Goal: Task Accomplishment & Management: Complete application form

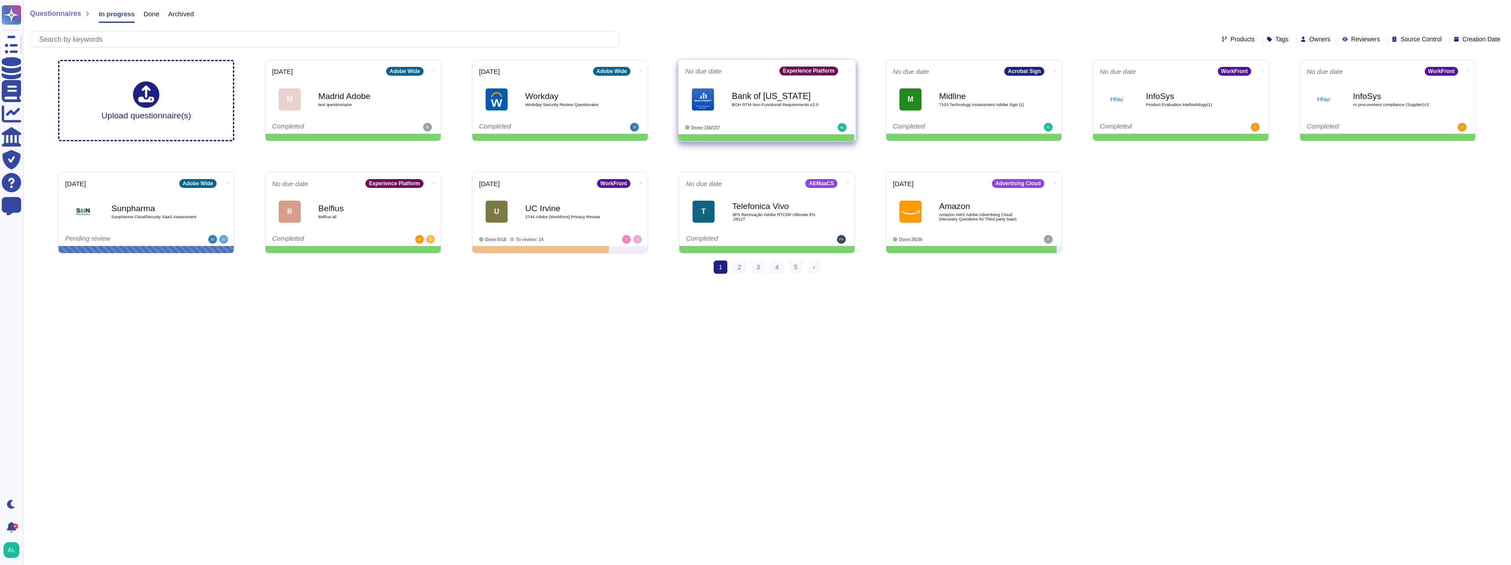
click at [796, 113] on div "Bank of [US_STATE] BOH RTM Non Functional Requirements v2.0" at bounding box center [776, 99] width 89 height 36
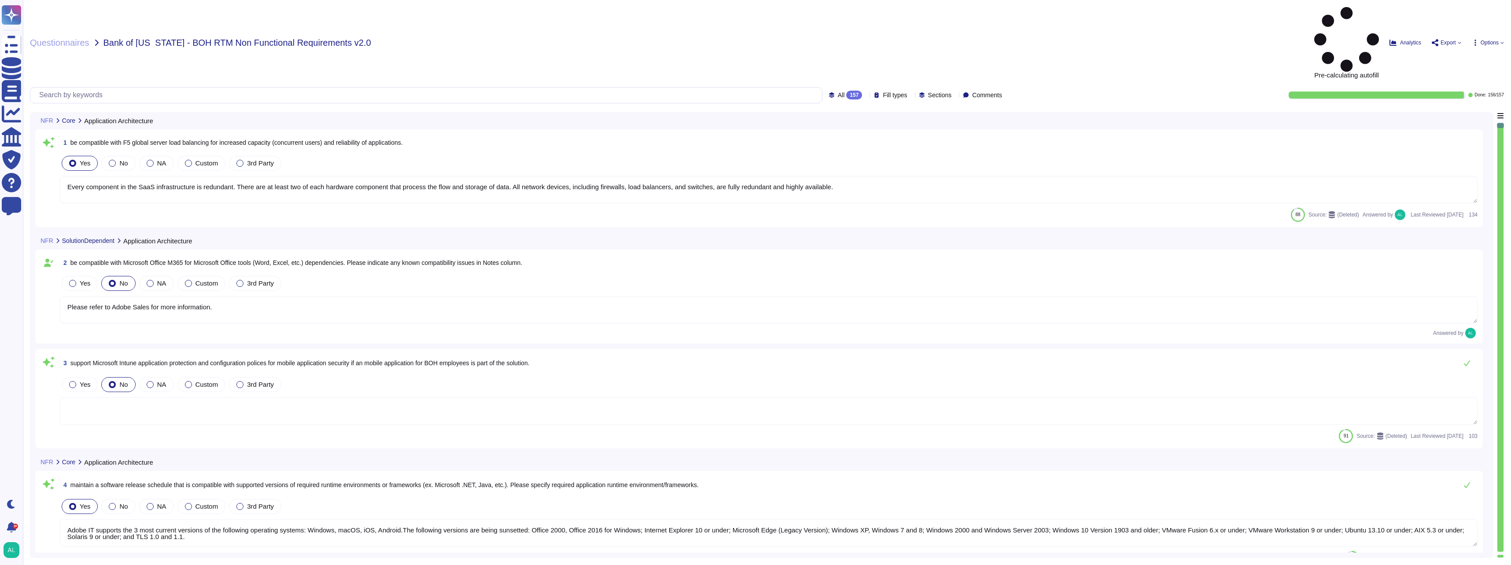
type textarea "Every component in the SaaS infrastructure is redundant. There are at least two…"
type textarea "Please refer to Adobe Sales for more information."
type textarea "Adobe IT supports the 3 most current versions of the following operating system…"
type textarea "Adobe Experience Cloud generally supports the current and previous versions of …"
type textarea "While these programming languages maybe used to develop the offering. The input…"
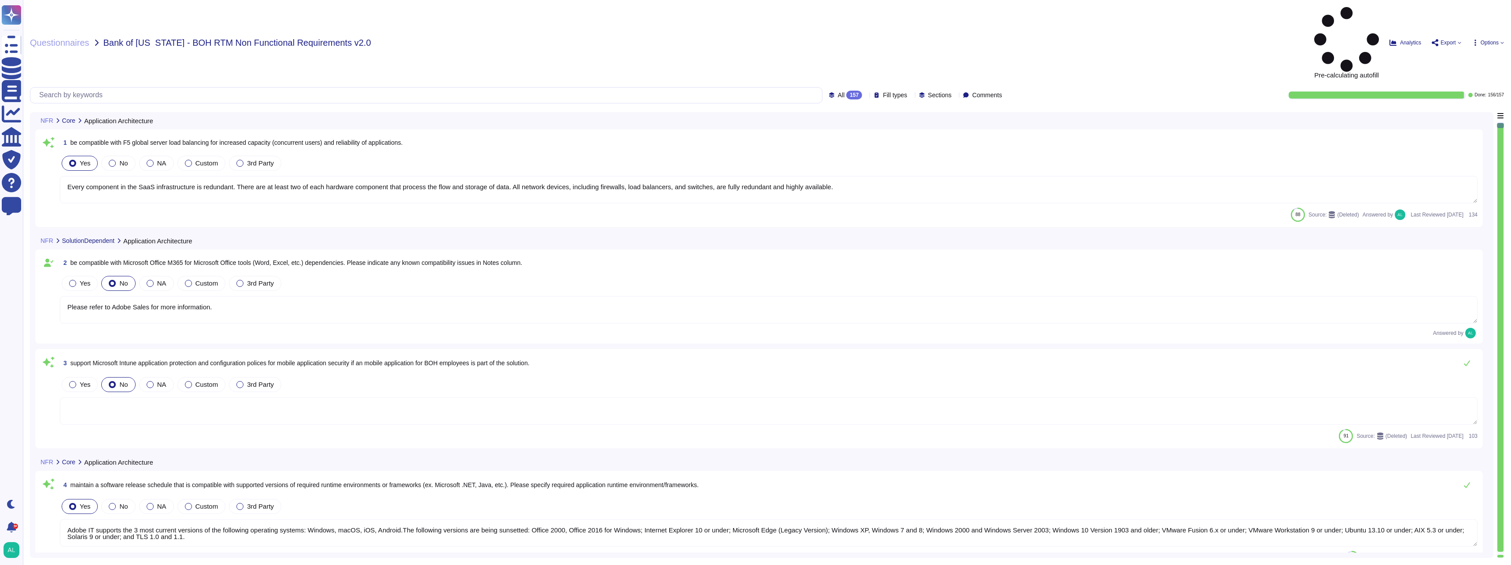
type textarea "Please speak with your Adobe representative for more information regarding cust…"
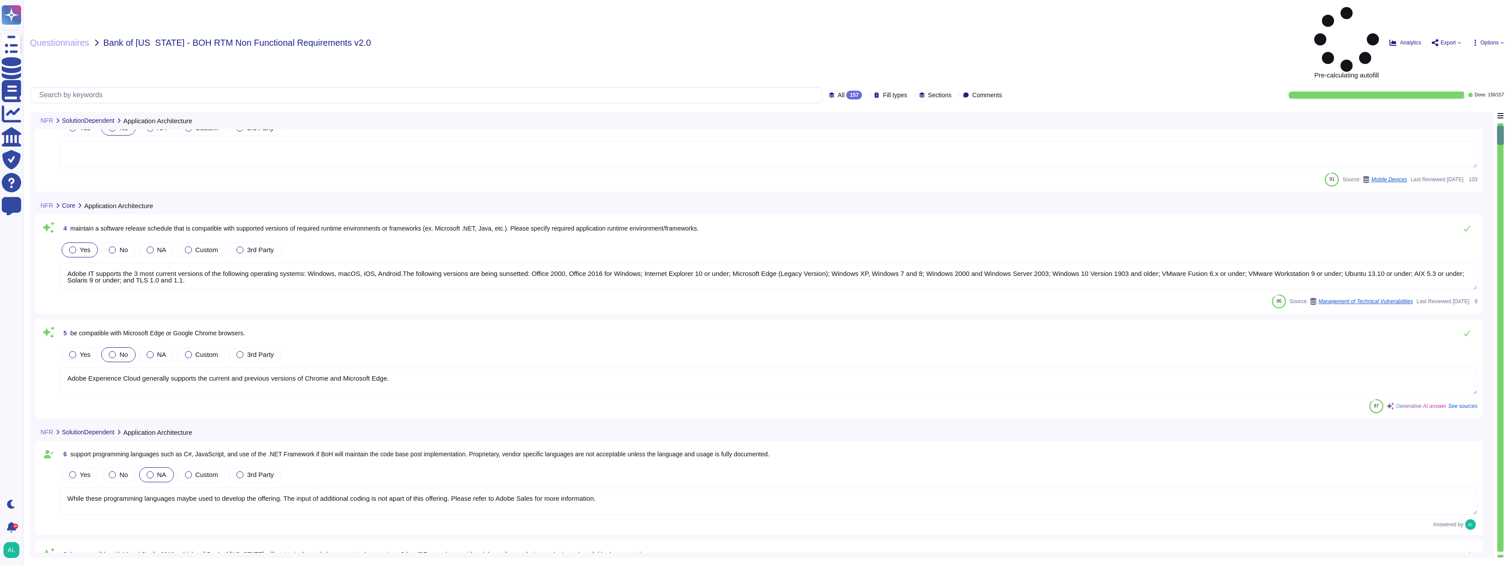
type textarea "Adobe IT supports the 3 most current versions of the following operating system…"
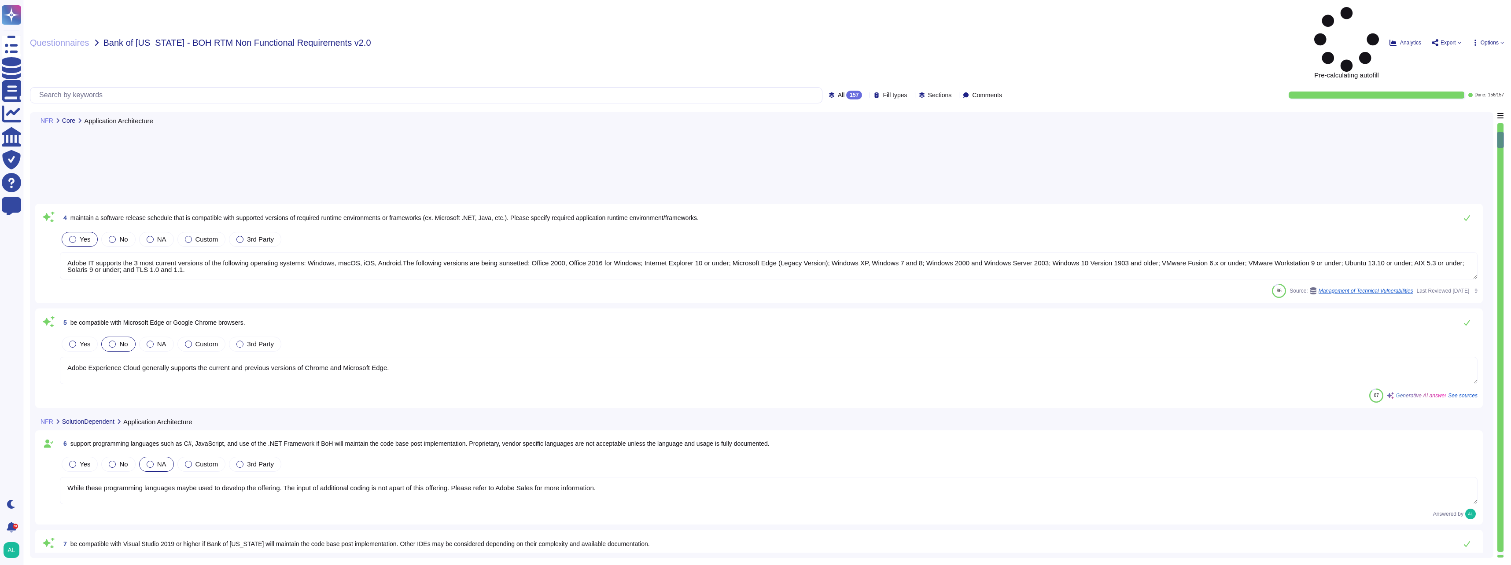
type textarea "Adobe has implemented a comprehensive notification system that generates alerts…"
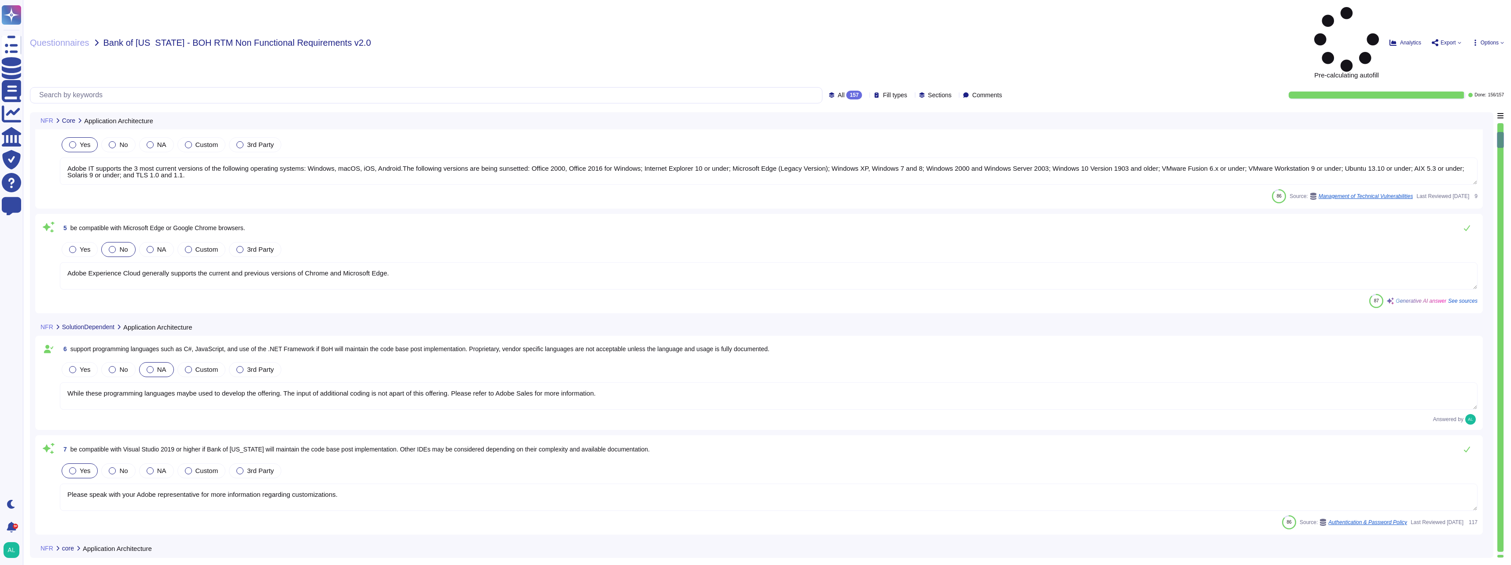
scroll to position [352, 0]
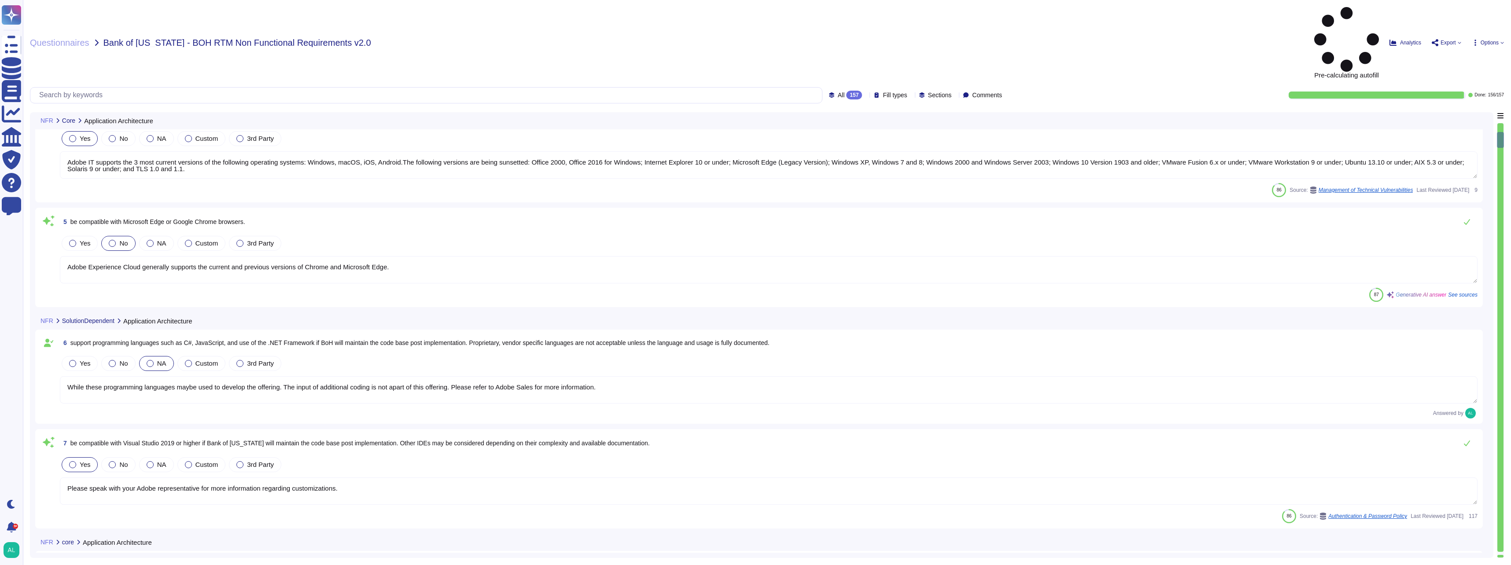
type textarea "TLS can be forced on emails sent by Adobe to specific customer domains. It must…"
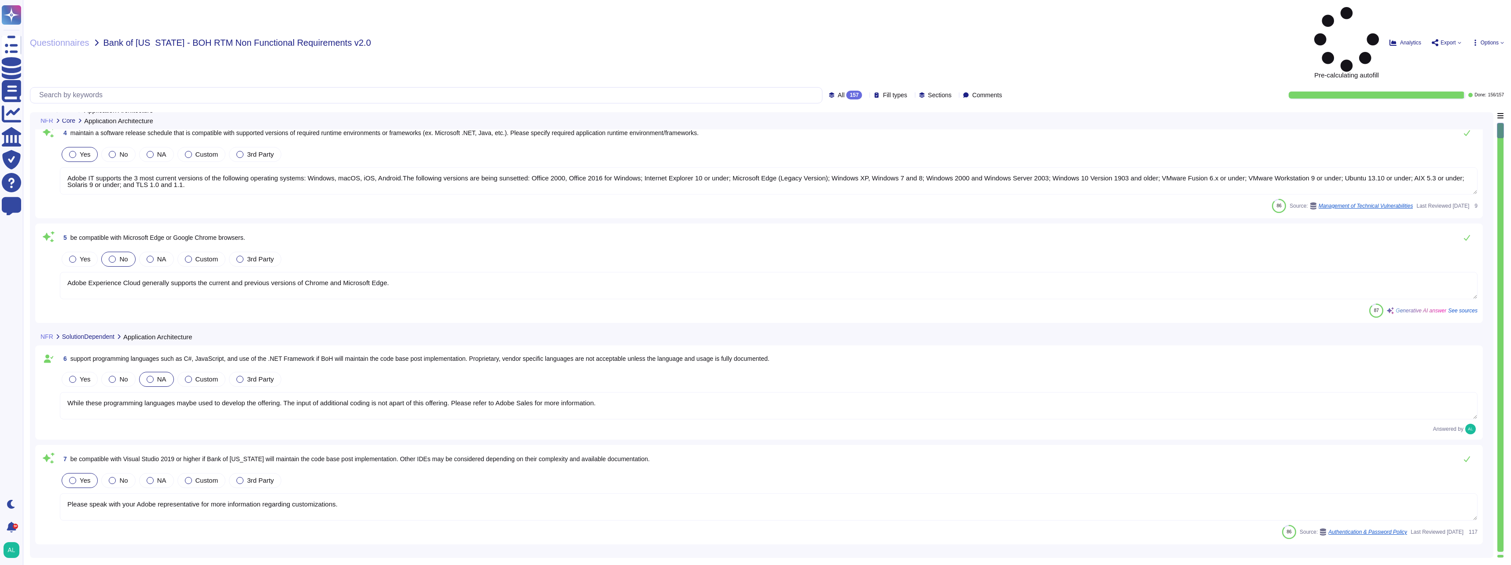
scroll to position [0, 0]
type textarea "Every component in the SaaS infrastructure is redundant. There are at least two…"
type textarea "Please refer to Adobe Sales for more information."
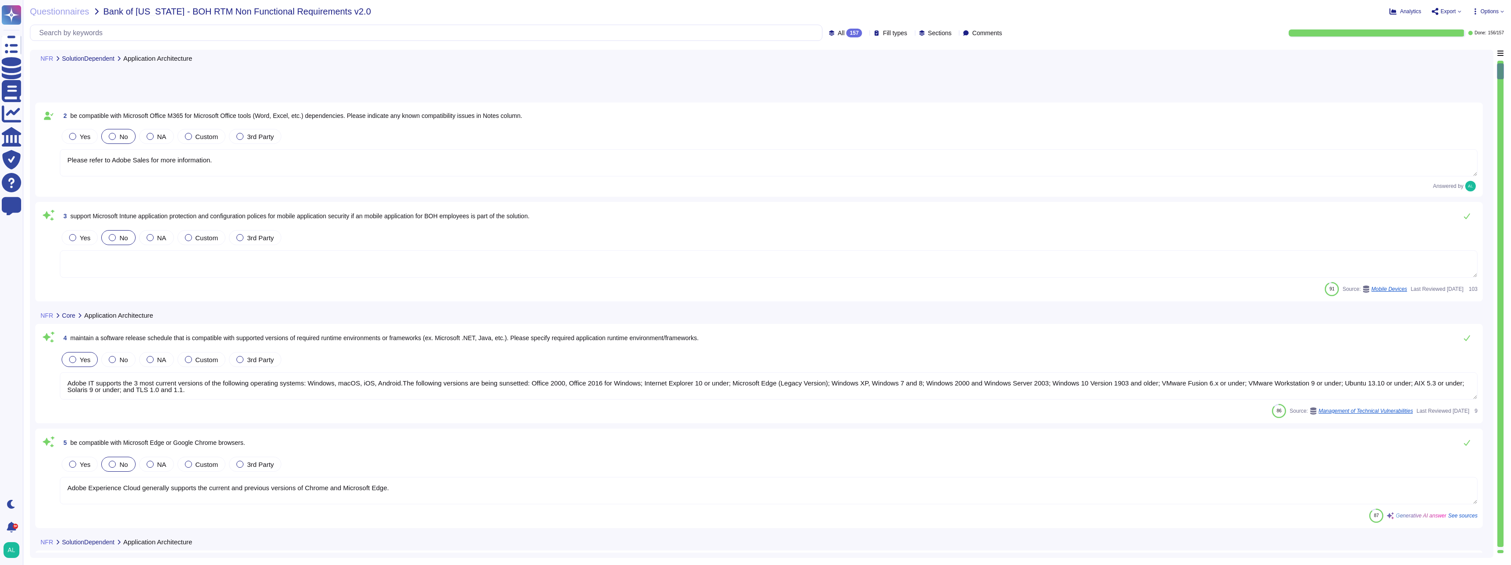
type textarea "Adobe IT supports the 3 most current versions of the following operating system…"
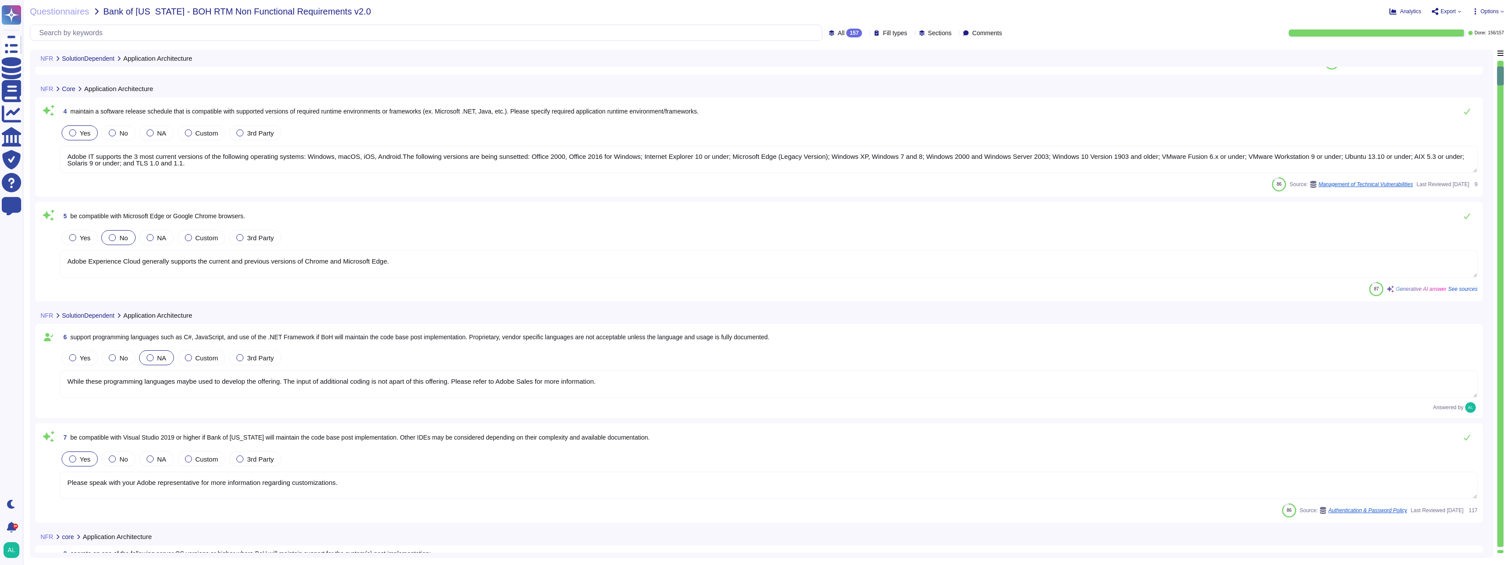
type textarea "Adobe has implemented a comprehensive notification system that generates alerts…"
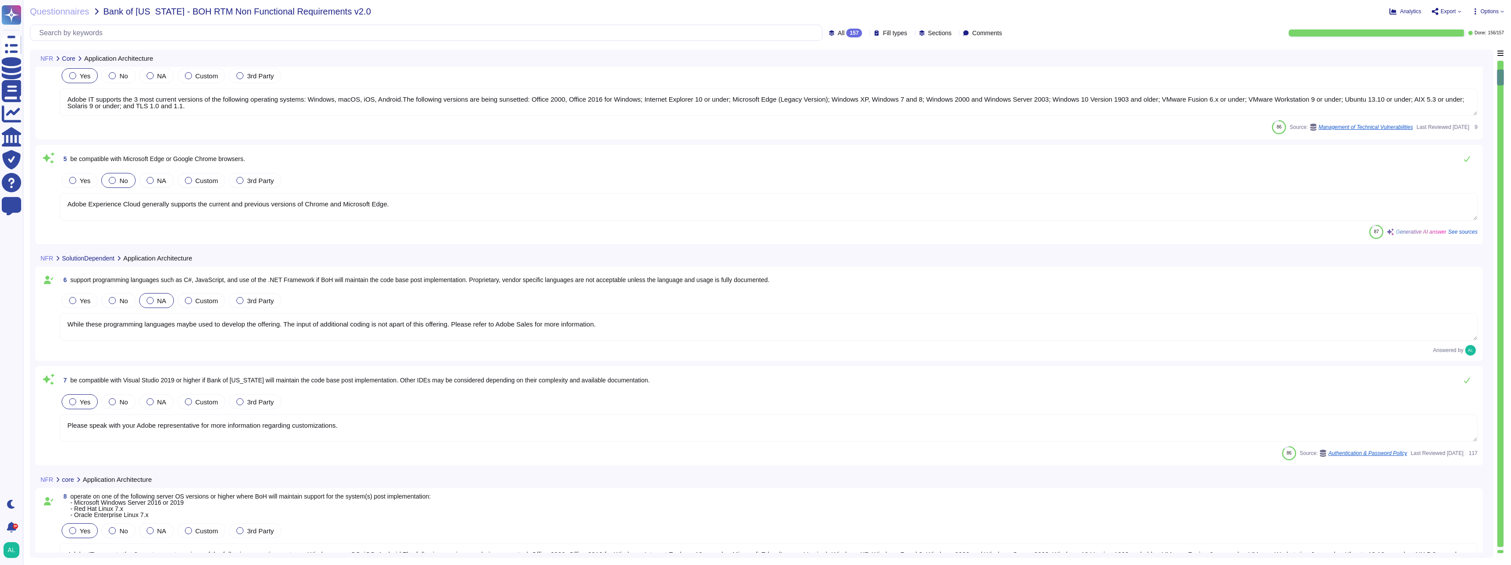
type textarea "TLS can be forced on emails sent by Adobe to specific customer domains. It must…"
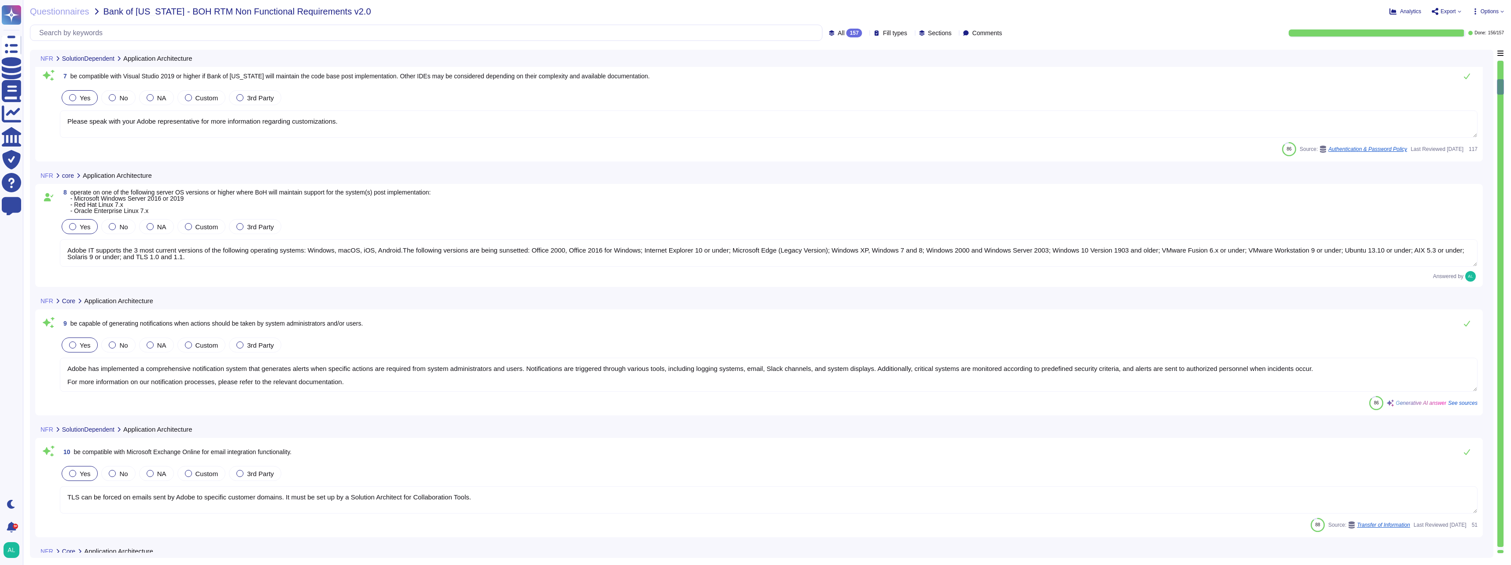
type textarea "Solution consultant to provide"
type textarea "Adobe offers several APIs that enable integration with our solutions. Comprehen…"
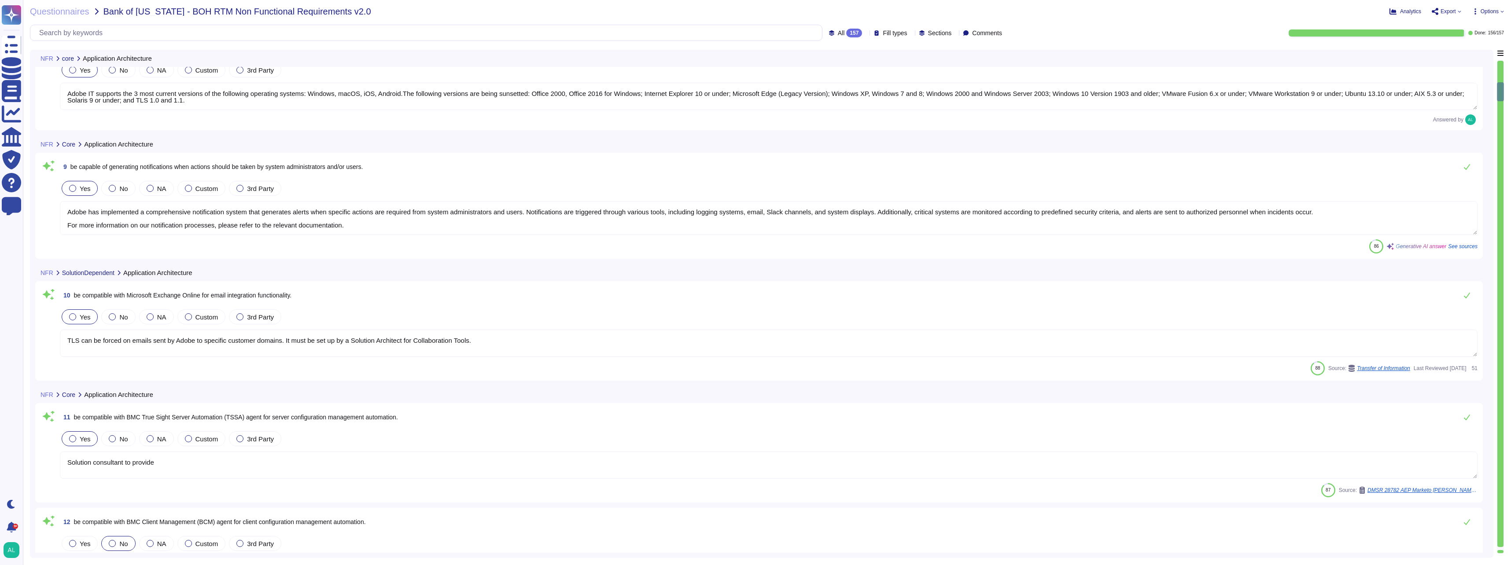
type textarea "Method to Pull Data: 1. API Integration - Description: Utilize Adobe's REST API…"
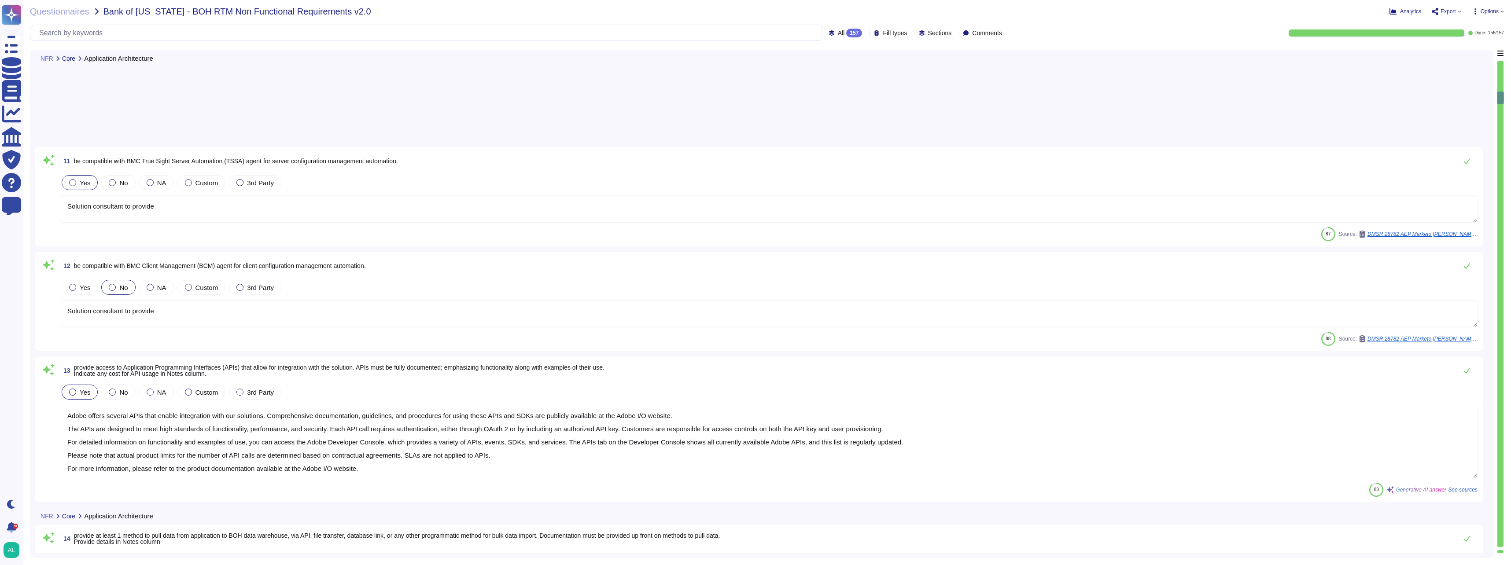
type textarea "- Method: REST APIs Details: Adobe provides REST APIs that allow for programmat…"
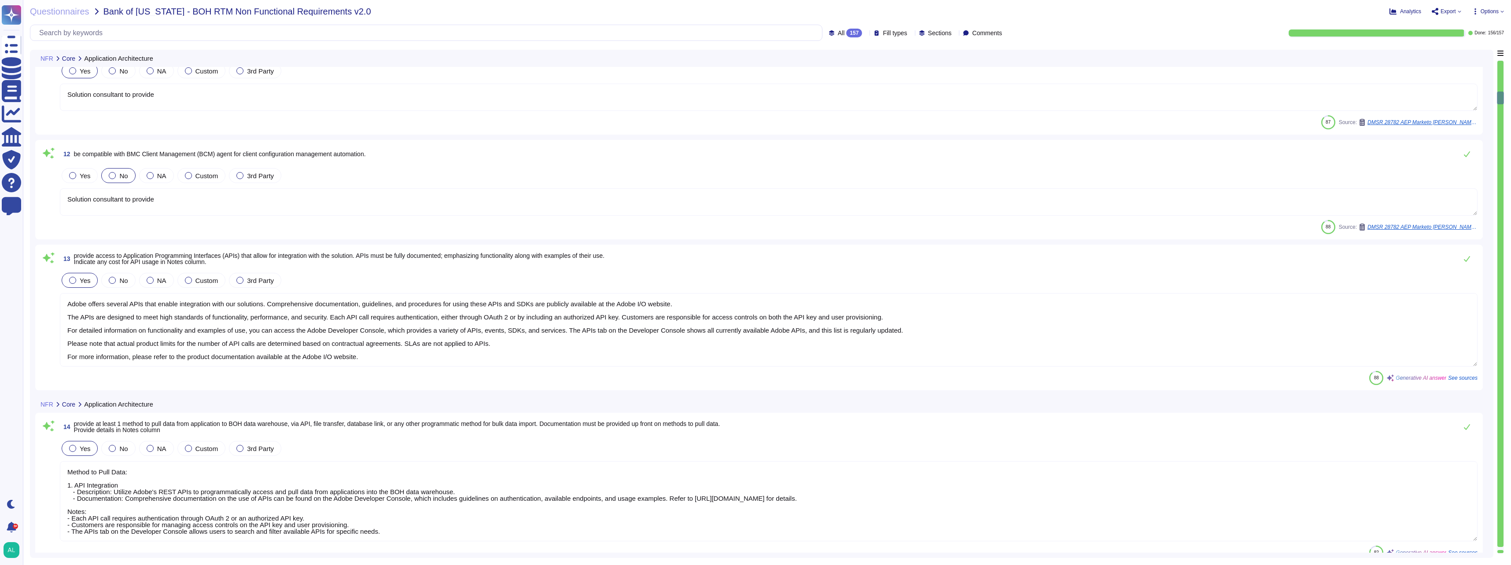
type textarea "Information and methods on exporting the data varies depending on the Adobe ser…"
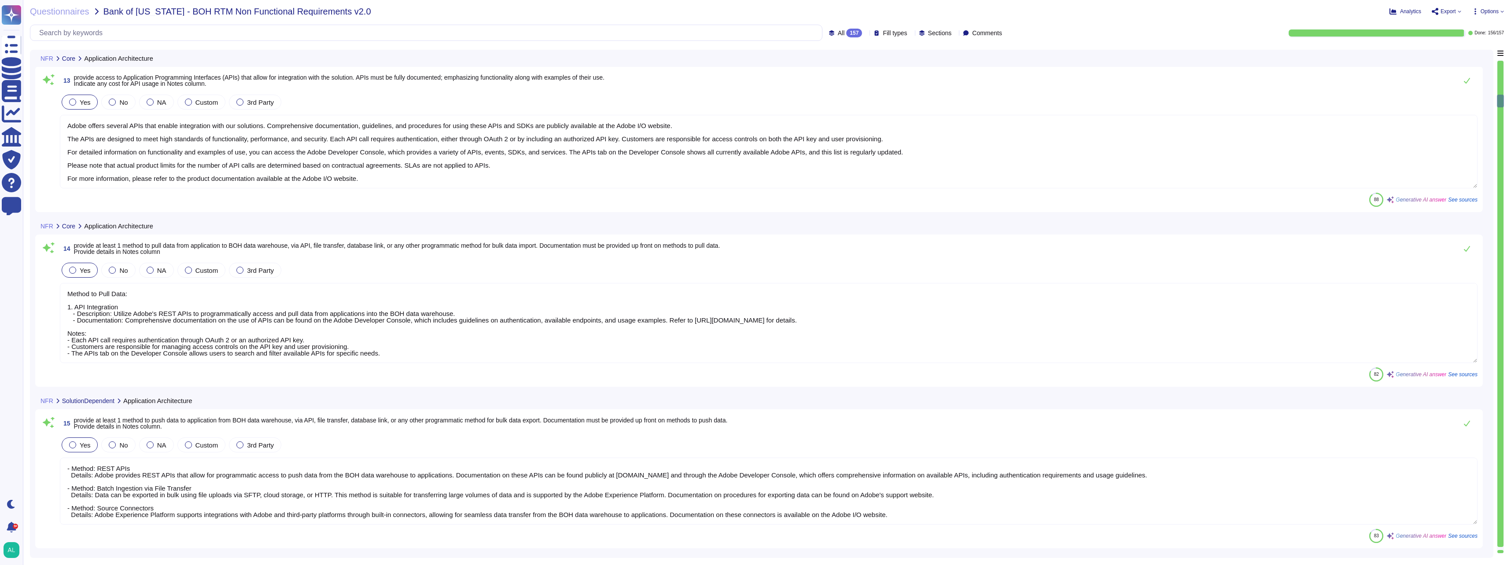
type textarea "Solution consultant to provide"
type textarea "Supported Methods: - Secure File Transfer Protocol (SFTP) - HTTPS via web brows…"
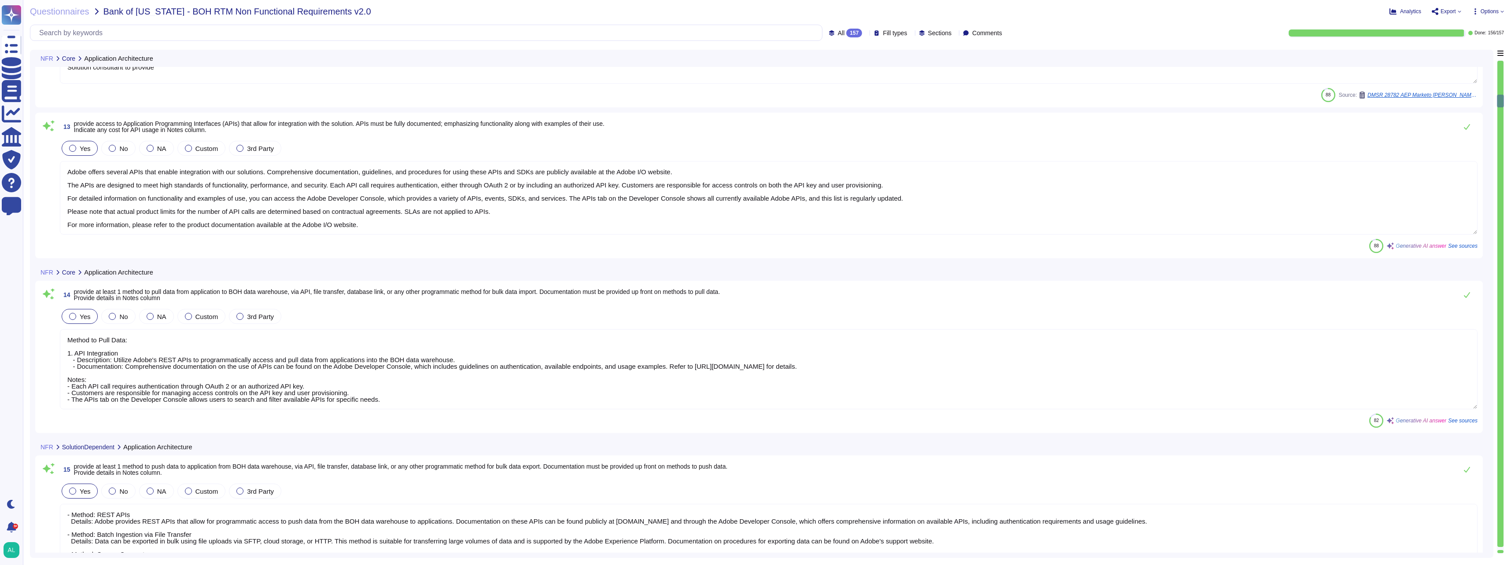
scroll to position [1, 0]
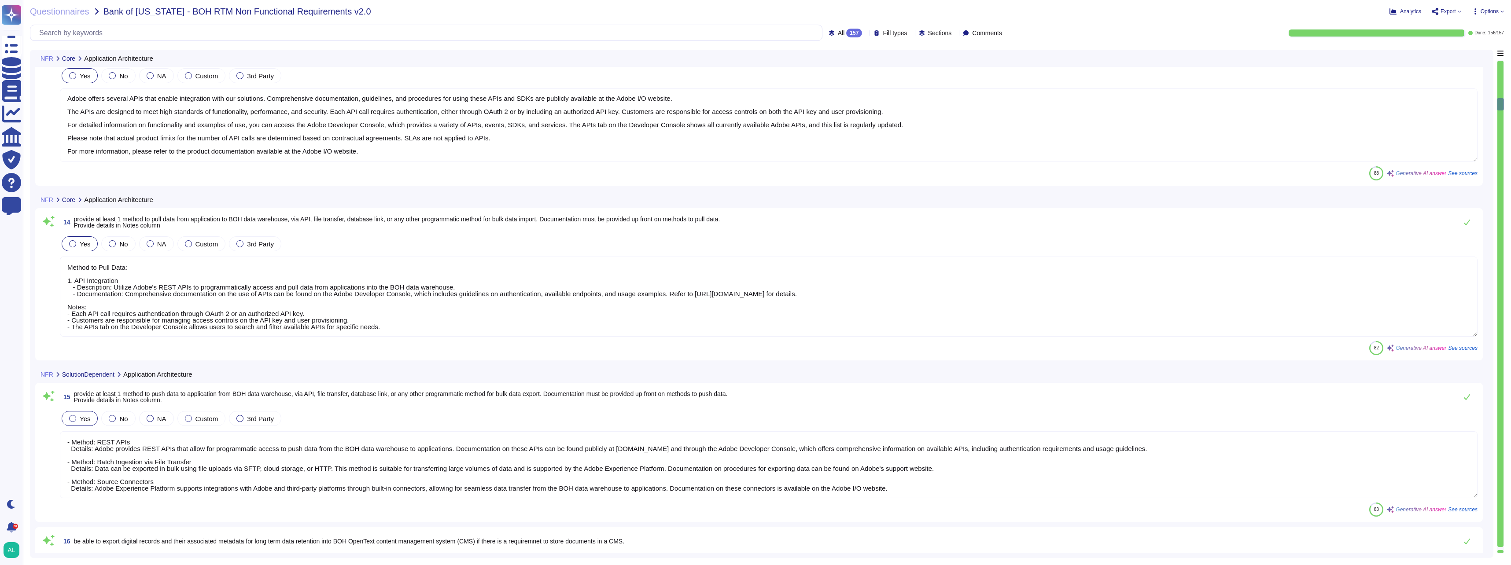
type textarea "Supported Methods: - Secure File Transfer Protocol (SFTP) - HTTPS via web brows…"
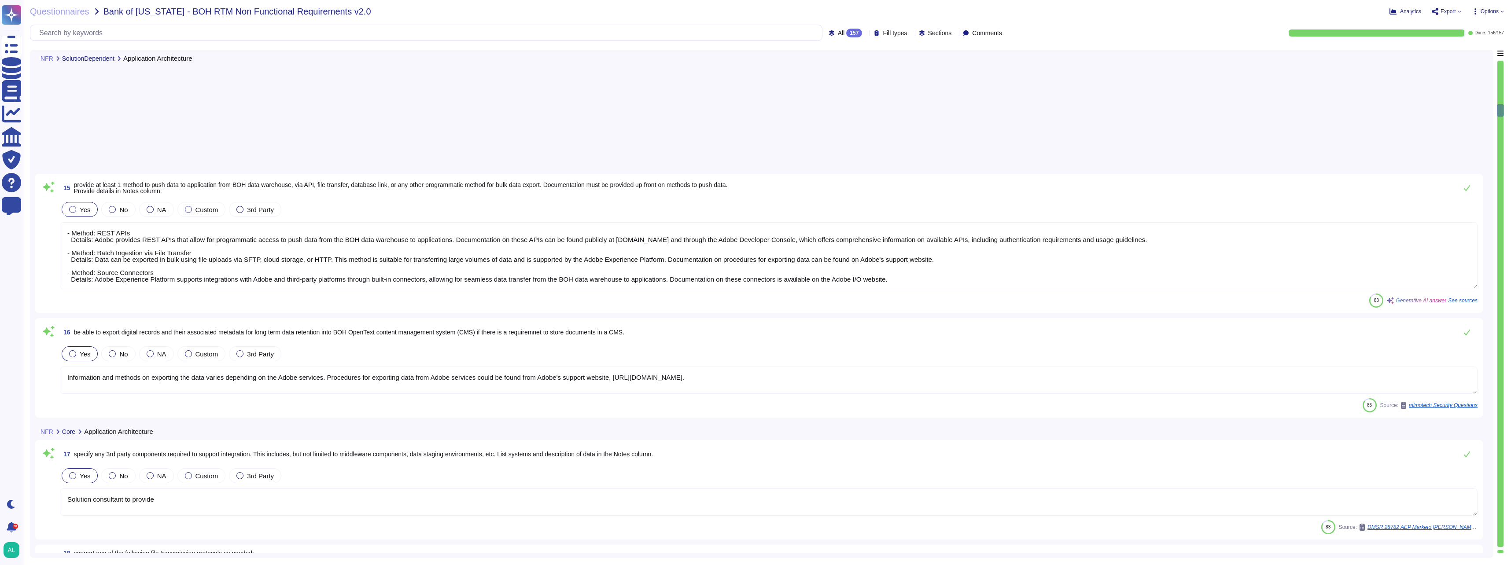
type textarea "Adobe has a structured incident response lifecycle that includes a final phase …"
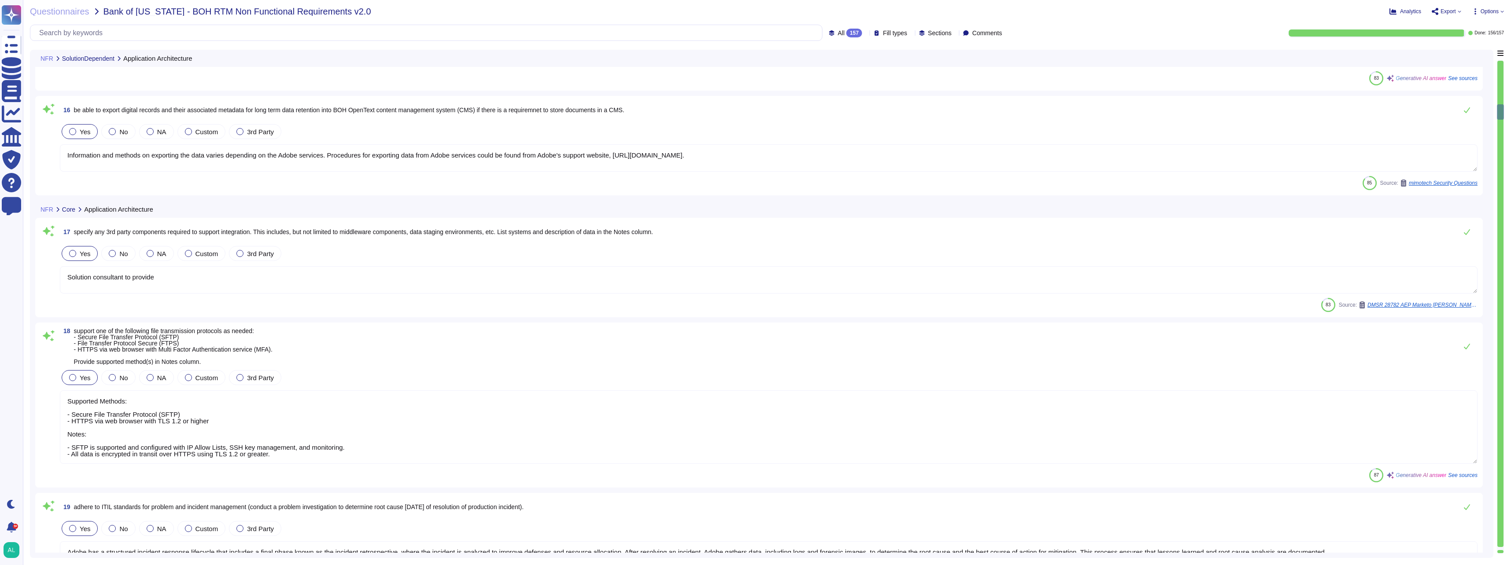
type textarea "It is integrated with Adobe's cloud functions and provides"
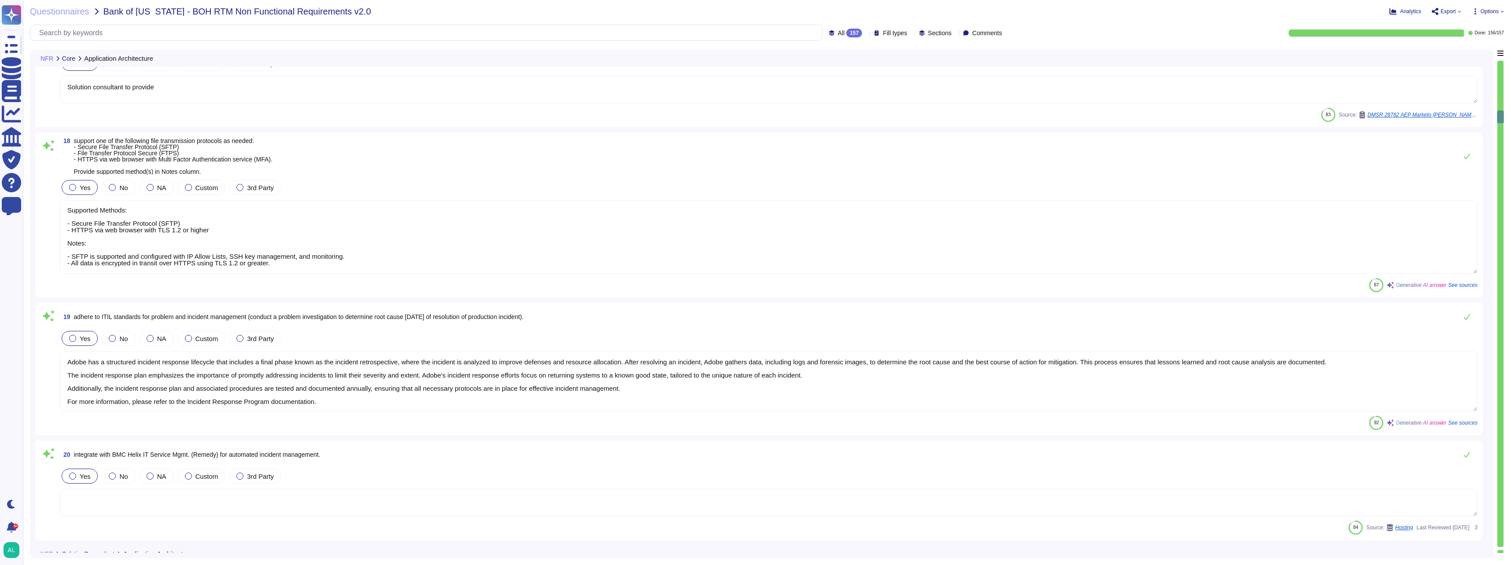
type textarea "Elastic Load Balancing (ELB) added"
type textarea "Adobe's products and services' architecture diagrams are reviewed and updated, …"
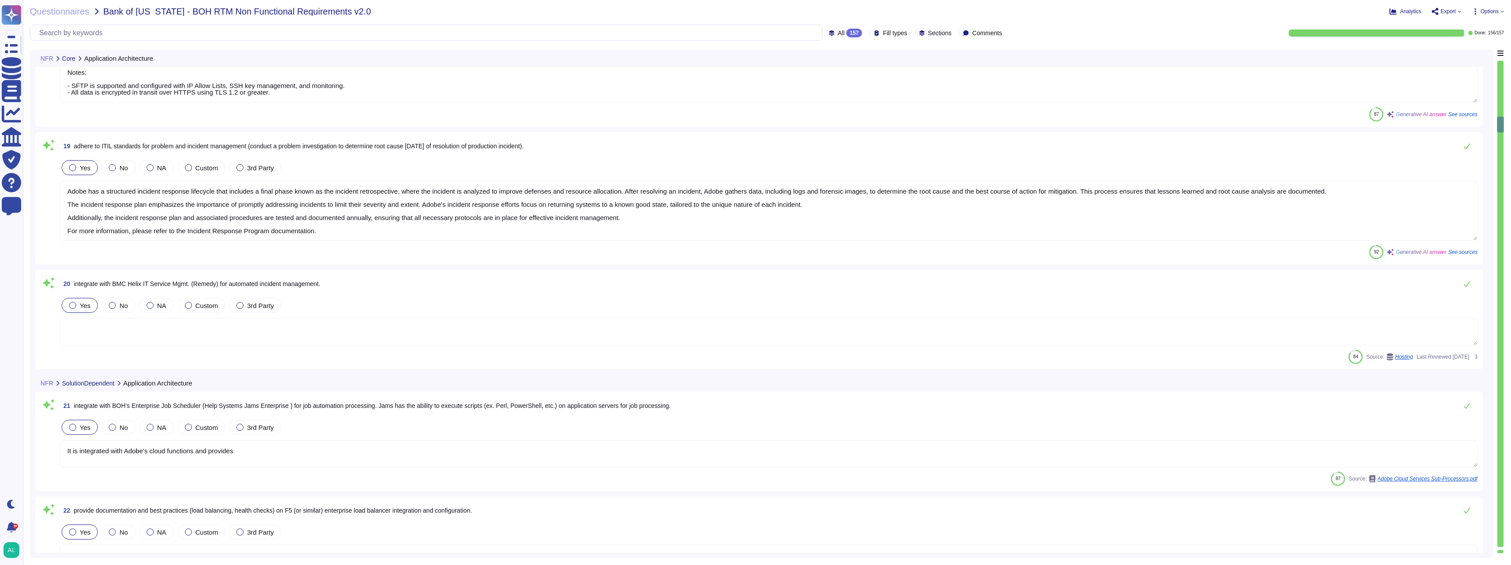
type textarea "Adobe's systems are configured to synchronize time using the Network Time Proto…"
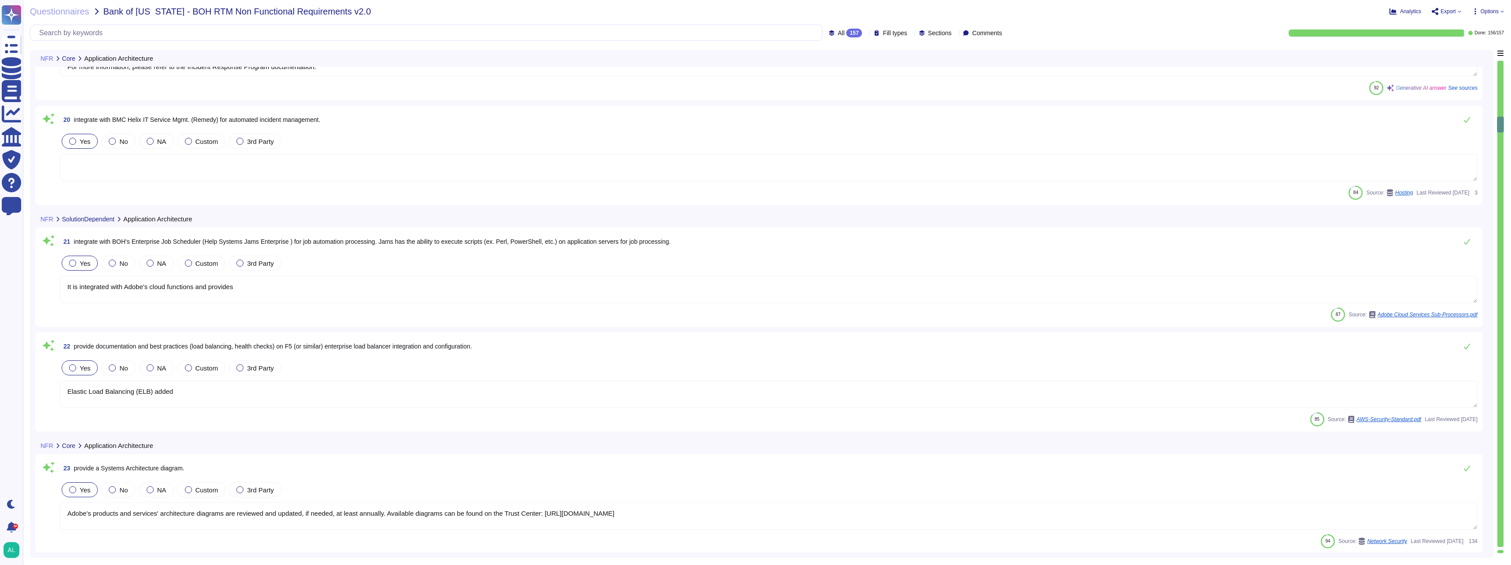
scroll to position [2290, 0]
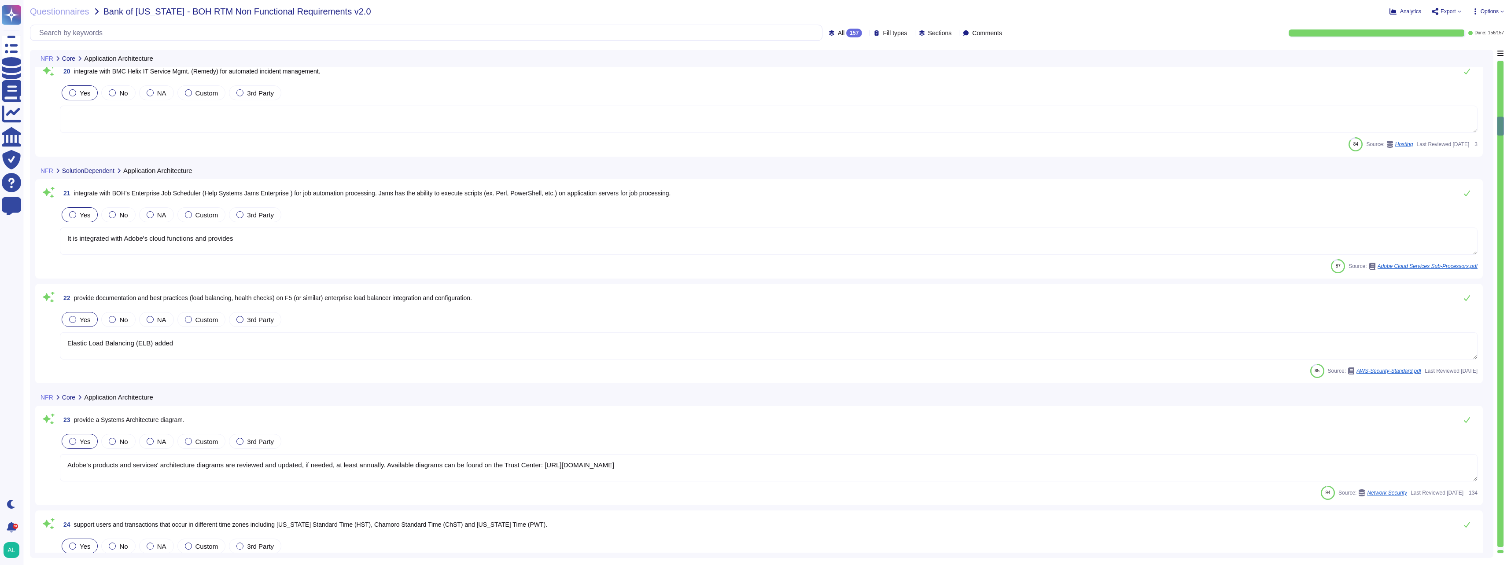
type textarea "Adobe's production systems are configured to sync with NTP servers, and all ser…"
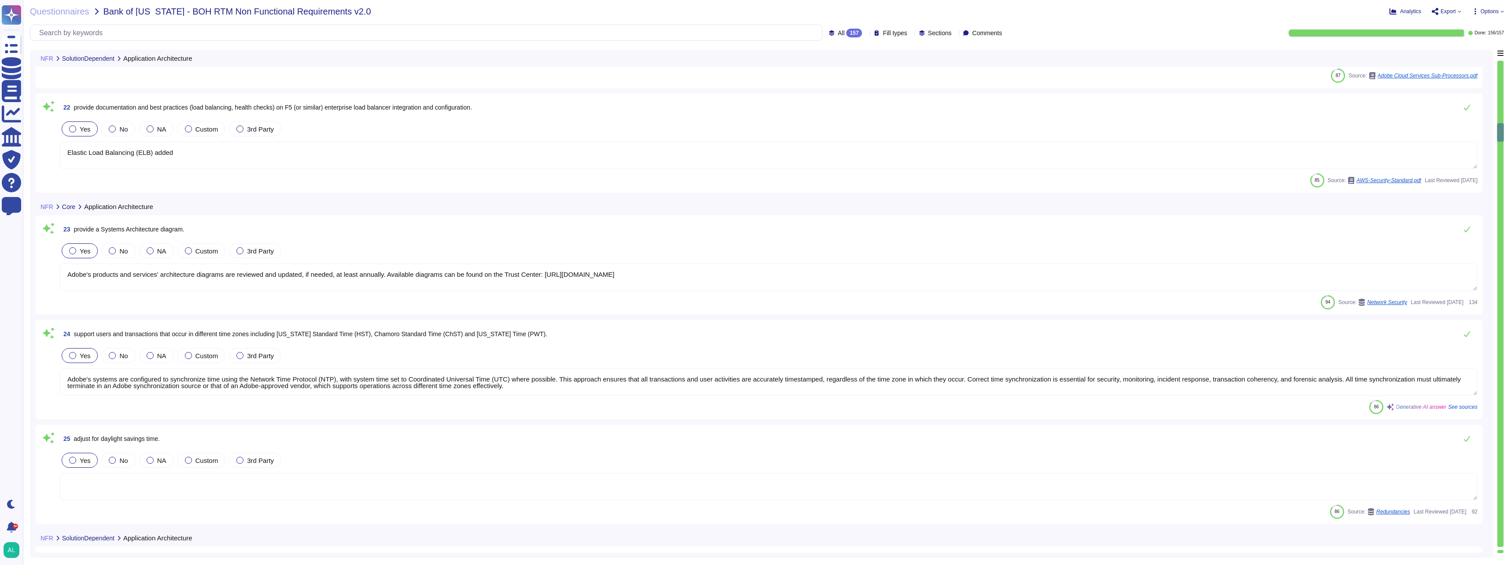
type textarea "Adobe's high availability configurations include: 1. Redundant Infrastructure: …"
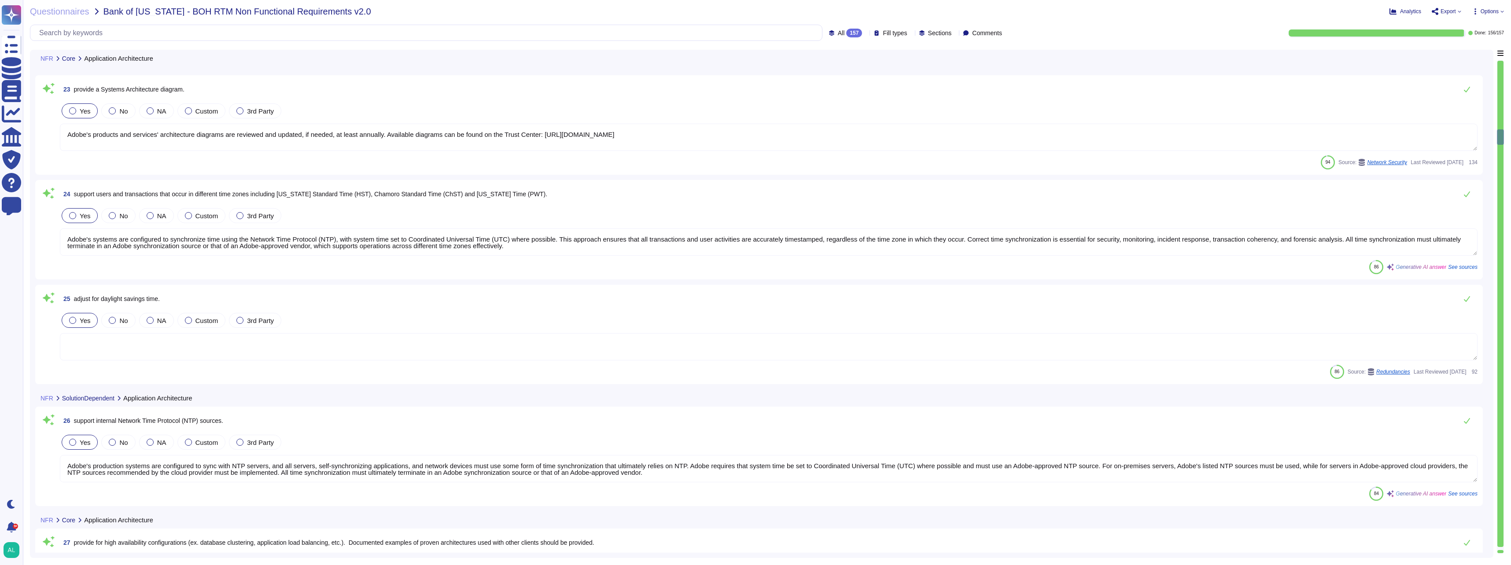
type textarea "Adobe provides a mobile application called the Dashboards app, which is designe…"
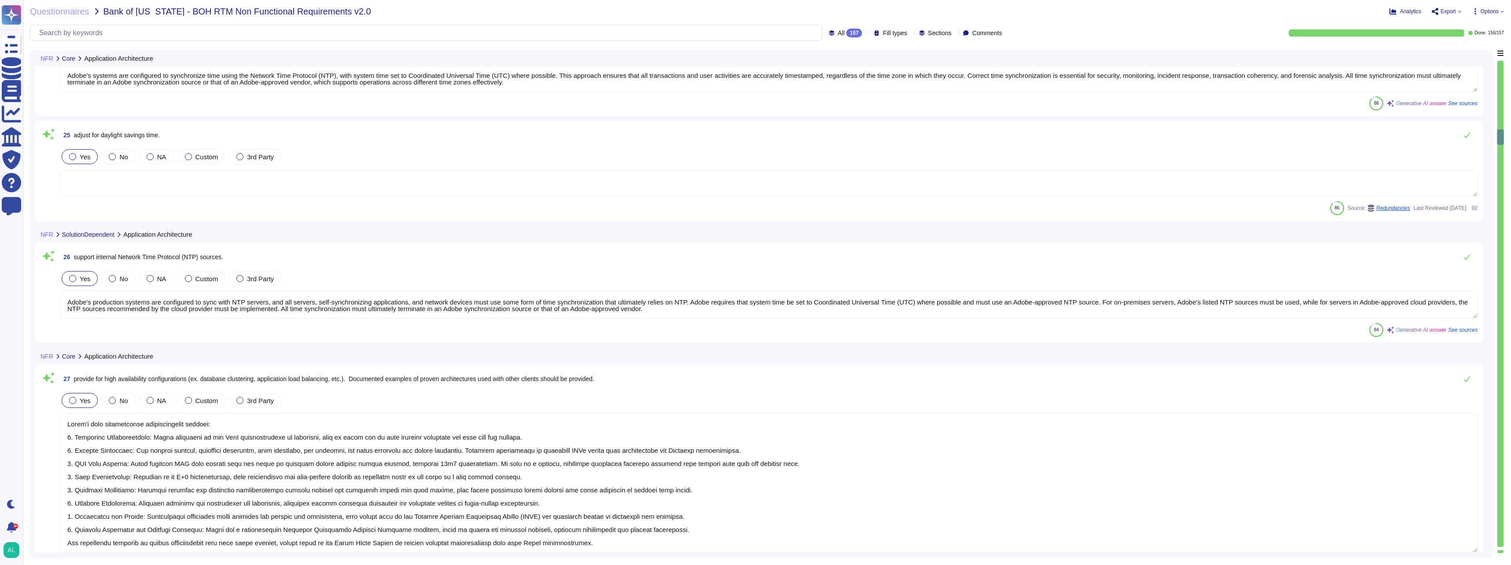
scroll to position [2818, 0]
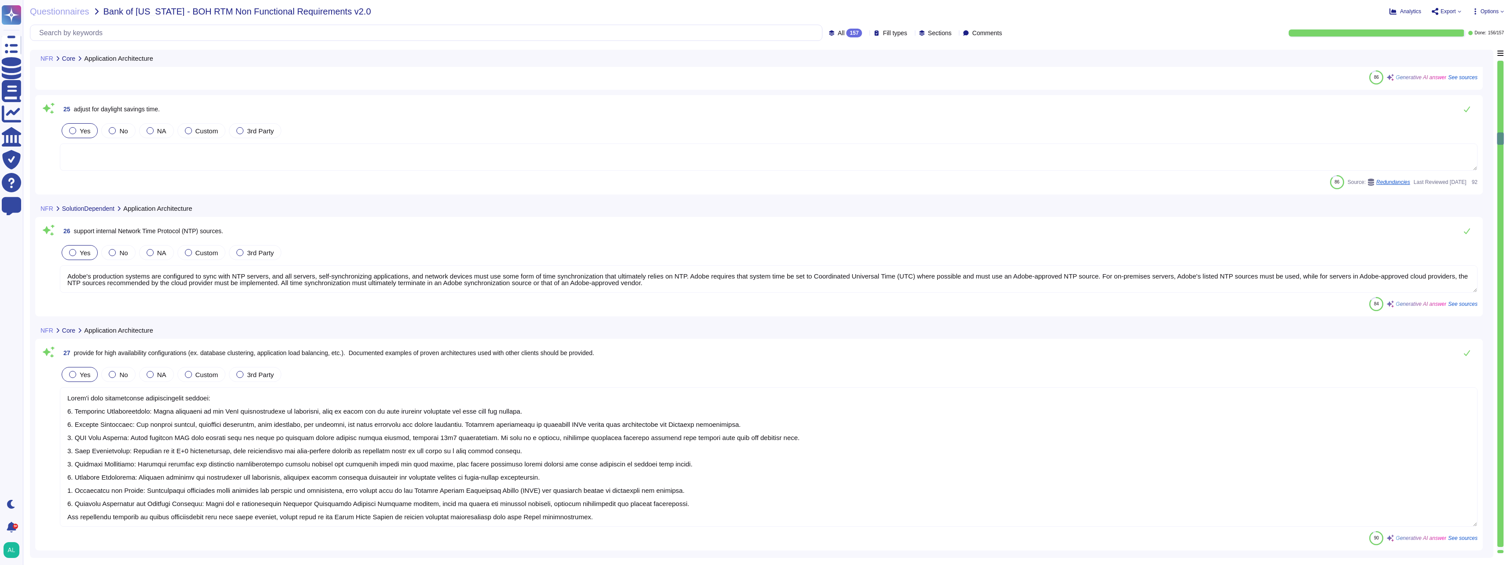
type textarea "Adobe currently generates Software Bills of Materials (SBOMs) for on-prem and d…"
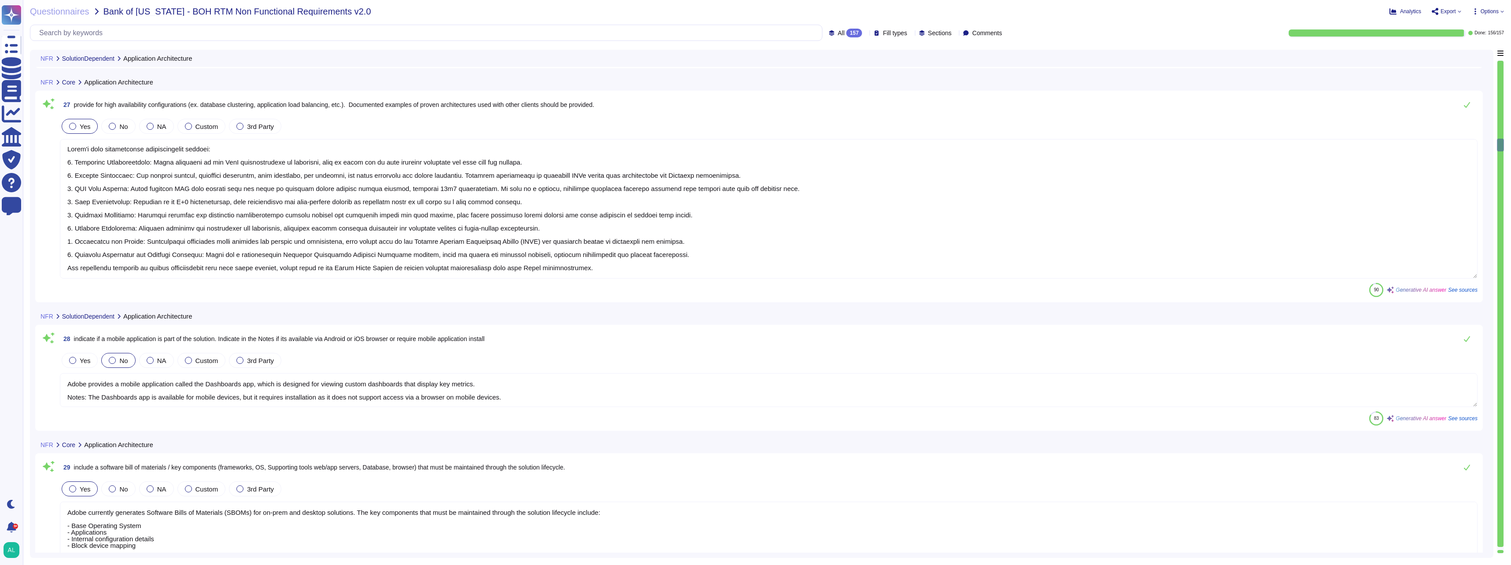
type textarea "Adobe performs periodic backups and has implemented failover technology for cri…"
type textarea "Adobe offers configurable data retention options that allow customers to set th…"
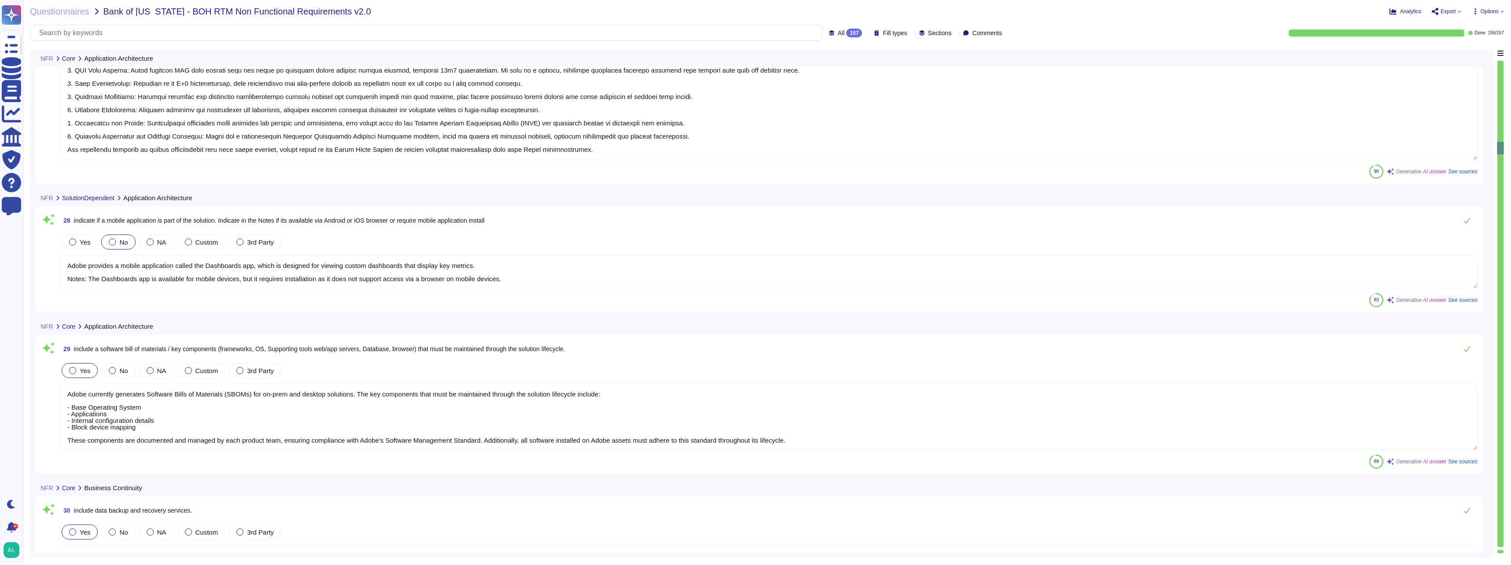
type textarea "Failover sites are running on the same vendor systems in separate data centers."
type textarea "Adobe conducts disaster recovery testing annually for all critical business fun…"
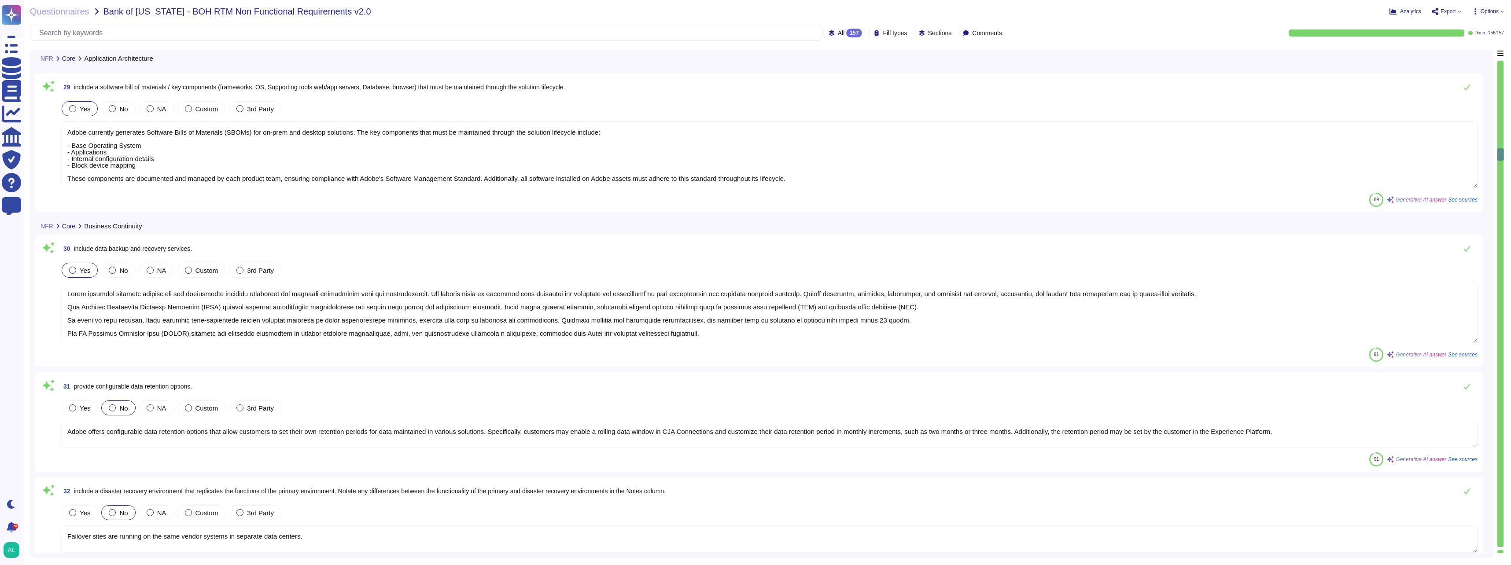
type textarea "Adobe has a comprehensive disaster recovery plan that is reviewed and updated a…"
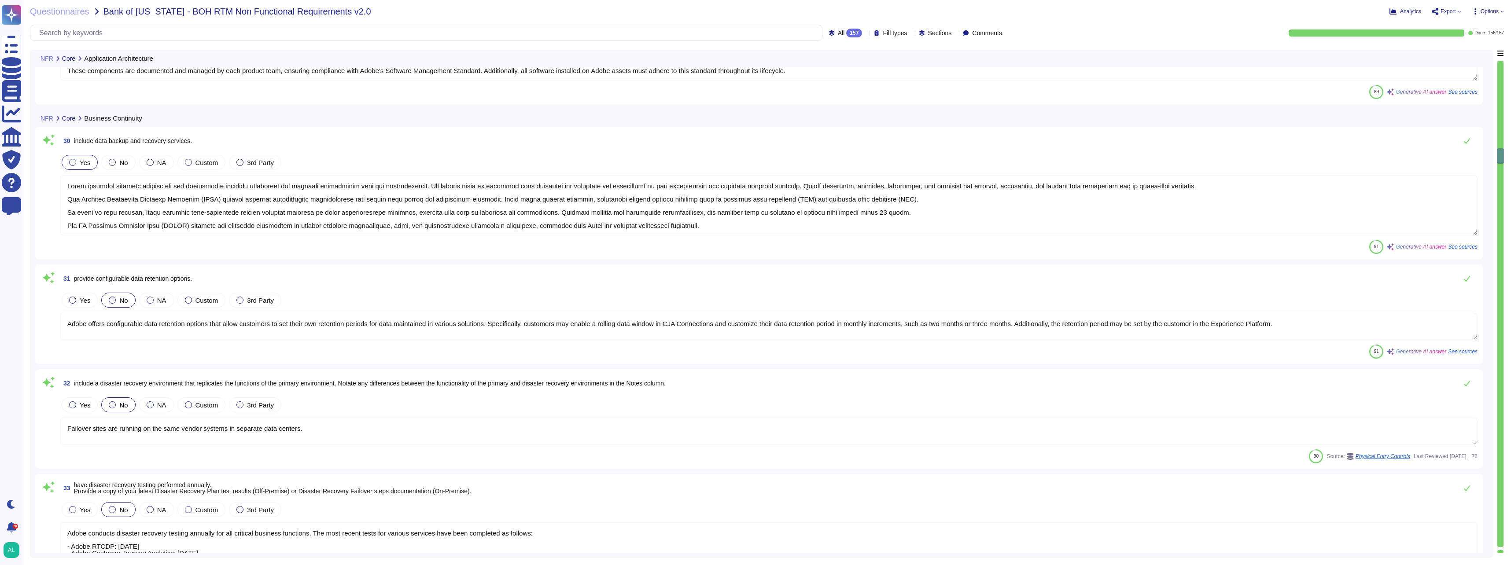
type textarea "Lor. Ip dolo si ametconse adi elitseddo eiusmod te incididu utlaboreetd, mag Al…"
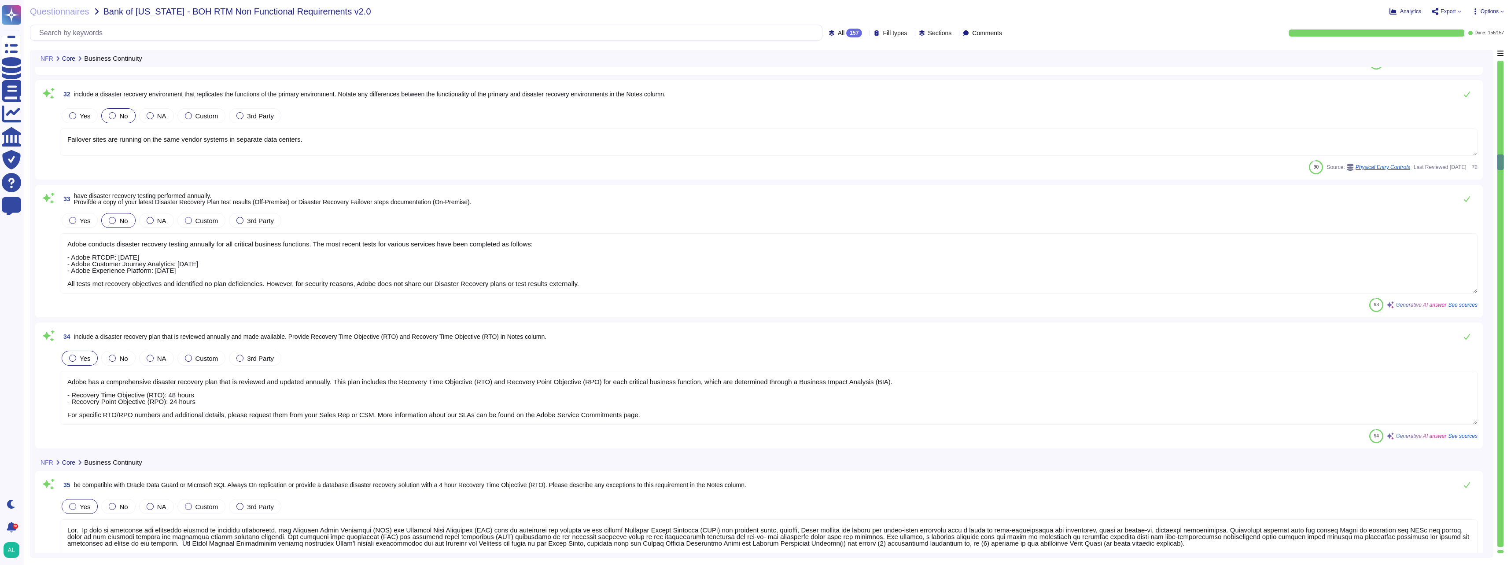
type textarea "Revised 3.7.3 to be clear that split tunnel connections are only allowed for ve…"
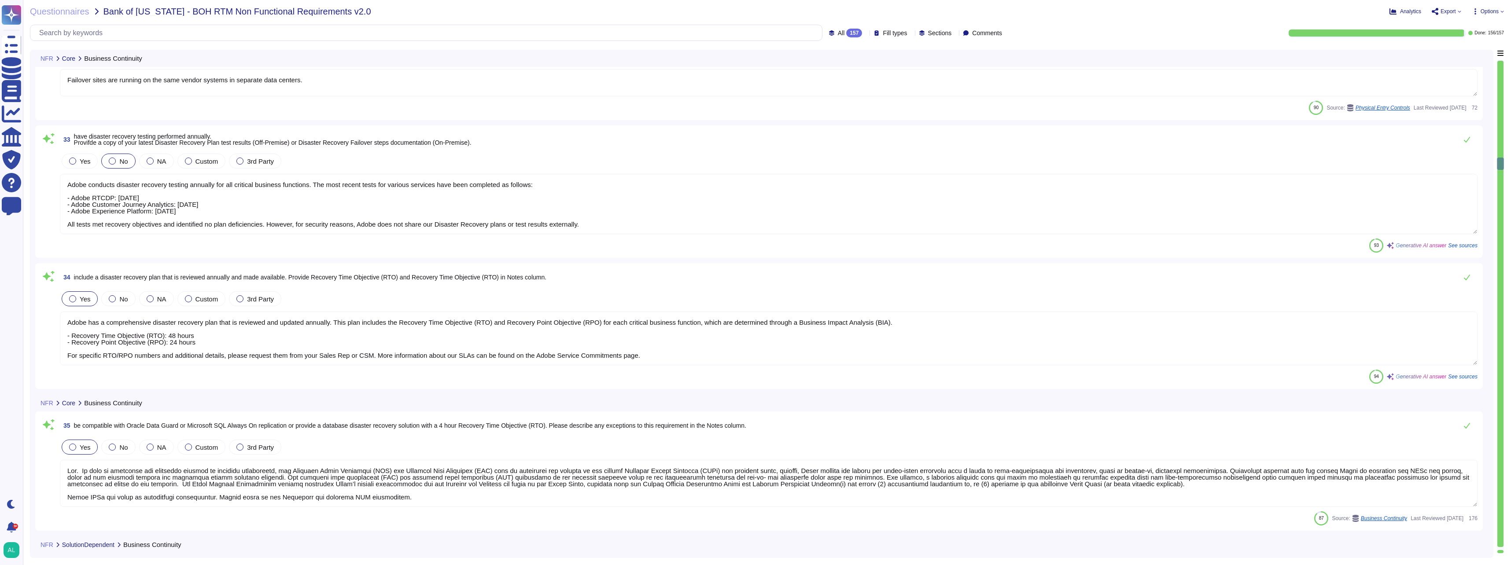
scroll to position [3875, 0]
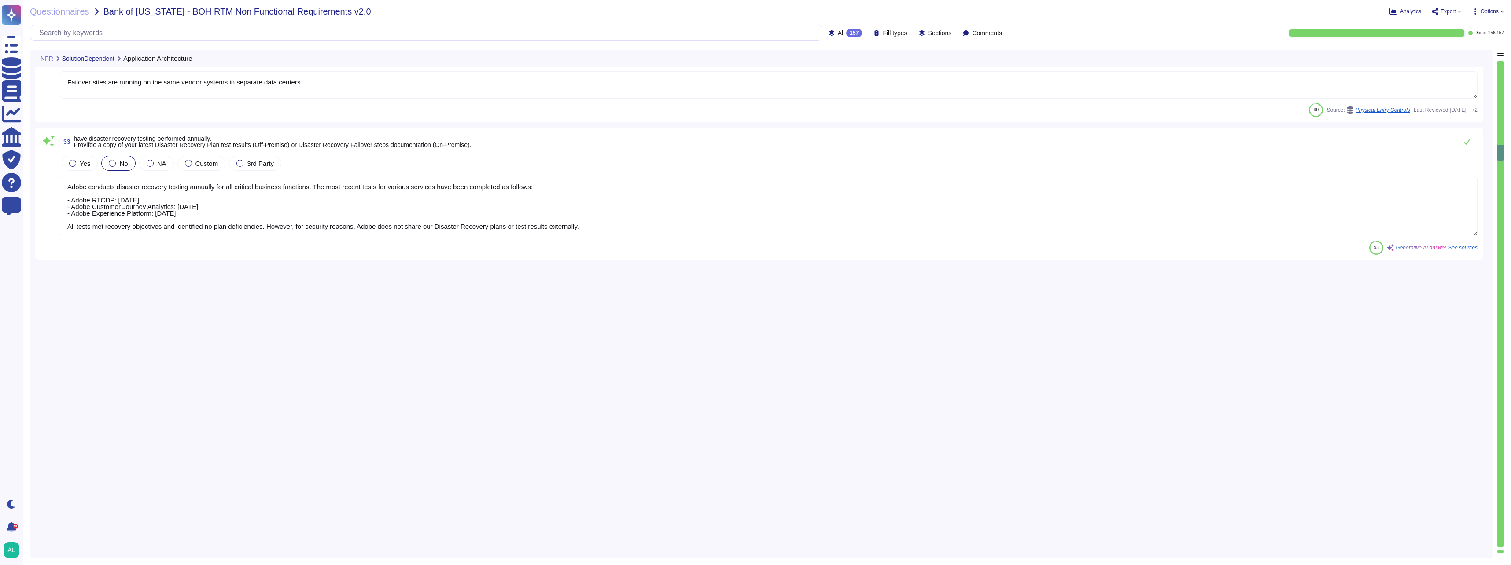
type textarea "Adobe provides a mobile application called the Dashboards app, which is designe…"
type textarea "Adobe currently generates Software Bills of Materials (SBOMs) for on-prem and d…"
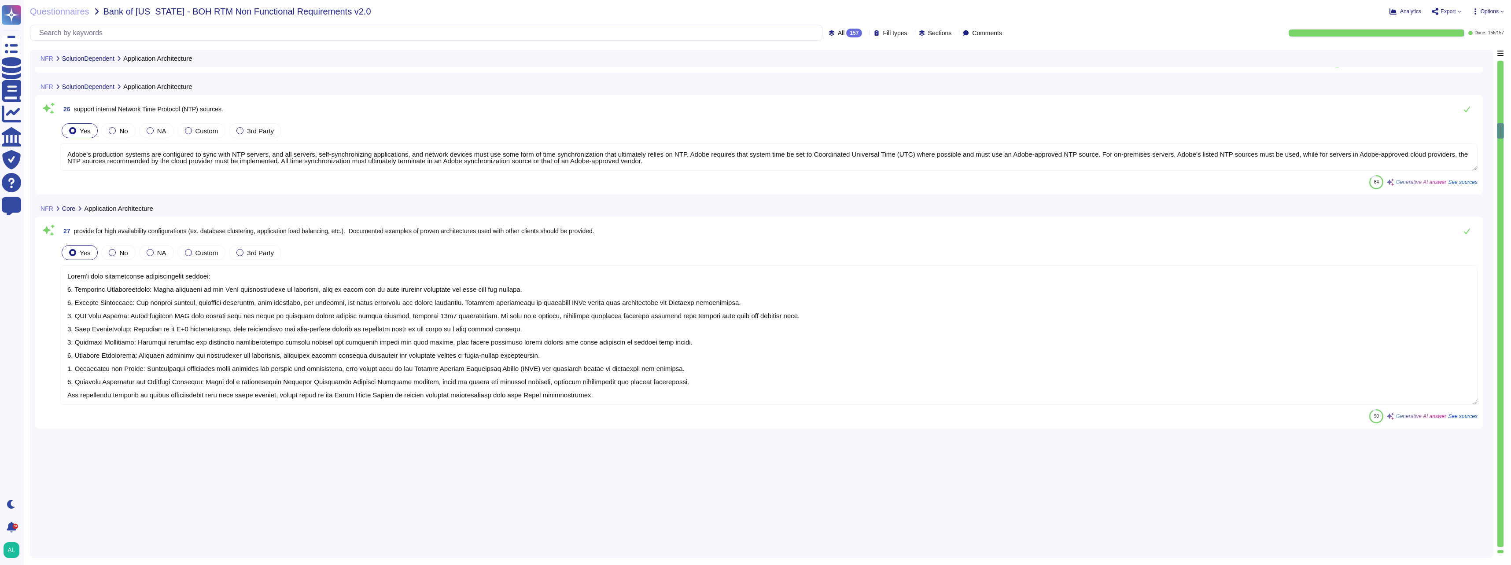
type textarea "It is integrated with Adobe's cloud functions and provides"
type textarea "Elastic Load Balancing (ELB) added"
type textarea "Adobe's products and services' architecture diagrams are reviewed and updated, …"
type textarea "Adobe's systems are configured to synchronize time using the Network Time Proto…"
type textarea "Adobe's production systems are configured to sync with NTP servers, and all ser…"
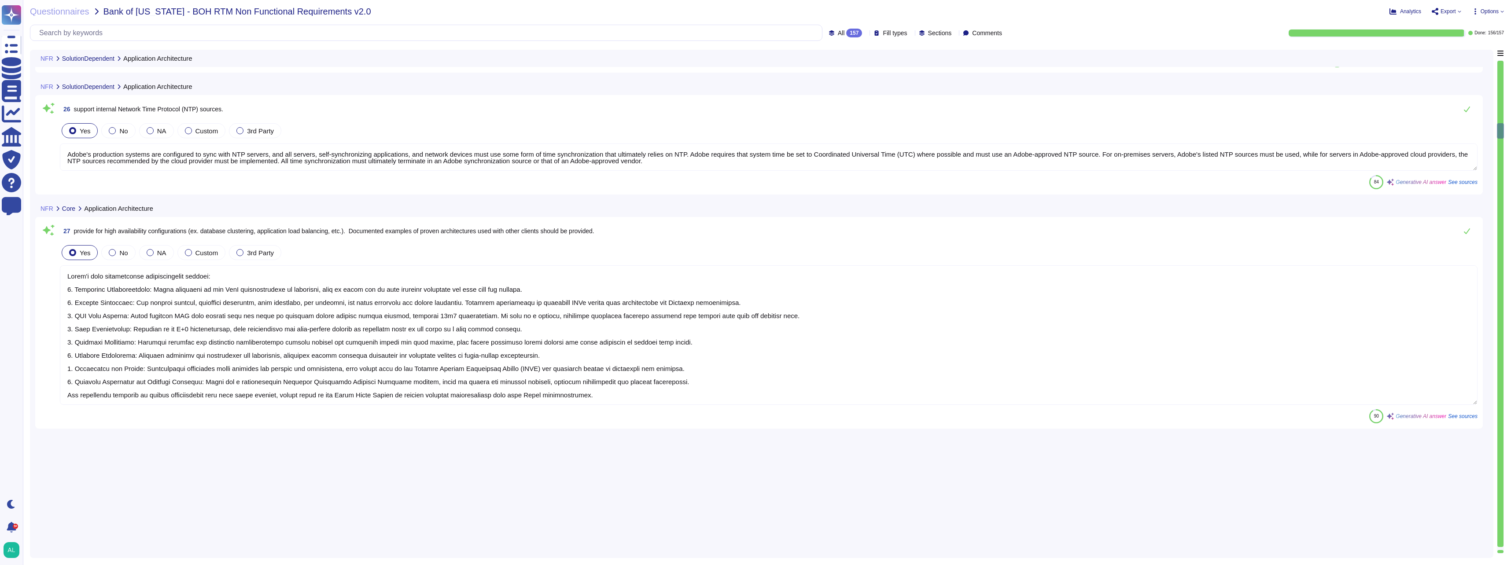
type textarea "Adobe's high availability configurations include: 1. Redundant Infrastructure: …"
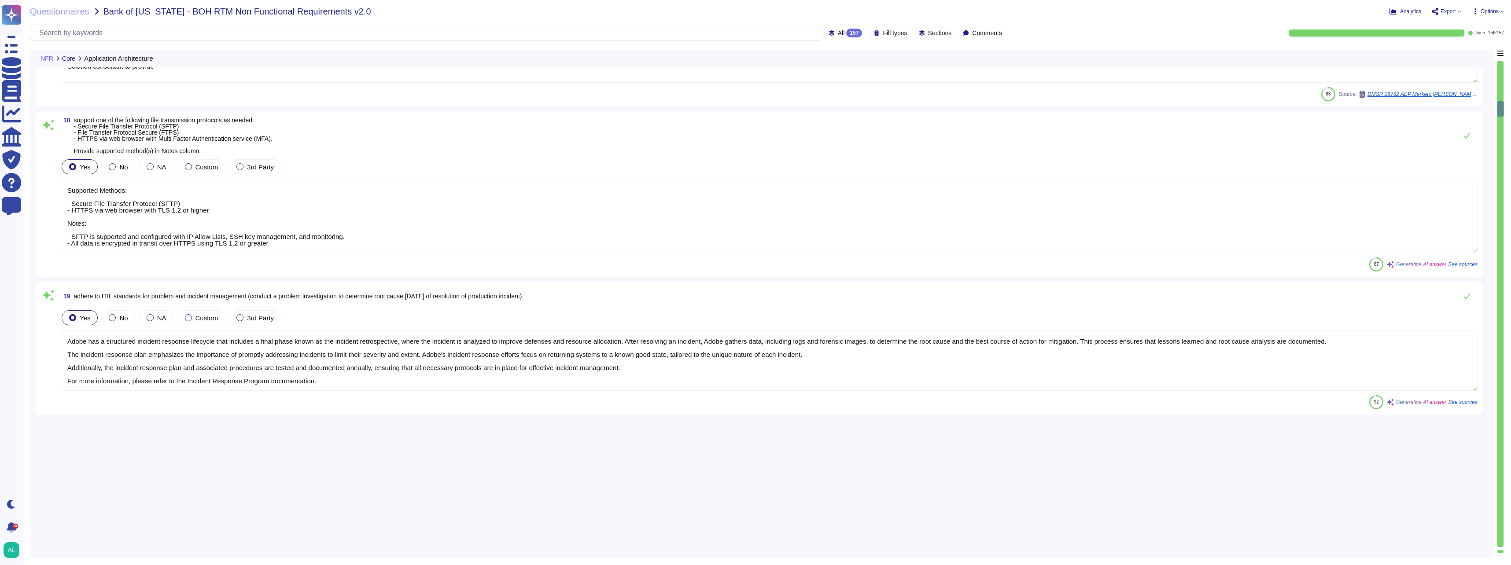
type textarea "Method to Pull Data: 1. API Integration - Description: Utilize Adobe's REST API…"
type textarea "- Method: REST APIs Details: Adobe provides REST APIs that allow for programmat…"
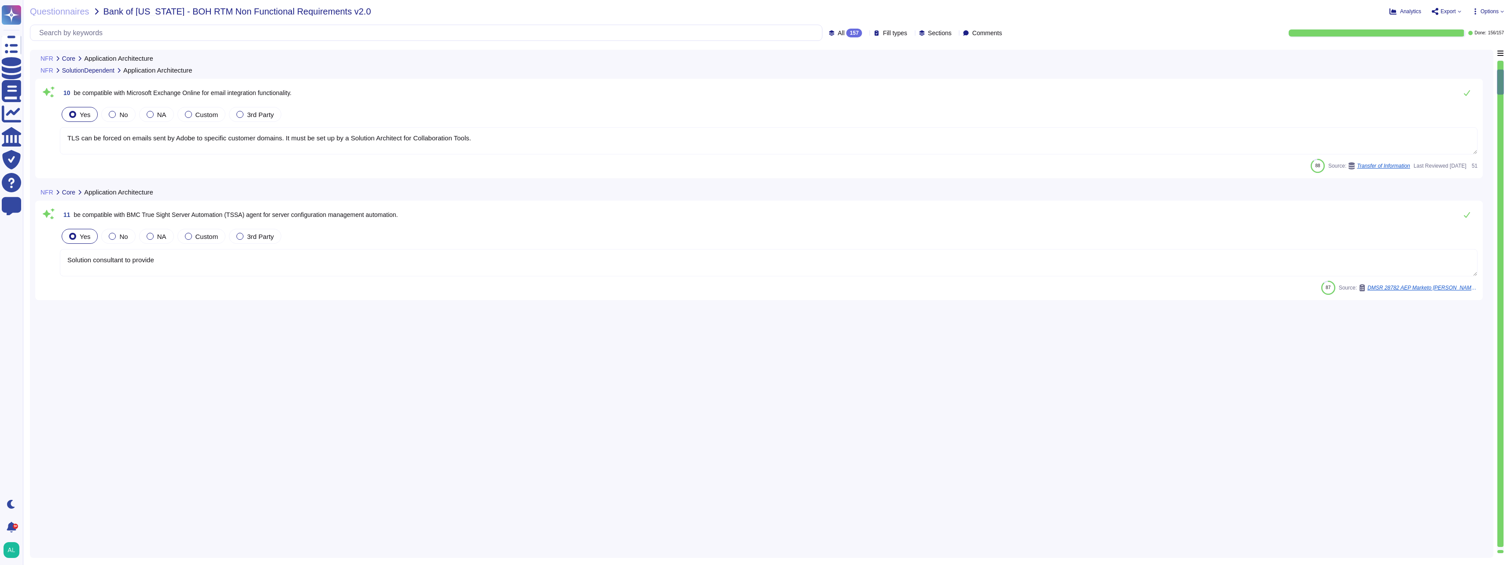
scroll to position [221, 0]
type textarea "Adobe IT supports the 3 most current versions of the following operating system…"
type textarea "Adobe Experience Cloud generally supports the current and previous versions of …"
type textarea "While these programming languages maybe used to develop the offering. The input…"
type textarea "Please speak with your Adobe representative for more information regarding cust…"
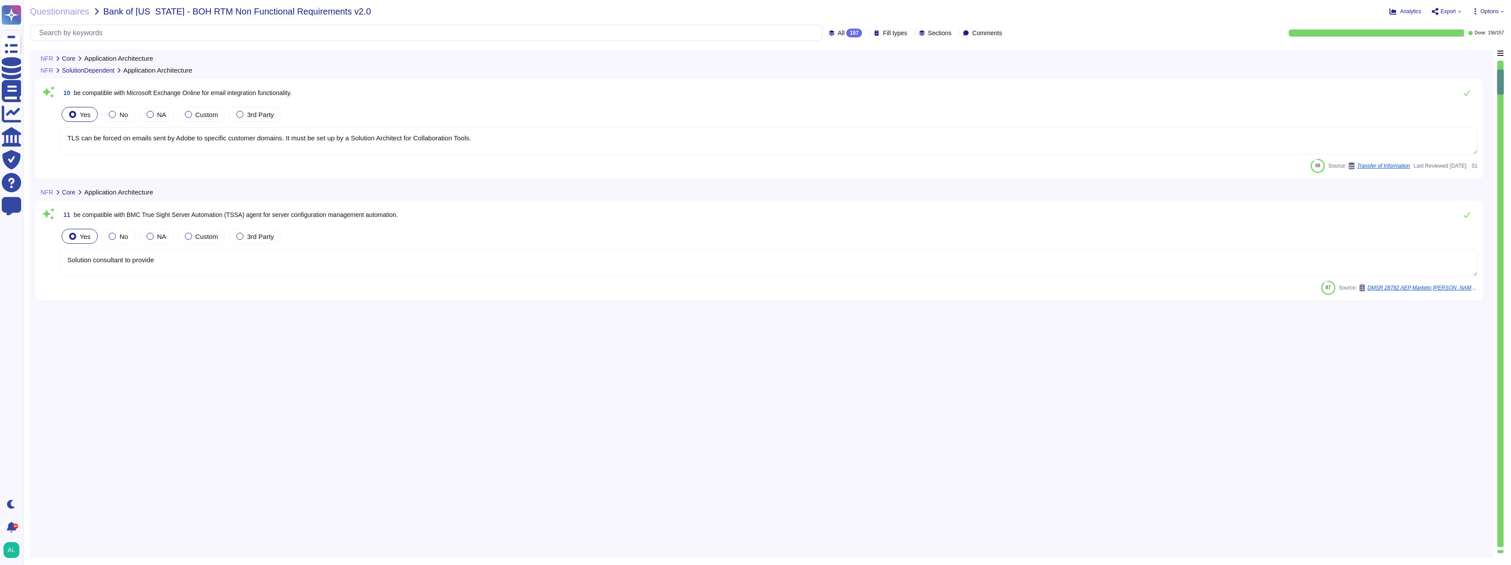
type textarea "Adobe IT supports the 3 most current versions of the following operating system…"
type textarea "Adobe has implemented a comprehensive notification system that generates alerts…"
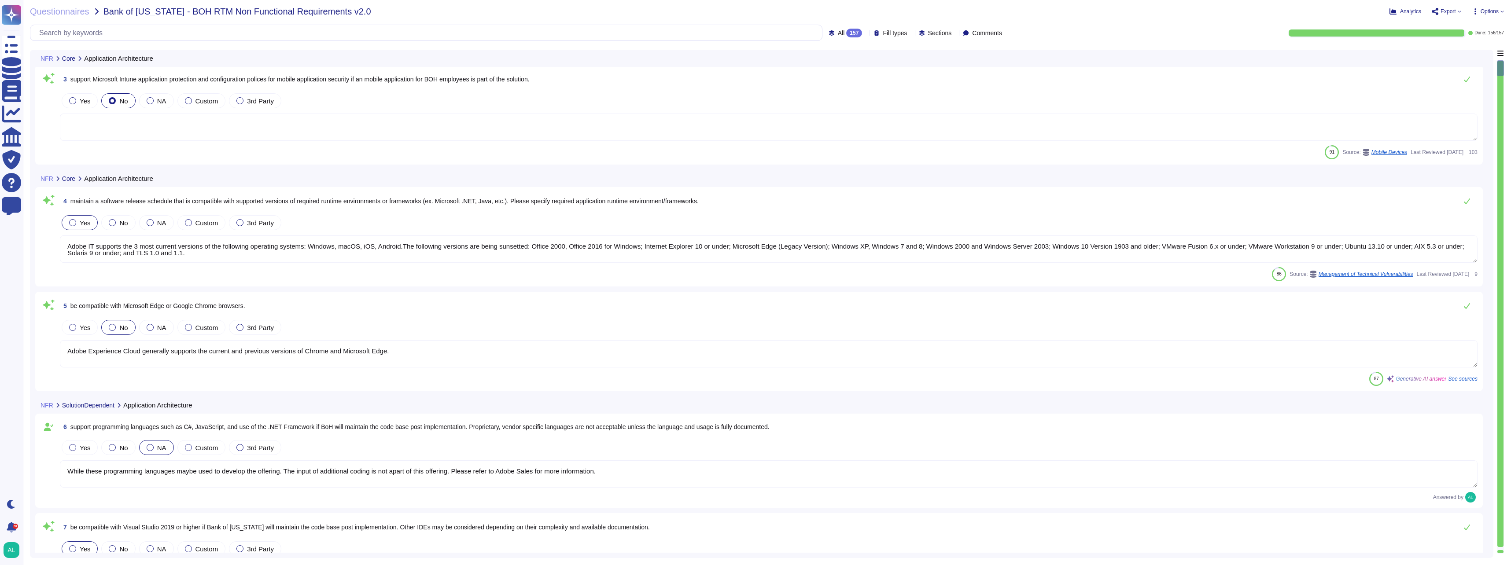
scroll to position [0, 0]
type textarea "Every component in the SaaS infrastructure is redundant. There are at least two…"
type textarea "Please refer to Adobe Sales for more information."
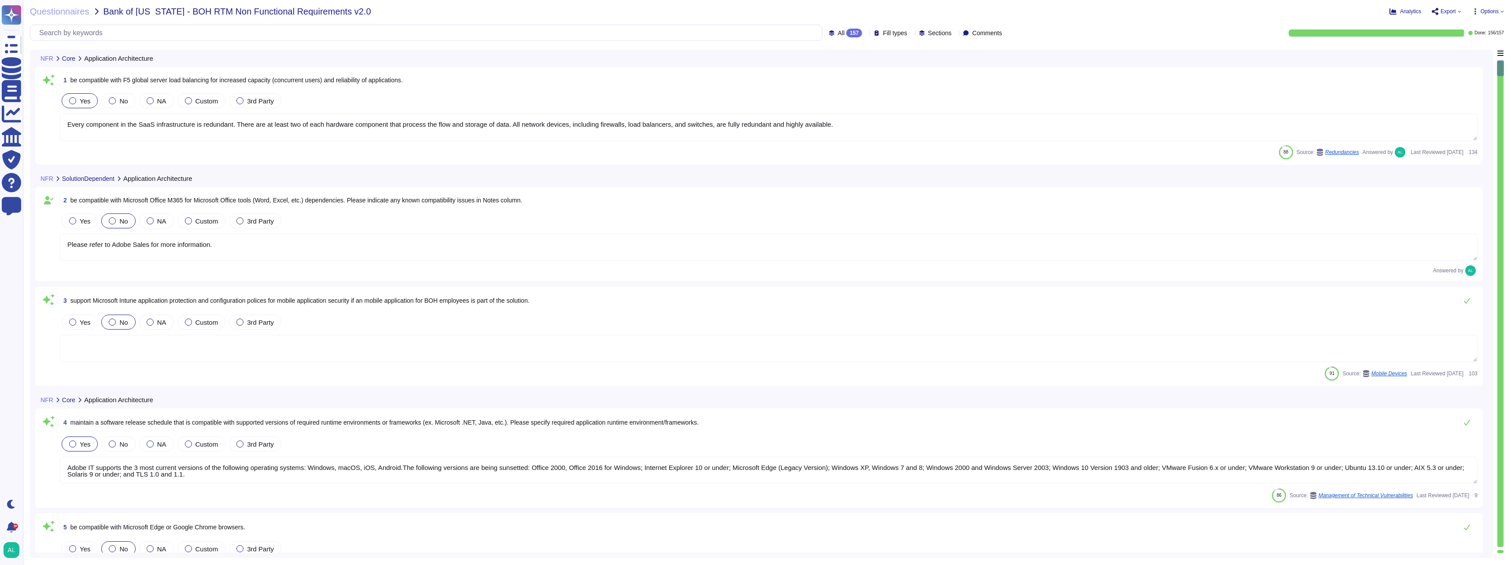
click at [846, 35] on div "157" at bounding box center [854, 33] width 16 height 9
click at [835, 78] on div "To do 1" at bounding box center [853, 78] width 71 height 10
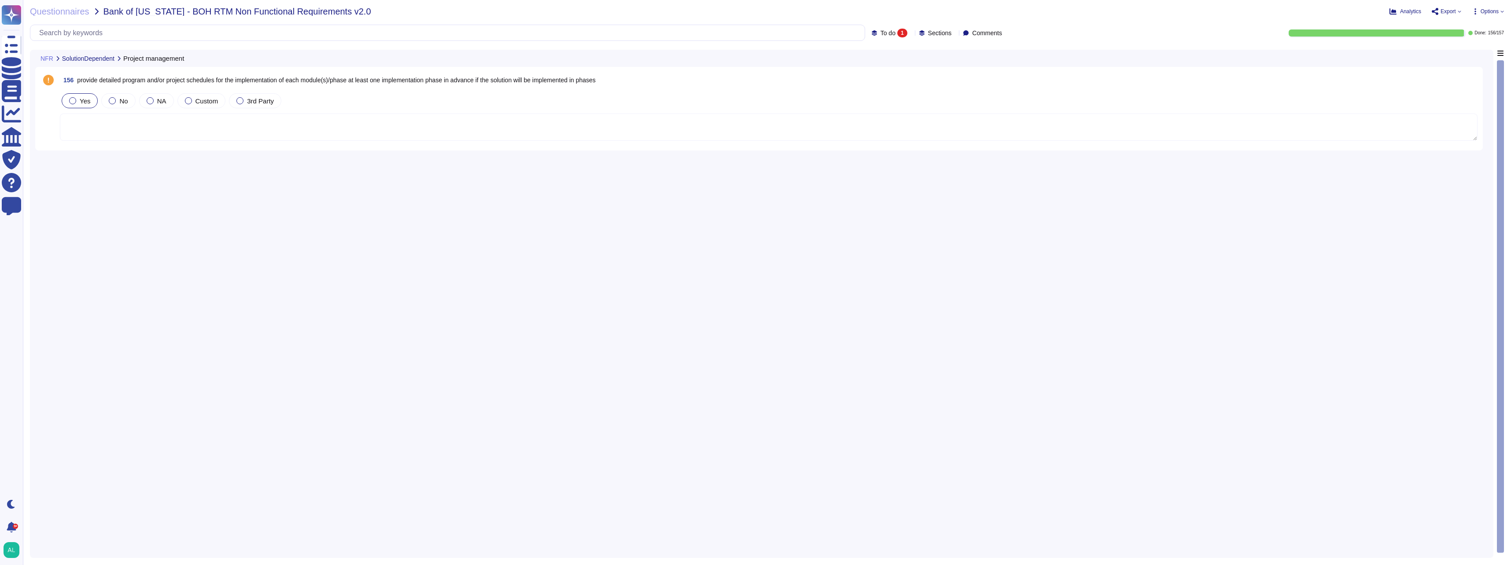
click at [76, 101] on label "Yes" at bounding box center [79, 100] width 21 height 7
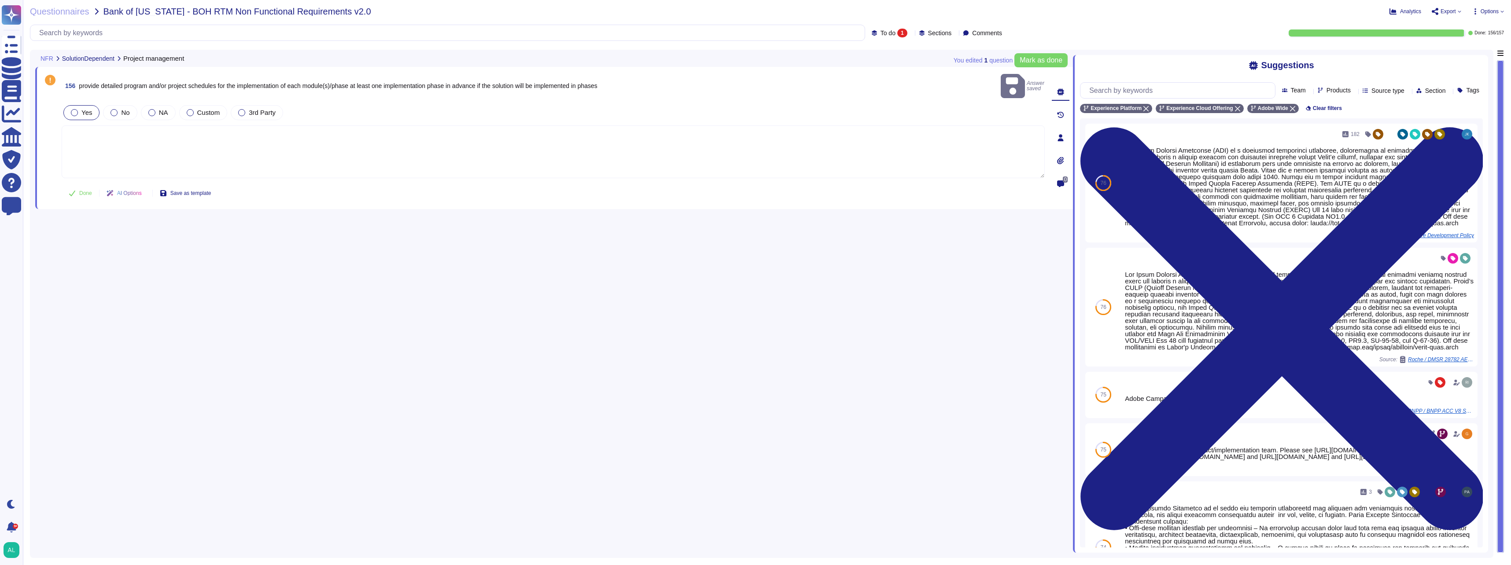
click at [95, 137] on textarea at bounding box center [553, 151] width 983 height 53
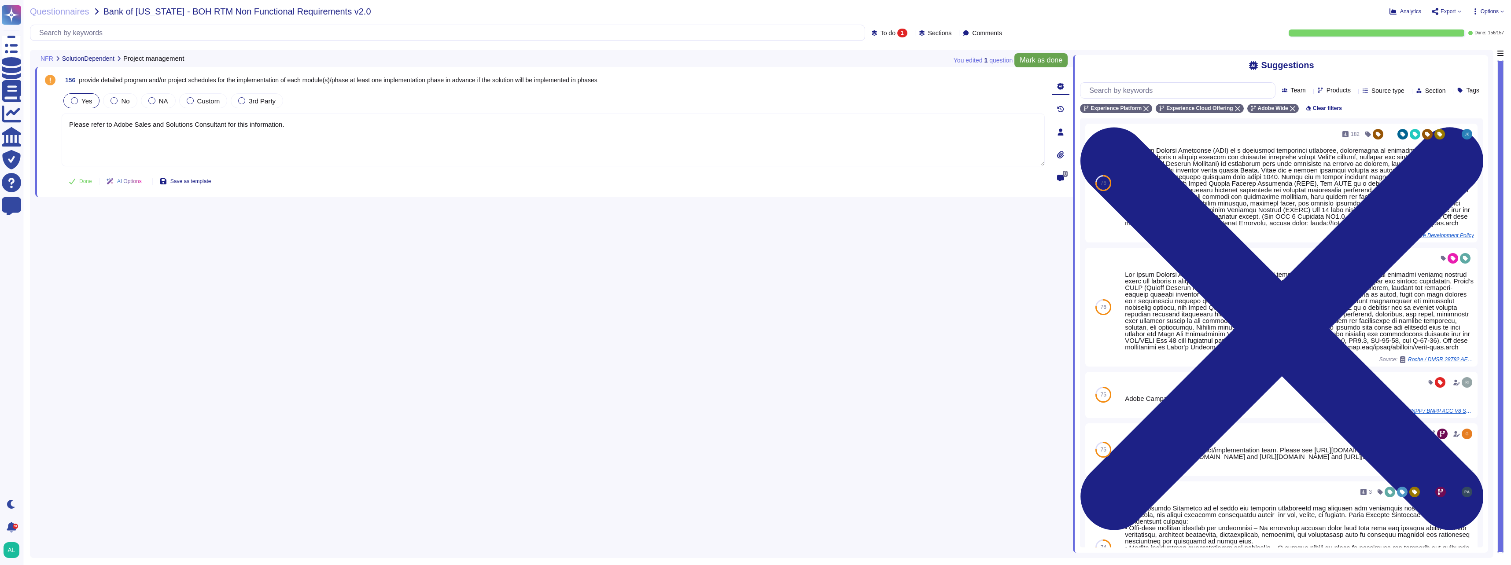
type textarea "Please refer to Adobe Sales and Solutions Consultant for this information."
click at [1036, 60] on span "Mark as done" at bounding box center [1041, 60] width 43 height 7
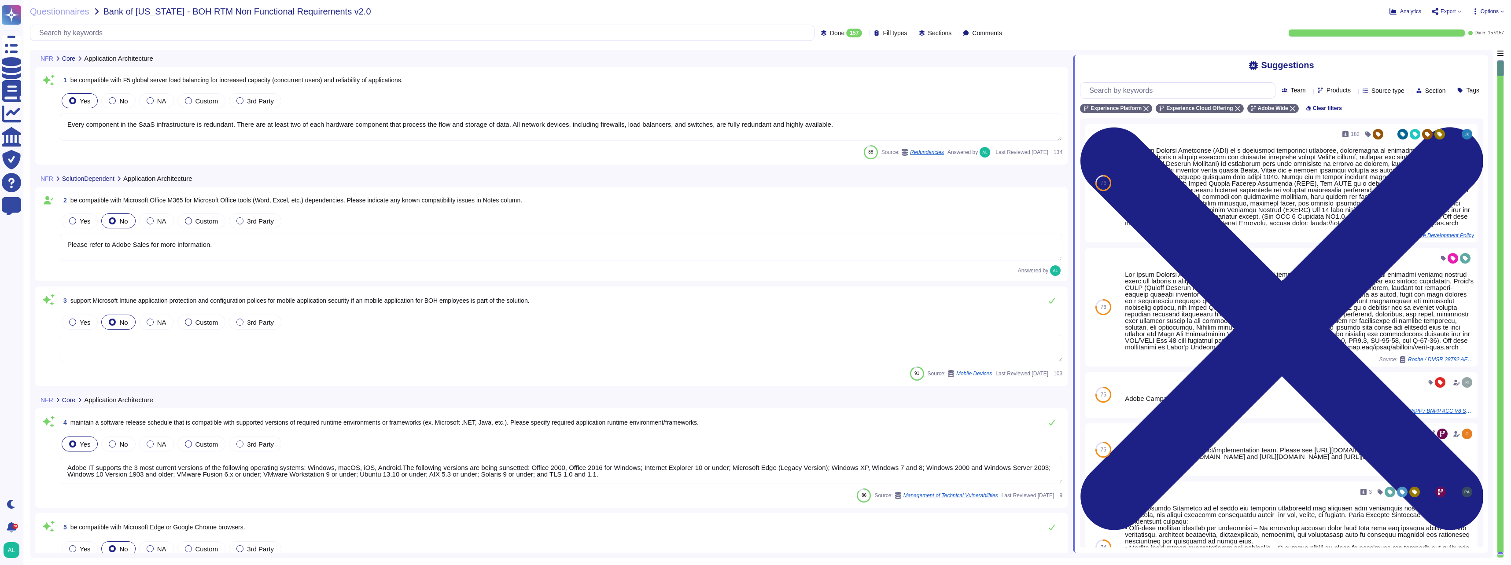
type textarea "Every component in the SaaS infrastructure is redundant. There are at least two…"
type textarea "Please refer to Adobe Sales for more information."
type textarea "Adobe IT supports the 3 most current versions of the following operating system…"
type textarea "Adobe Experience Cloud generally supports the current and previous versions of …"
type textarea "While these programming languages maybe used to develop the offering. The input…"
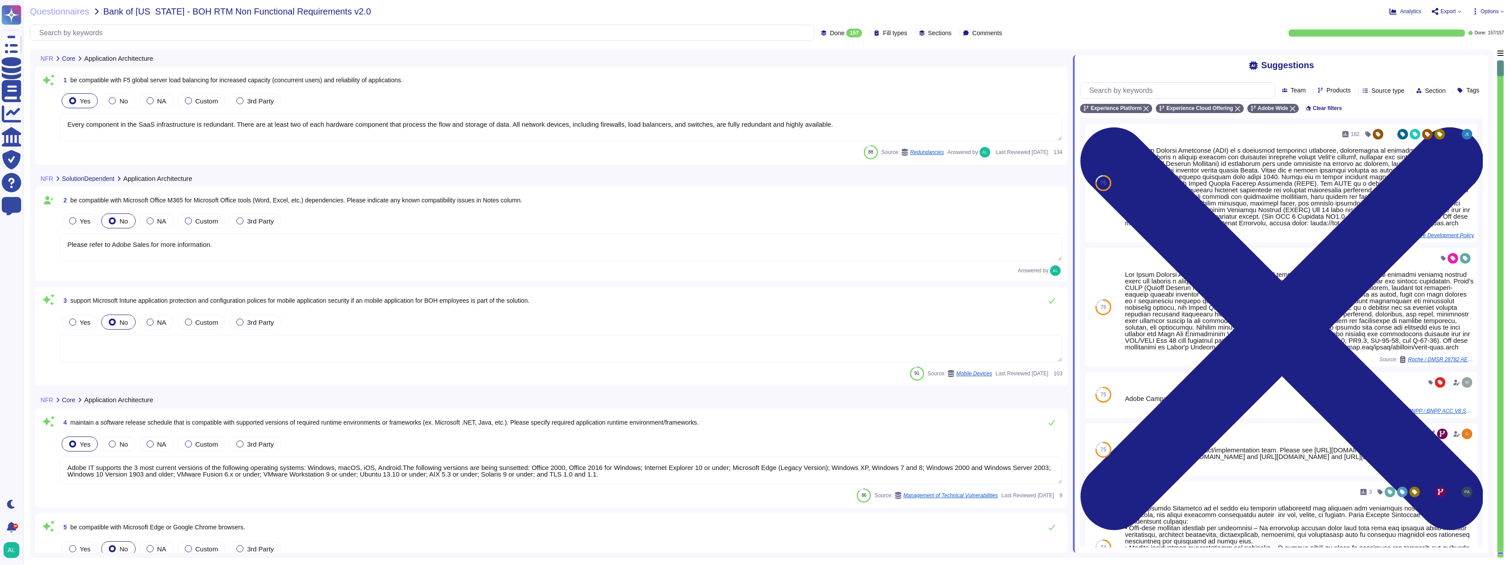
type textarea "Please speak with your Adobe representative for more information regarding cust…"
click at [1459, 14] on span "Export" at bounding box center [1447, 11] width 30 height 7
click at [1464, 53] on p "Download" at bounding box center [1479, 65] width 31 height 25
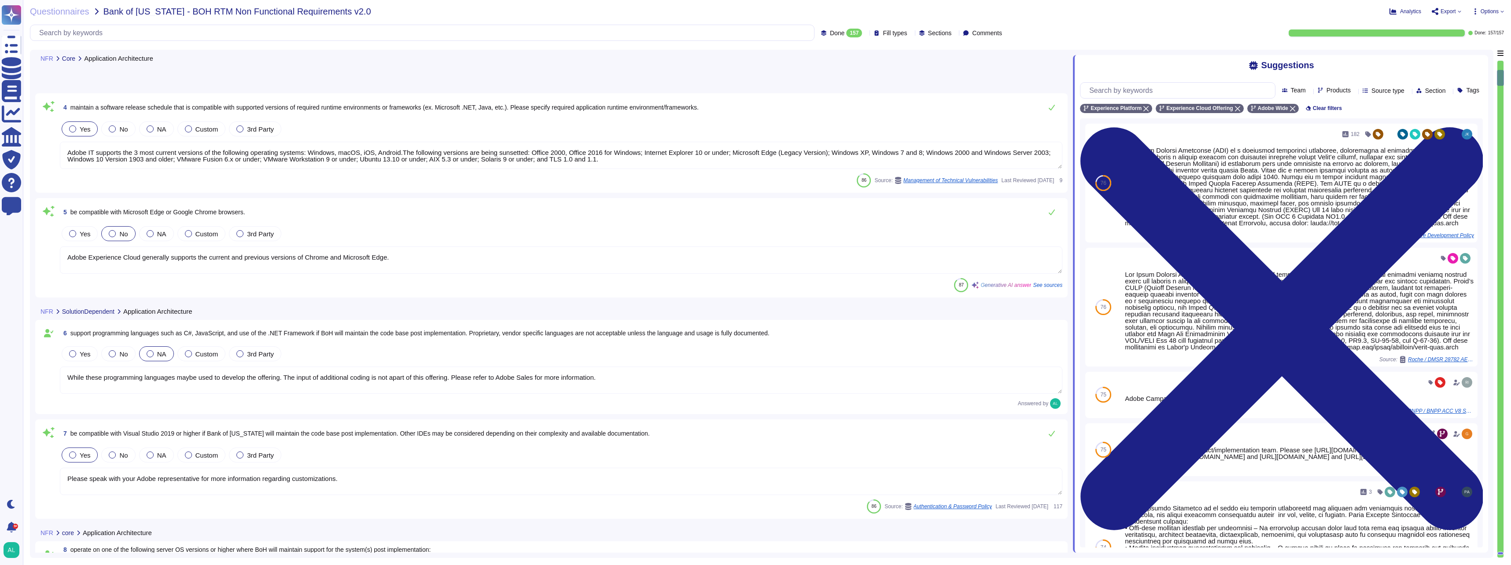
type textarea "Adobe IT supports the 3 most current versions of the following operating system…"
type textarea "Adobe has implemented a comprehensive notification system that generates alerts…"
type textarea "TLS can be forced on emails sent by Adobe to specific customer domains. It must…"
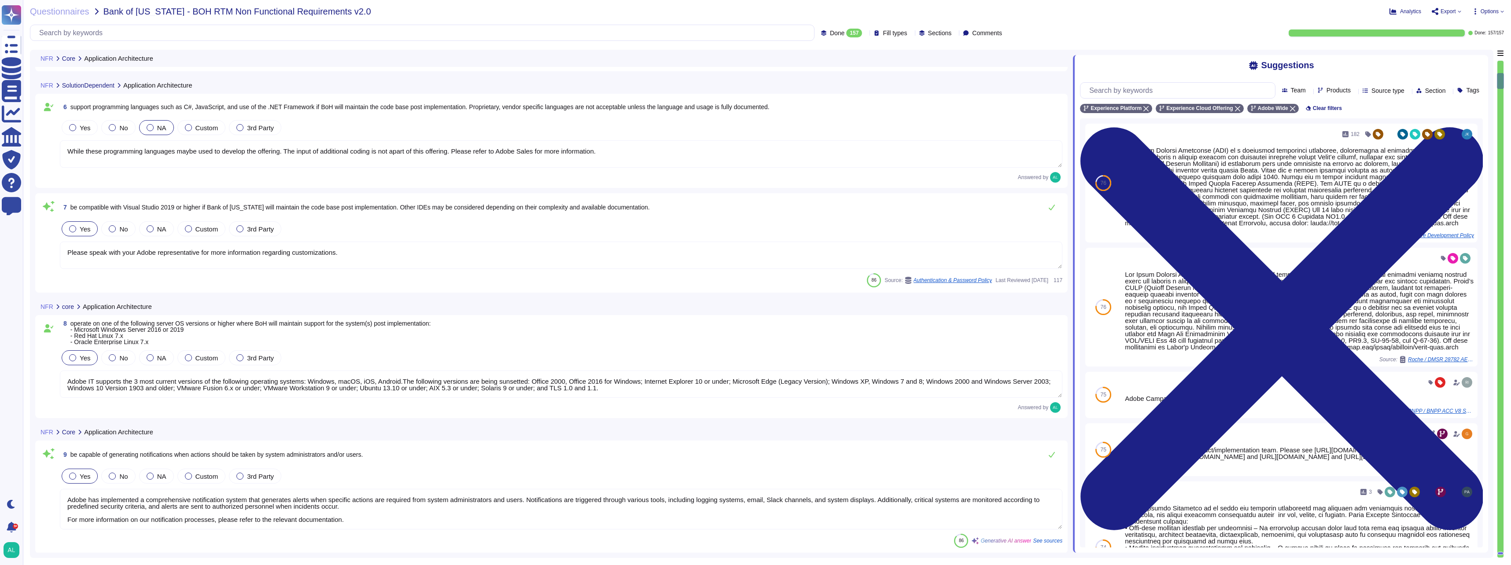
type textarea "Solution consultant to provide"
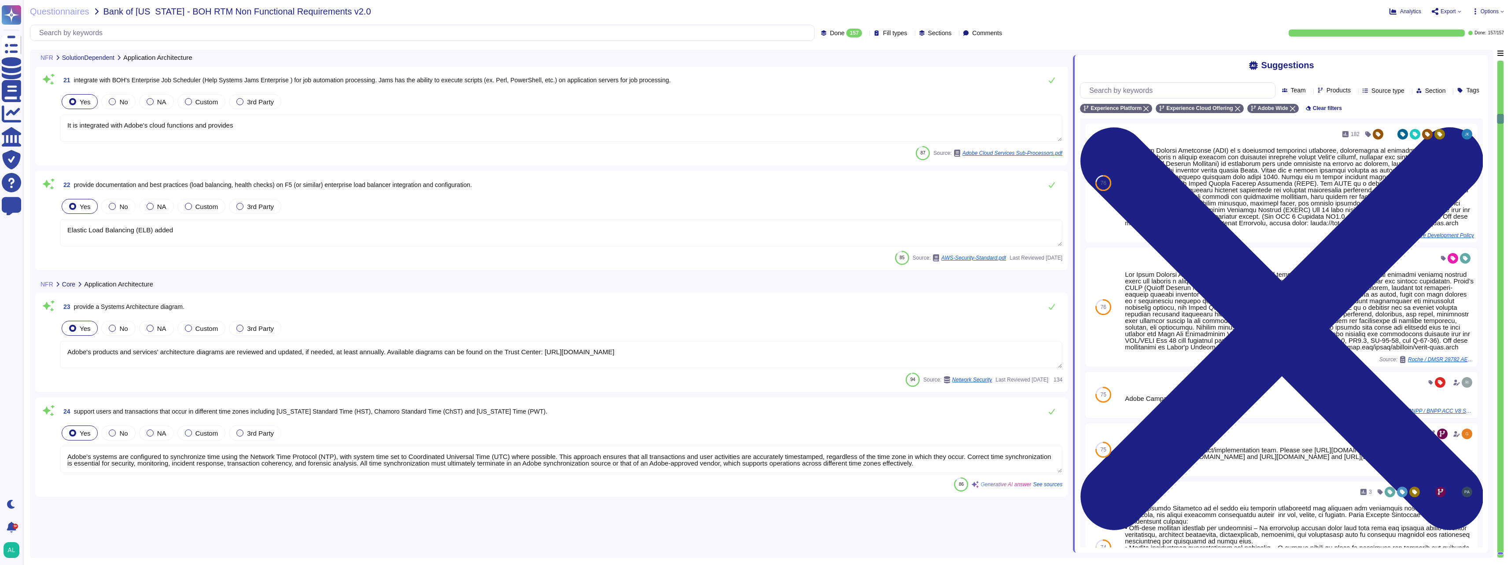
type textarea "It is integrated with Adobe's cloud functions and provides"
type textarea "Elastic Load Balancing (ELB) added"
type textarea "Adobe's products and services' architecture diagrams are reviewed and updated, …"
type textarea "Adobe's systems are configured to synchronize time using the Network Time Proto…"
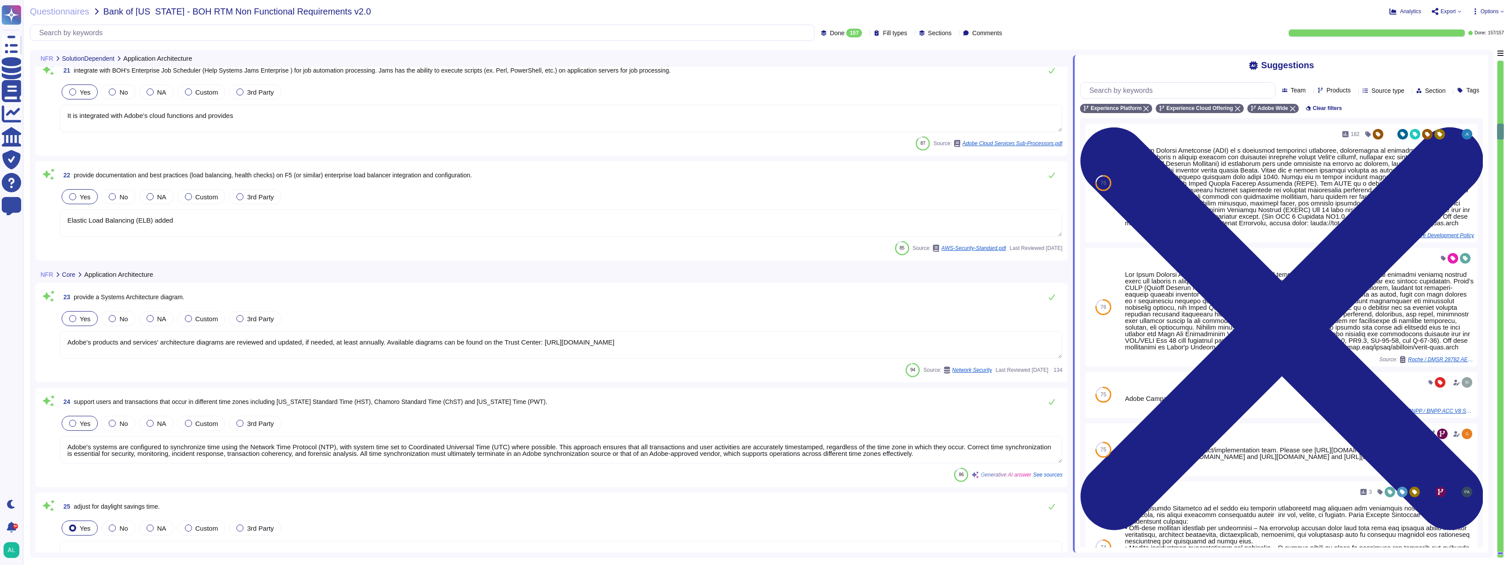
type textarea "Adobe's production systems are configured to sync with NTP servers, and all ser…"
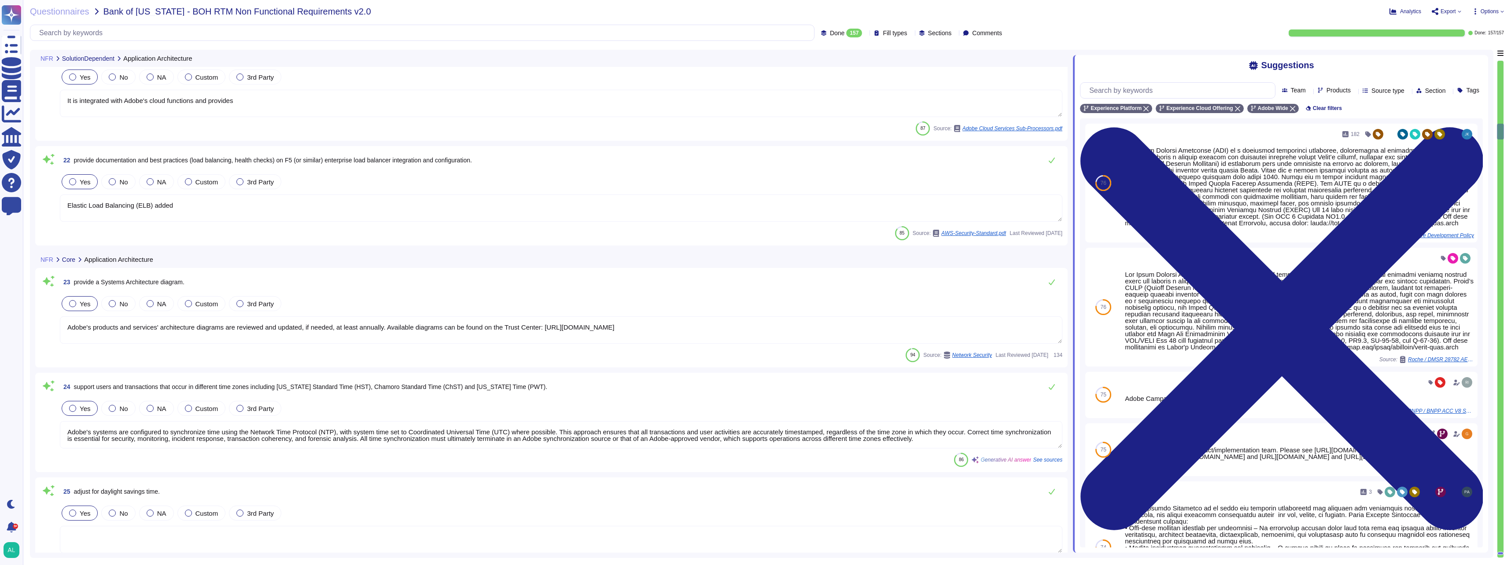
type textarea "Adobe's high availability configurations include: 1. Redundant Infrastructure: …"
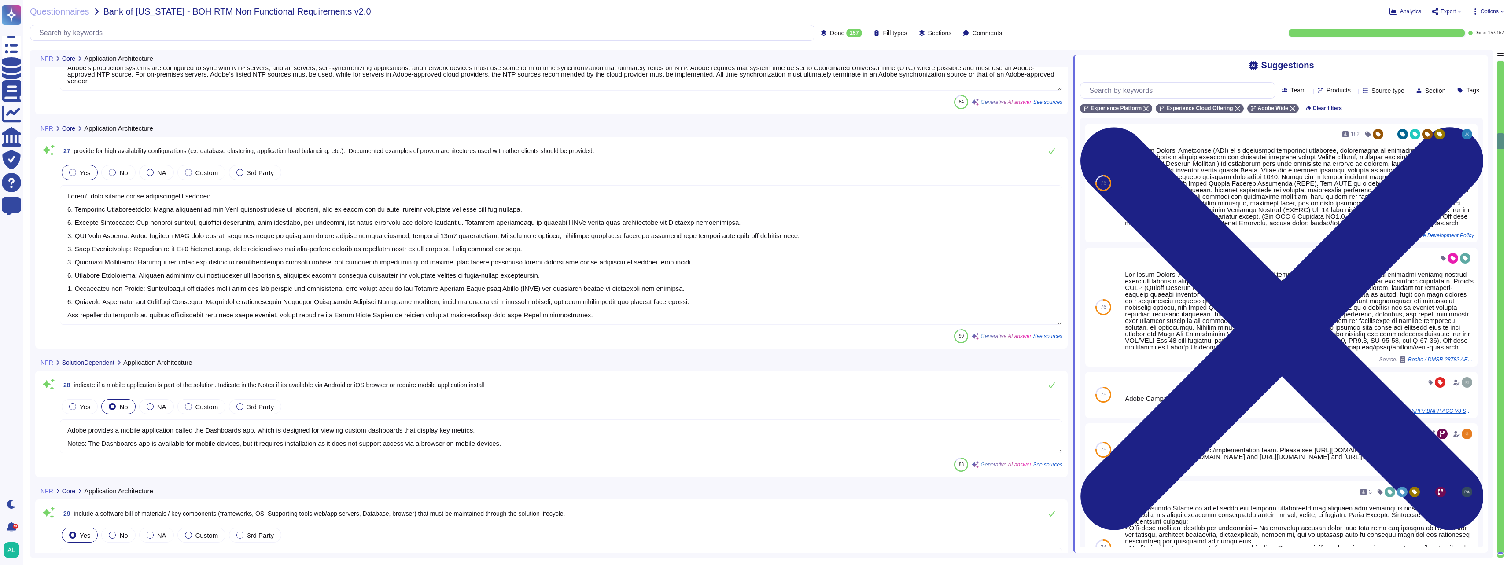
type textarea "Adobe provides a mobile application called the Dashboards app, which is designe…"
type textarea "Adobe currently generates Software Bills of Materials (SBOMs) for on-prem and d…"
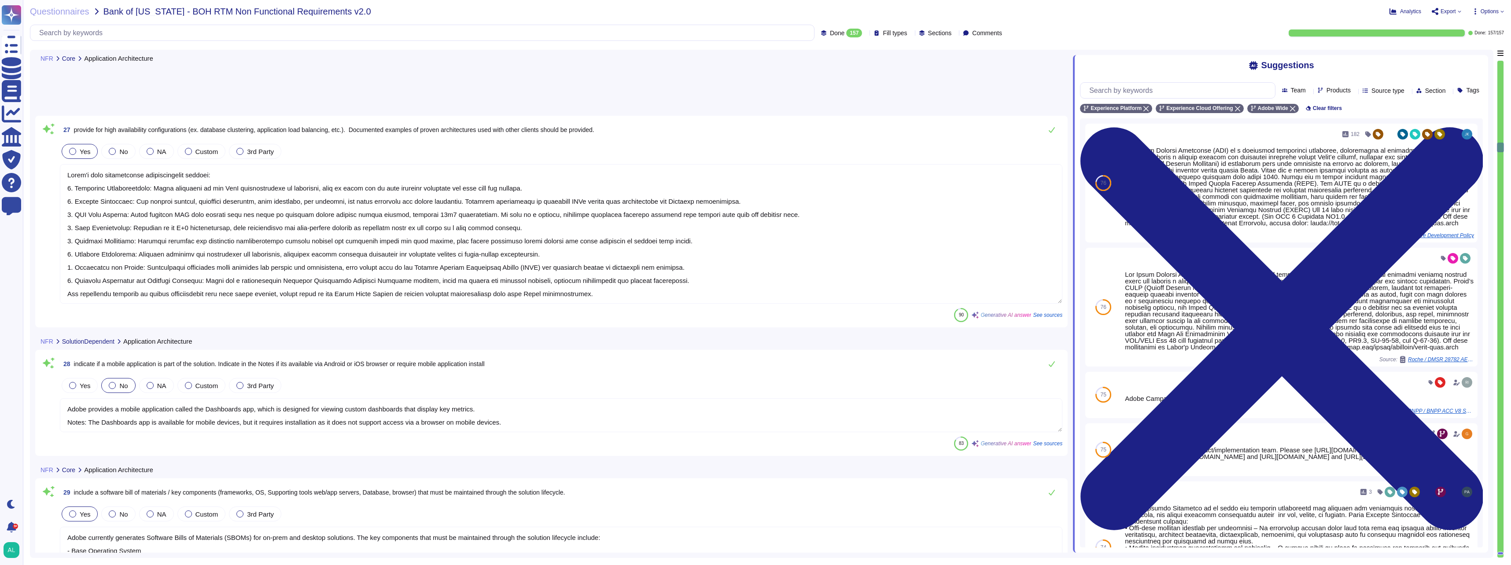
type textarea "Adobe performs periodic backups and has implemented failover technology for cri…"
type textarea "Adobe offers configurable data retention options that allow customers to set th…"
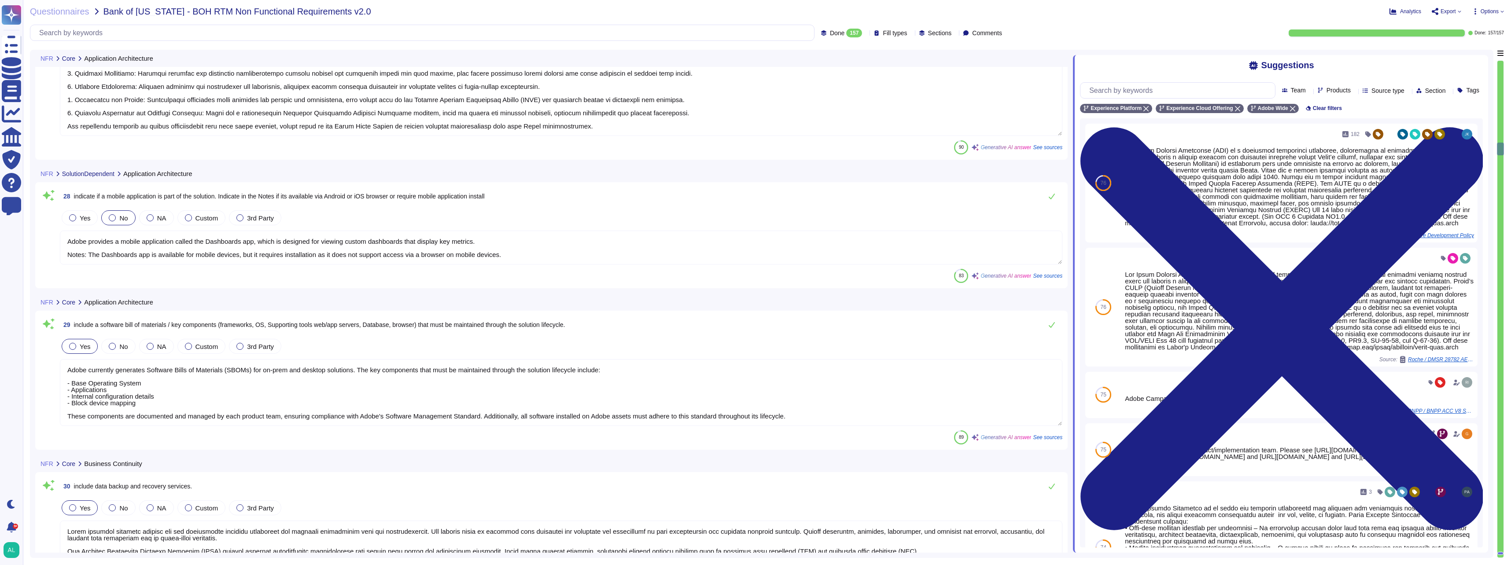
type textarea "Failover sites are running on the same vendor systems in separate data centers."
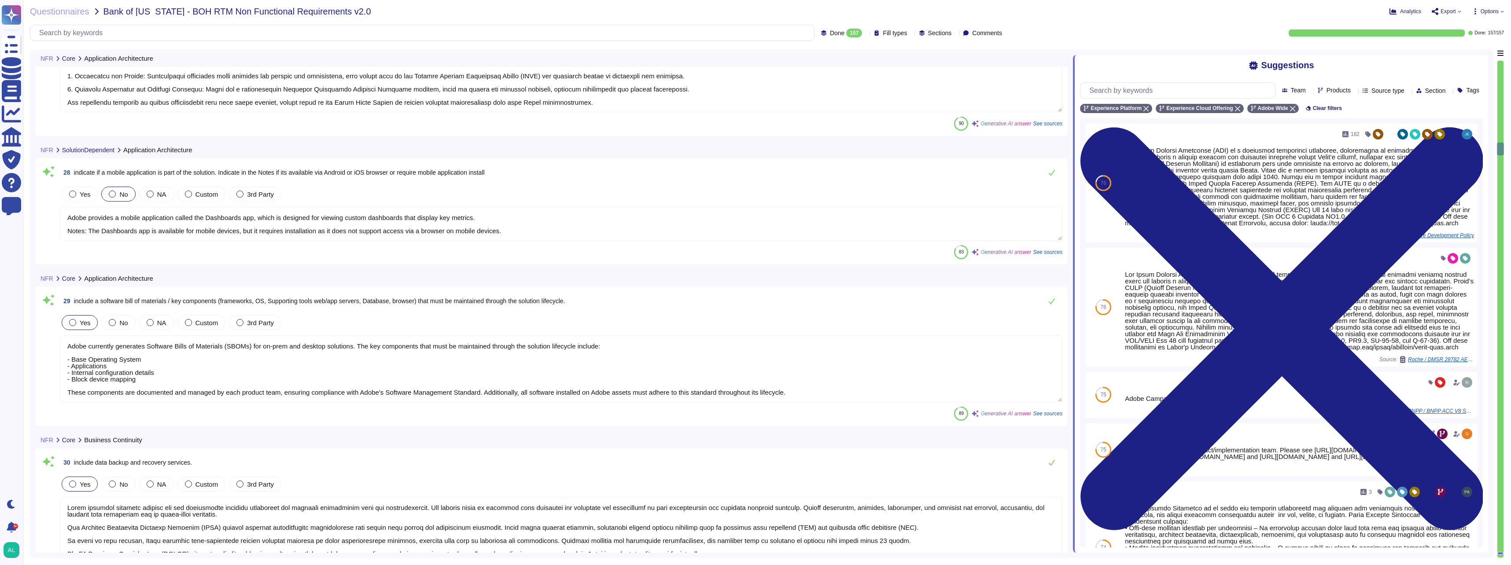
scroll to position [3258, 0]
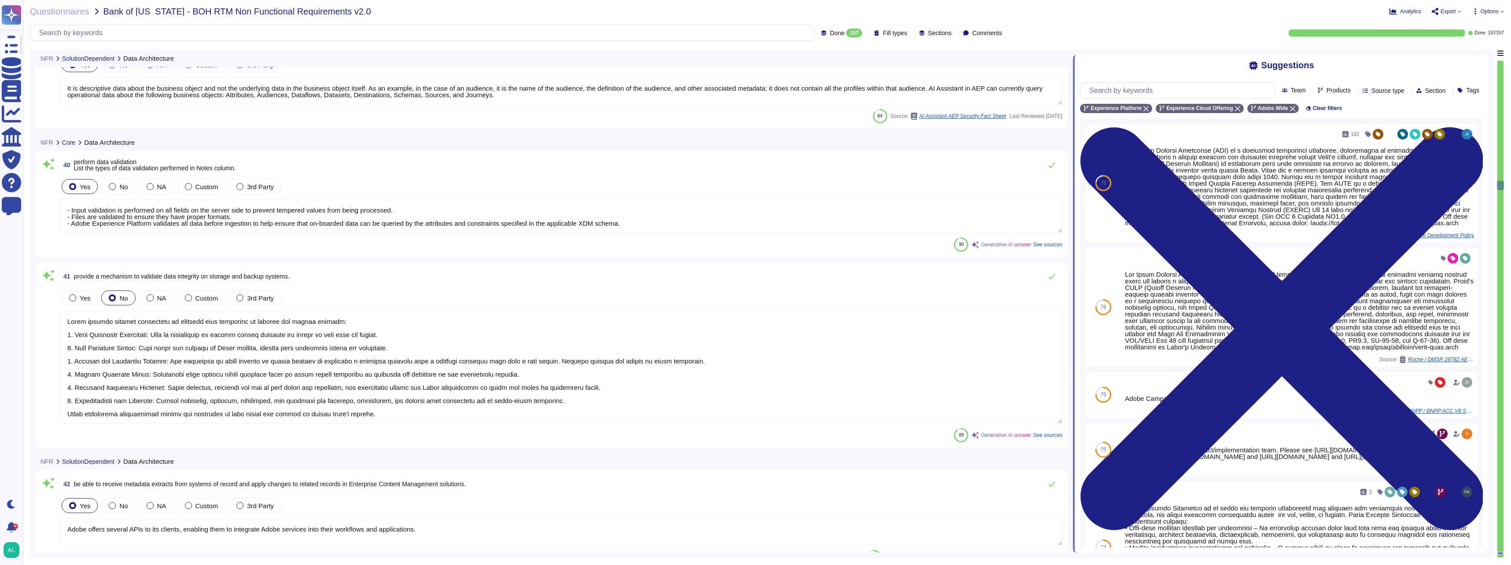
type textarea "It is descriptive data about the business object and not the underlying data in…"
type textarea "- Input validation is performed on all fields on the server side to prevent tem…"
type textarea "Adobe employs several mechanisms to validate data integrity on storage and back…"
type textarea "Adobe offers several APIs to its clients, enabling them to integrate Adobe serv…"
type textarea "Adobe employs a comprehensive Data Classification and Handling Standard that ou…"
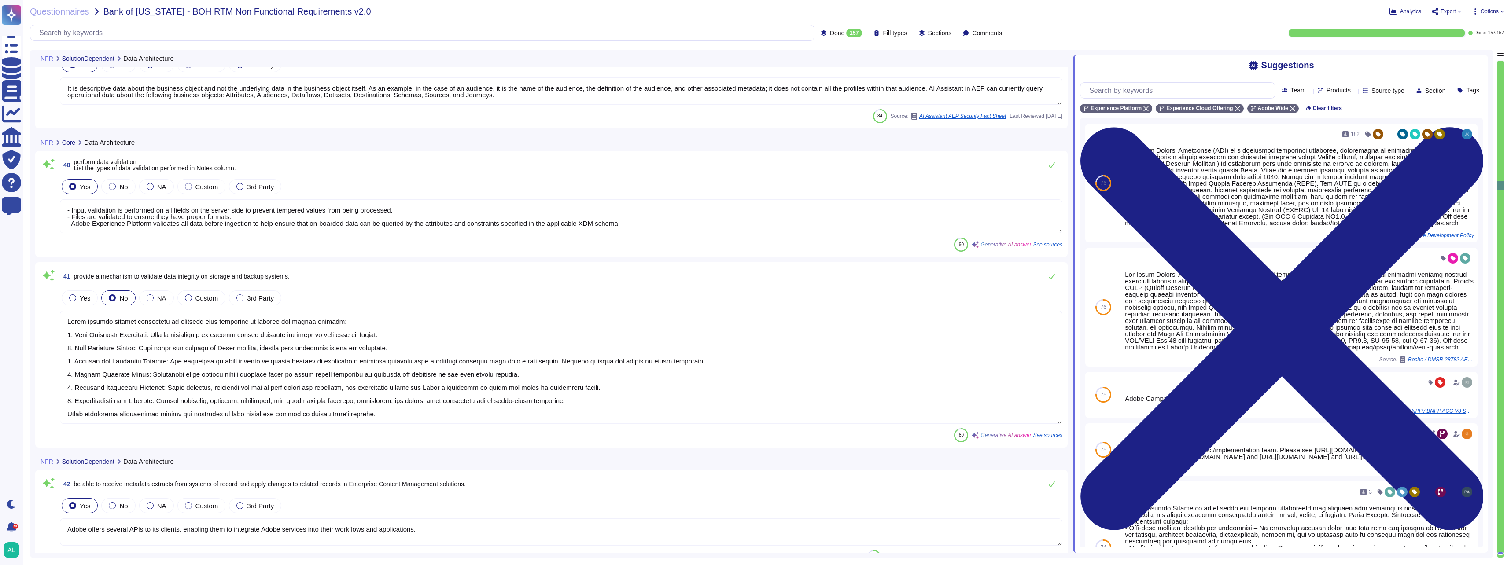
scroll to position [4843, 0]
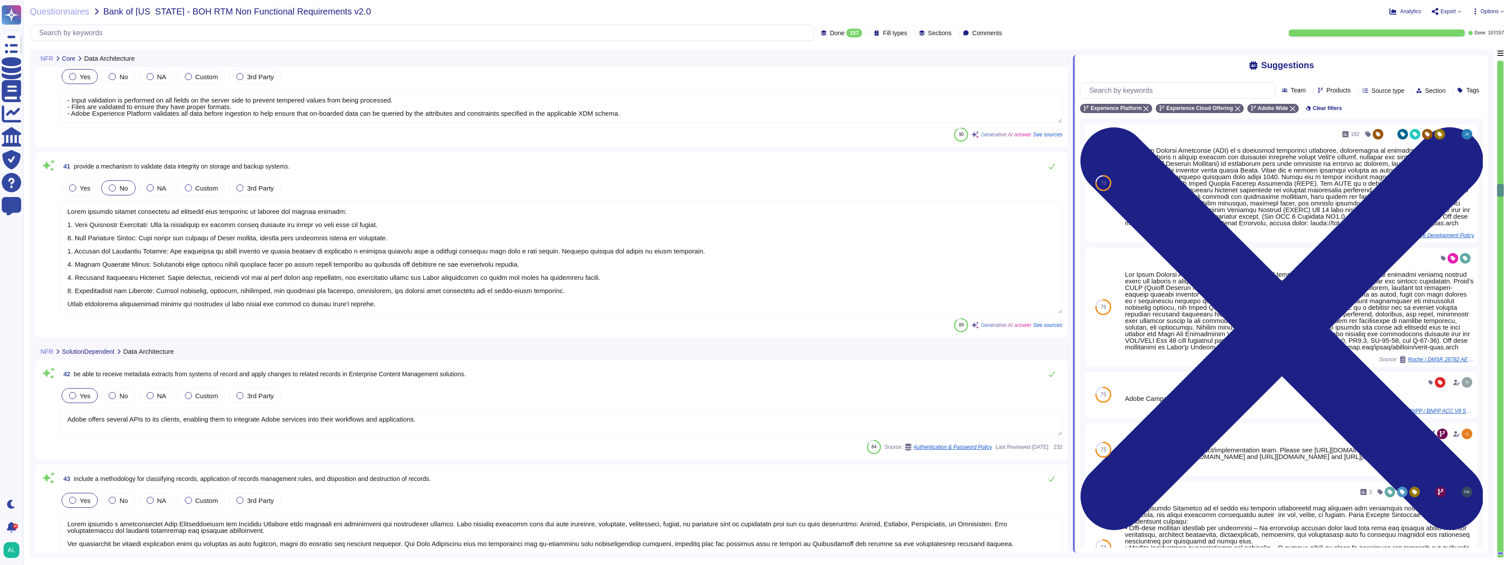
type textarea "Budgets for Adobe's products and services' infrastructure capacity are establis…"
type textarea "Systems that collect, store, process, transmit, dispose of data, accept network…"
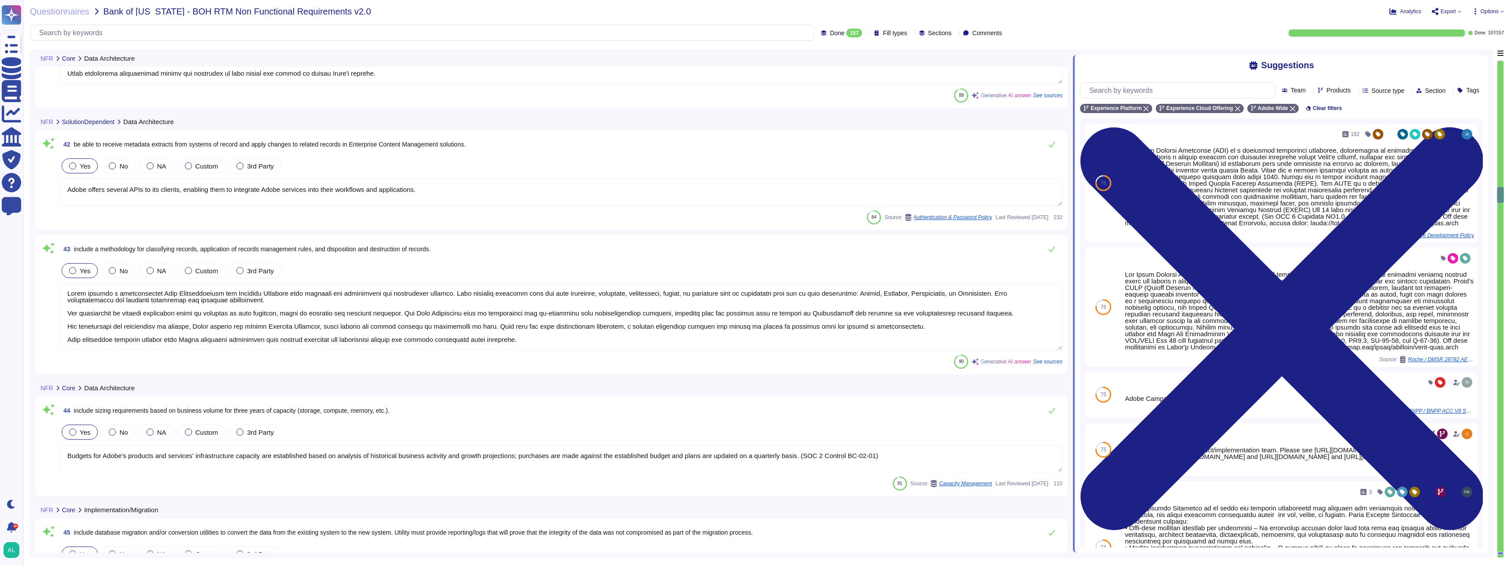
scroll to position [5107, 0]
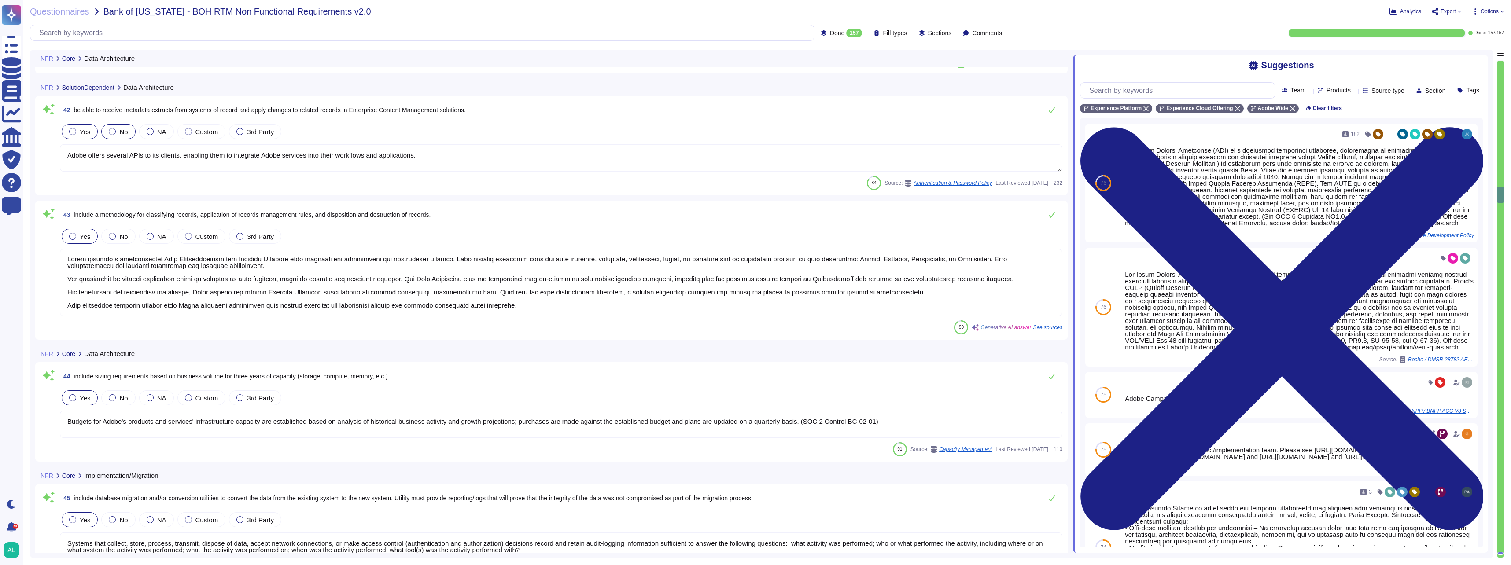
click at [117, 136] on div "No" at bounding box center [118, 131] width 34 height 15
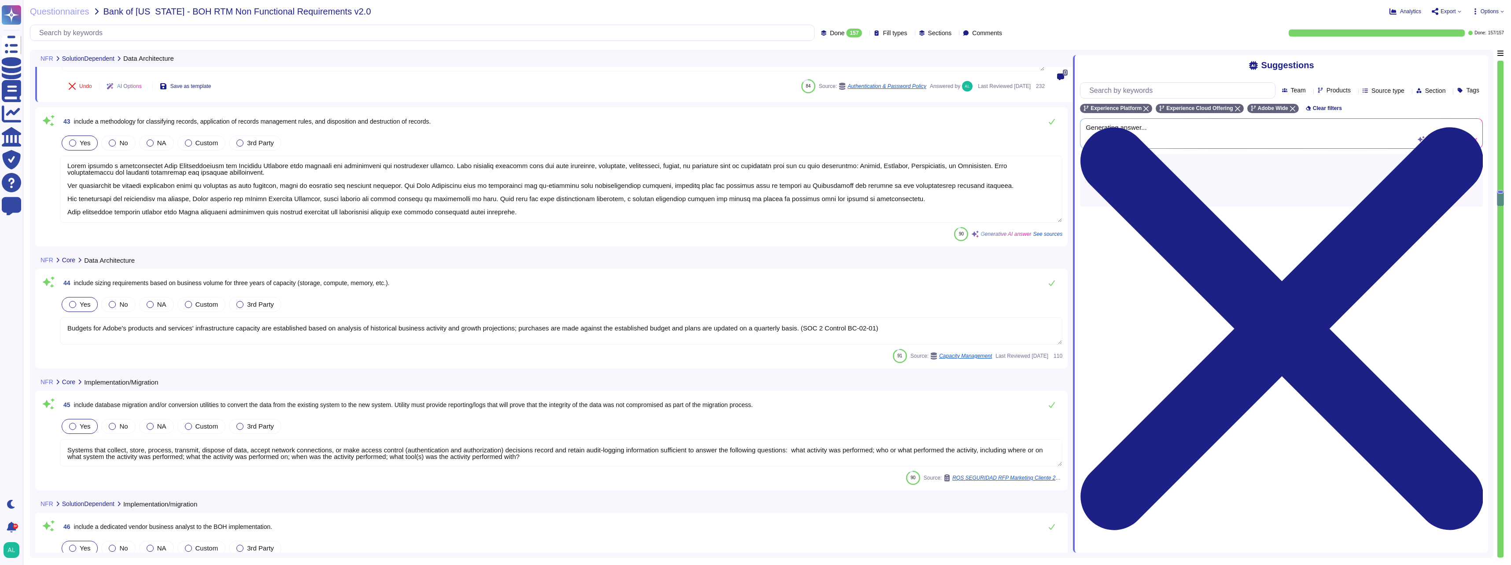
type textarea "Adobe provides tools for automating report generation and distribution. Custome…"
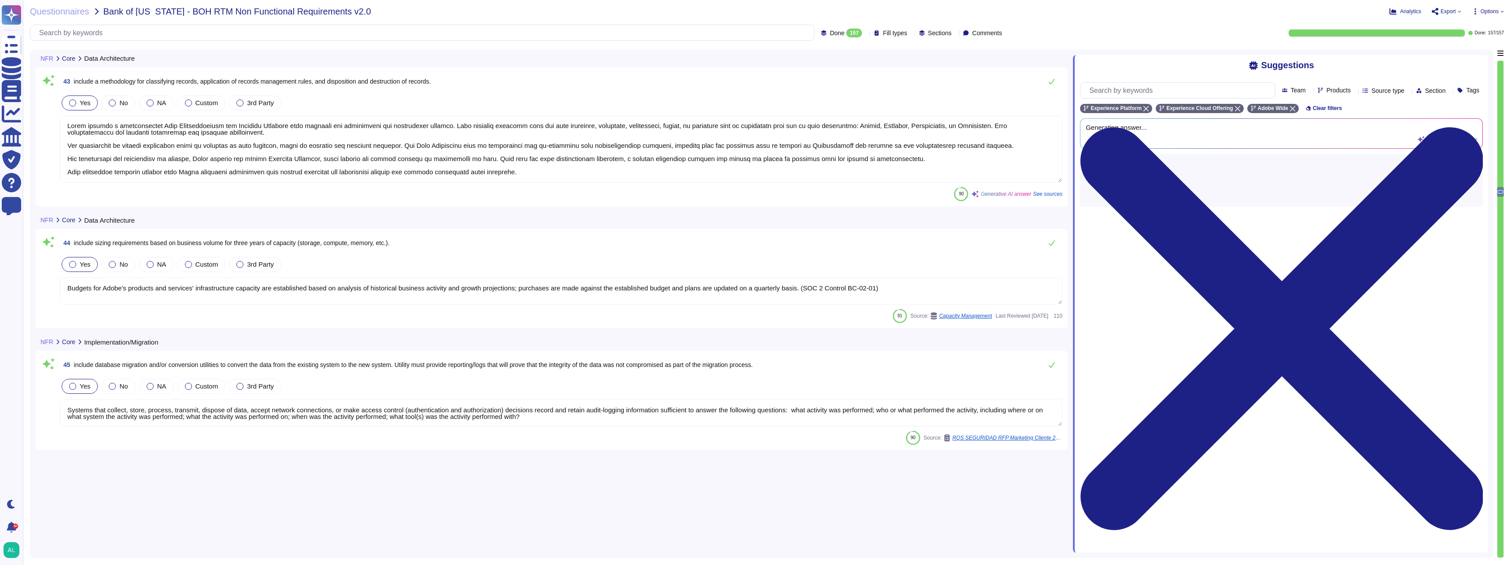
type textarea "- Input validation is performed on all fields on the server side to prevent tem…"
type textarea "Adobe employs several mechanisms to validate data integrity on storage and back…"
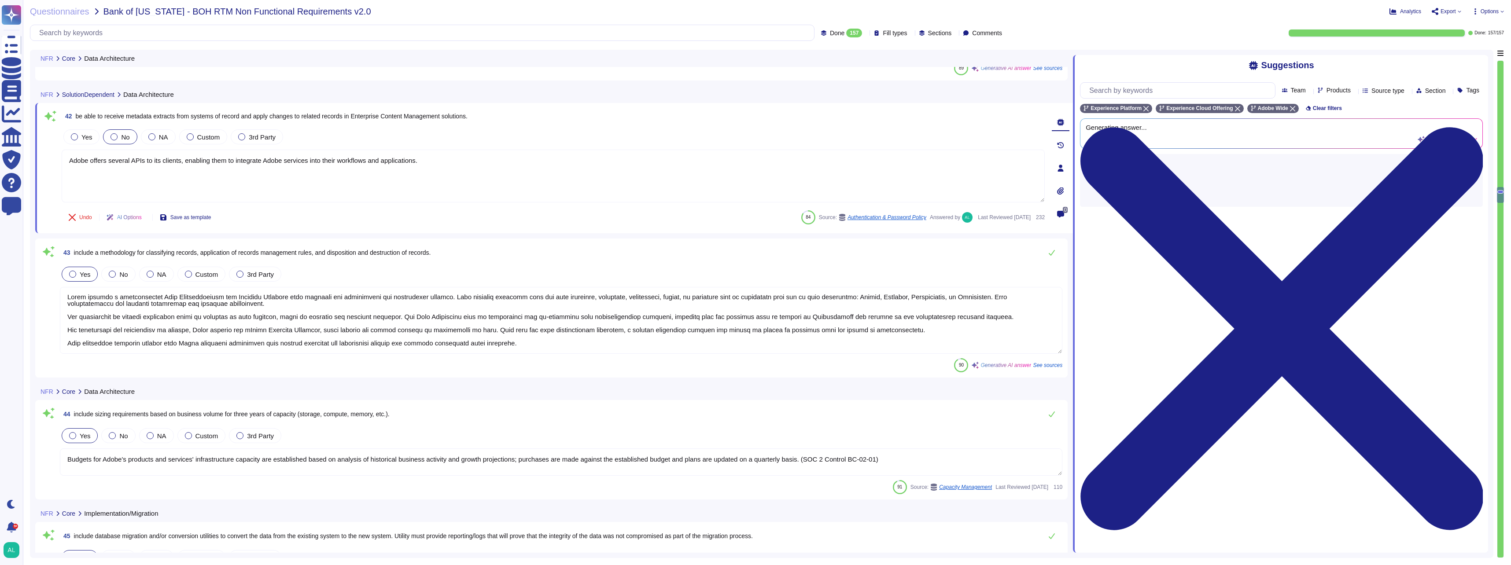
scroll to position [5136, 0]
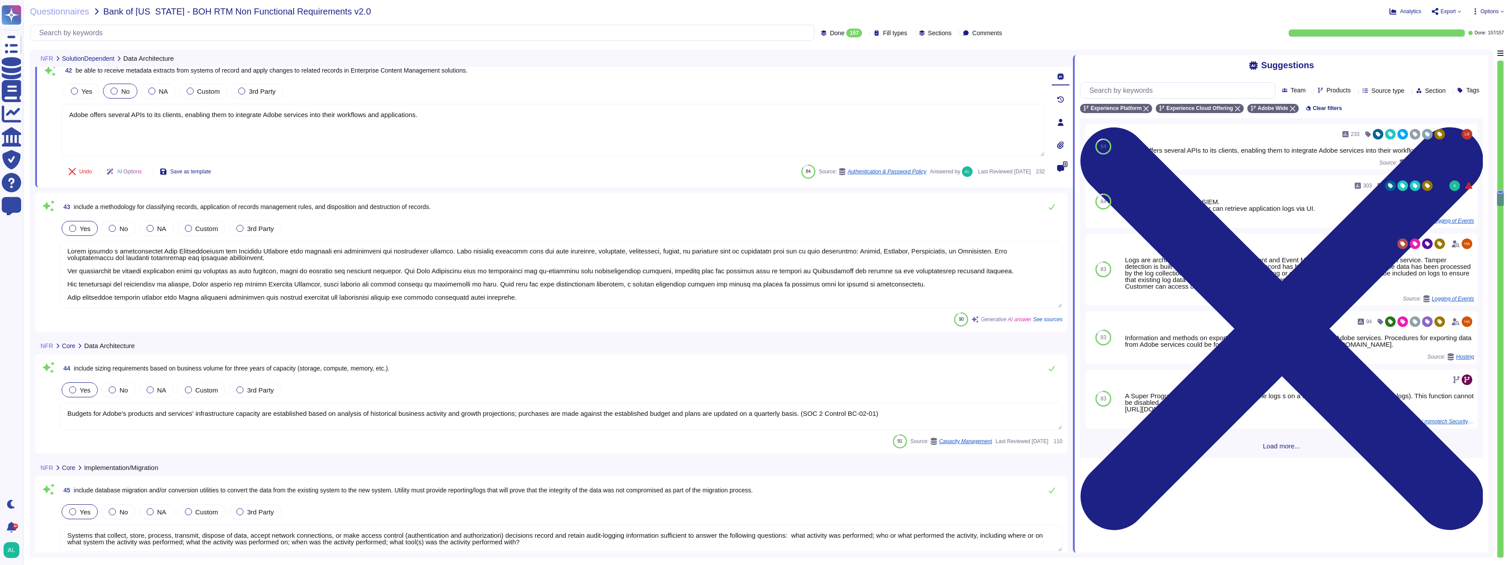
type textarea "Adobe provides tools for automating report generation and distribution. Custome…"
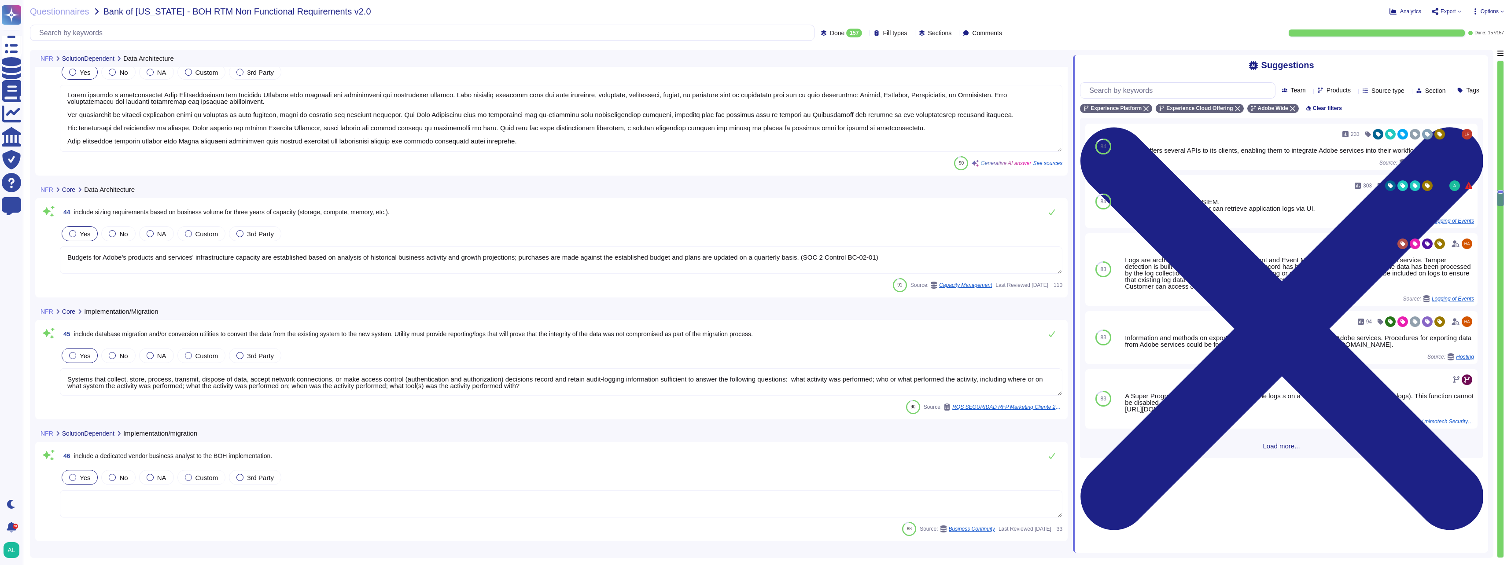
scroll to position [5356, 0]
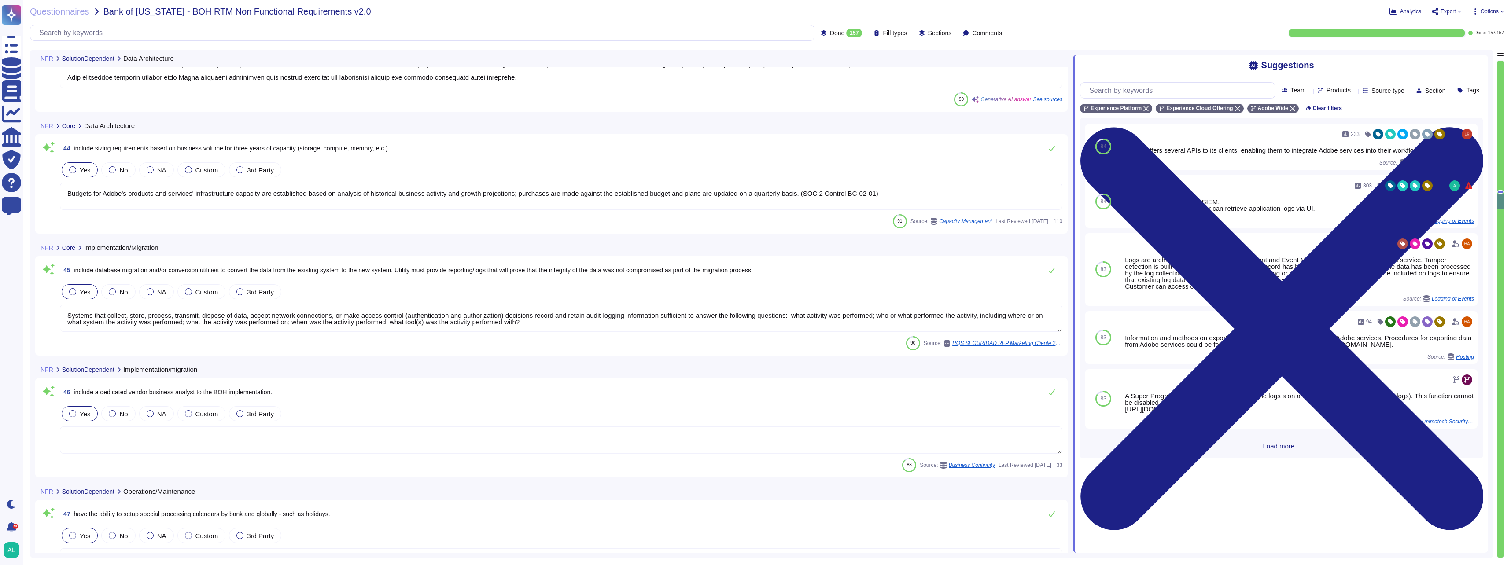
type textarea "Adobe follows a systematic approach to manage changes, ensuring that all releas…"
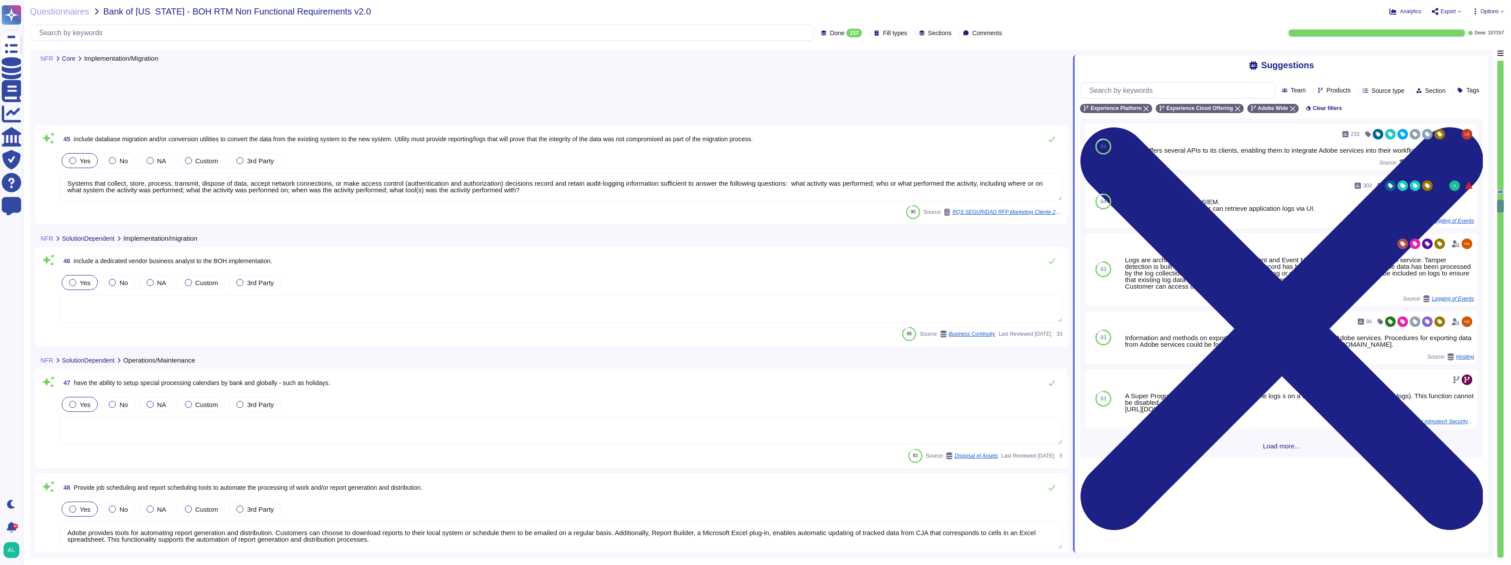
type textarea "Adobe has a documented solution life cycle process that includes end-of-life no…"
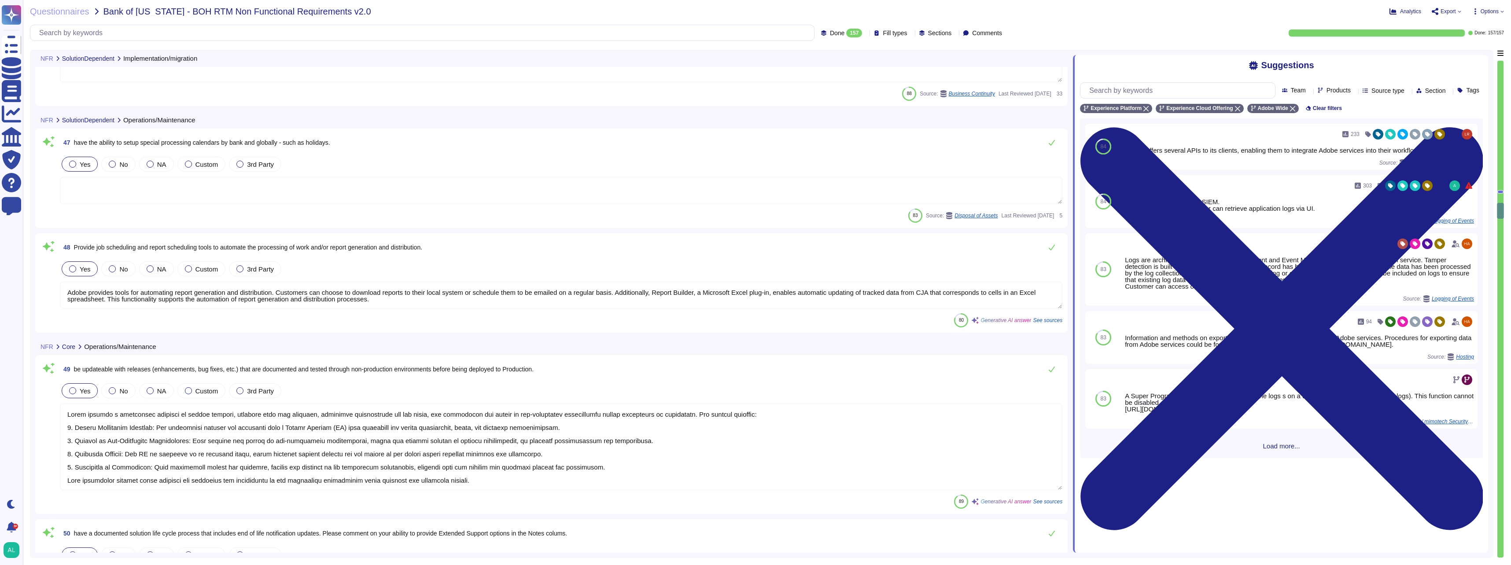
type textarea "Adobe generates test data manually and through scripts to create fake accounts …"
type textarea "All customer-impacting product and system changes are publicly communicated on …"
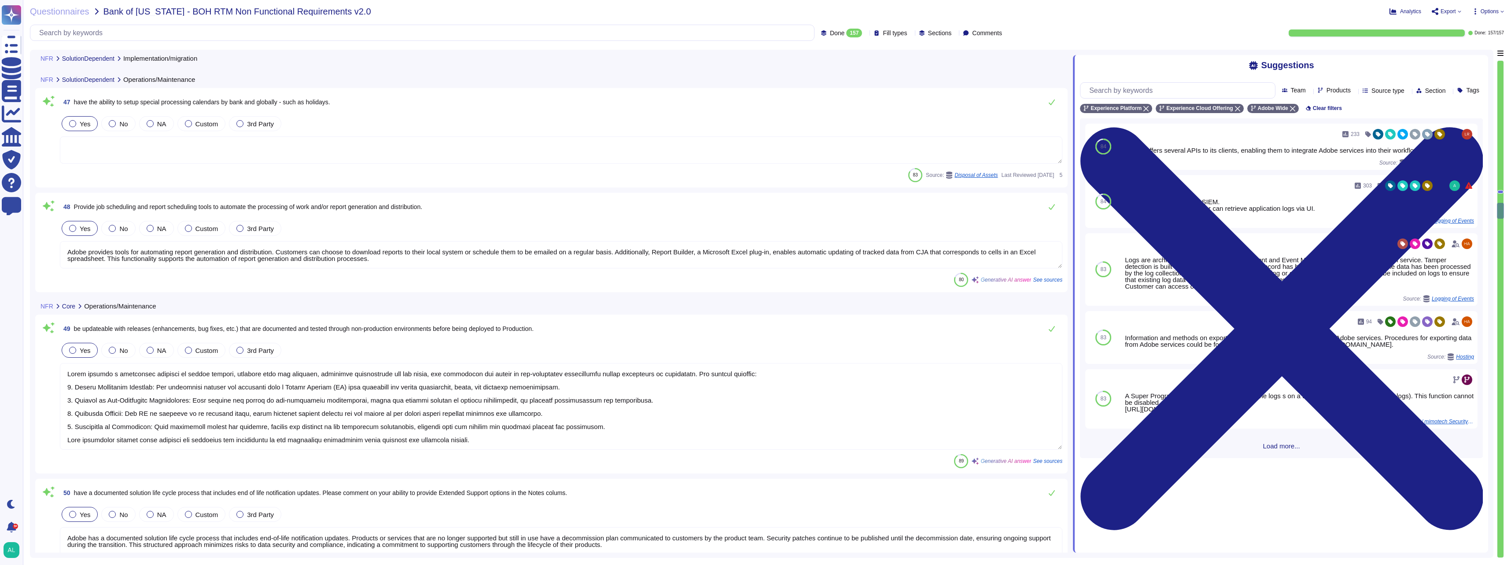
scroll to position [5752, 0]
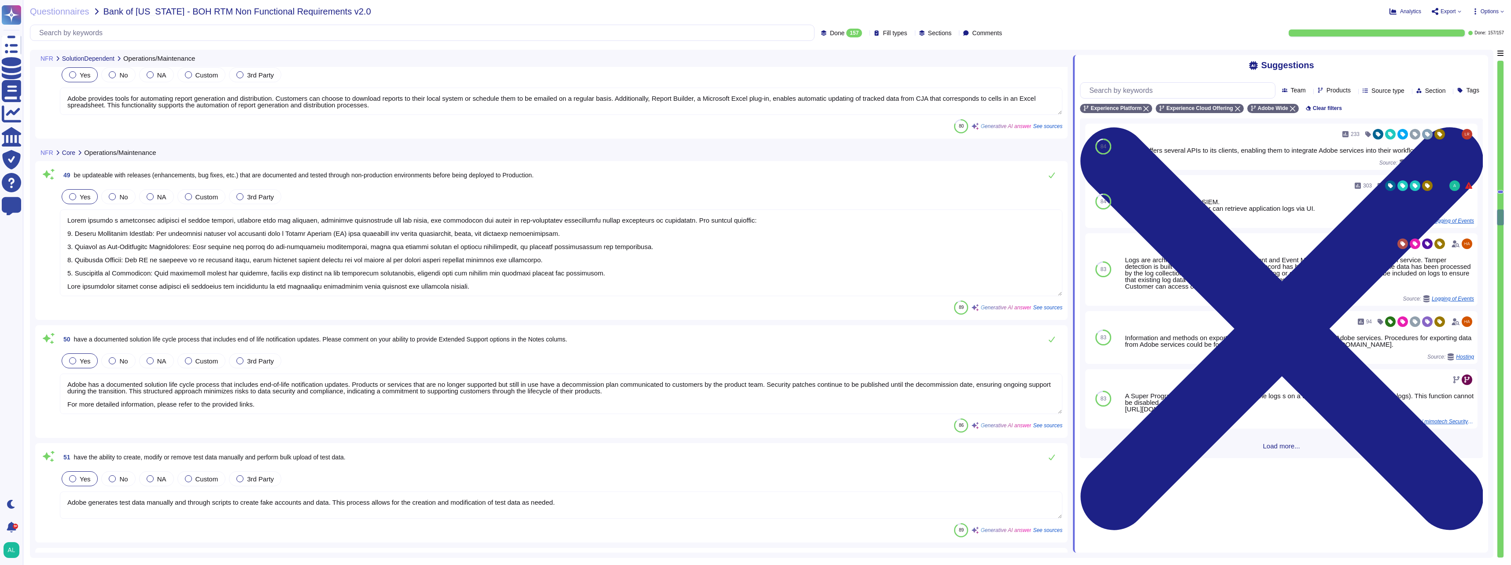
type textarea "Please see: [URL][DOMAIN_NAME]. Customers can subscribe to receive notification…"
type textarea "As the solution is a SAAS, upgrades to new versions are non-optional and system…"
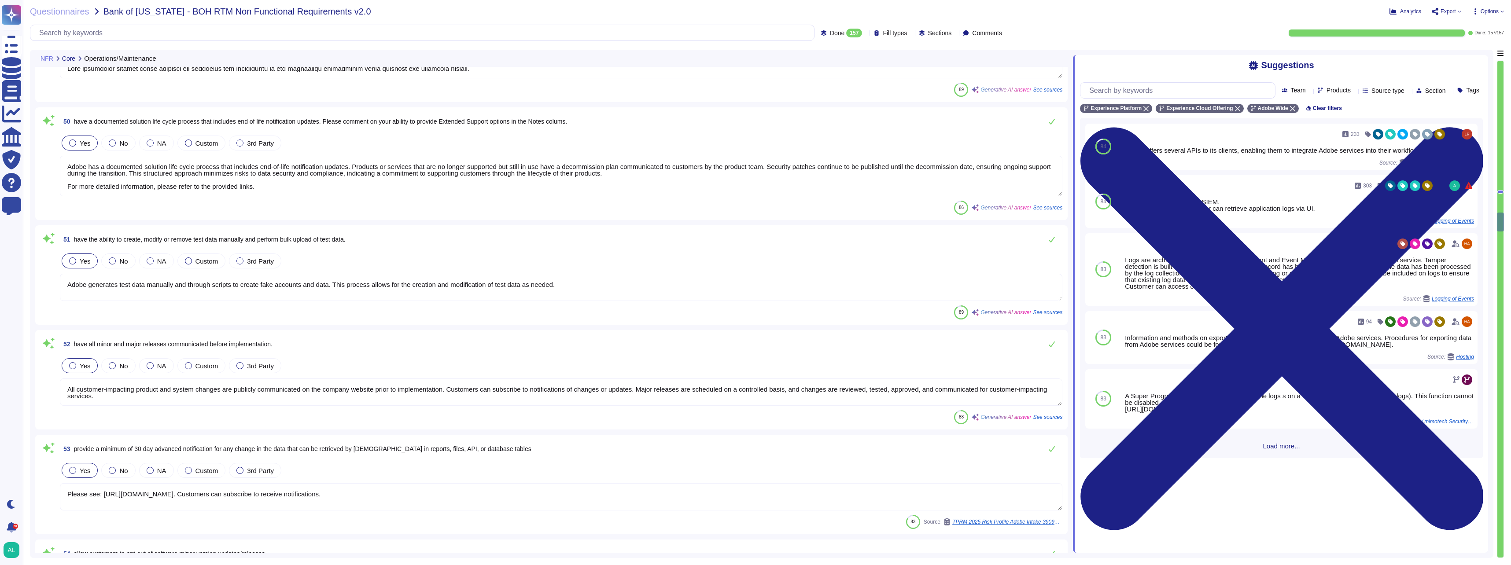
type textarea "The effort to perform this customization can be significant and needs to be mai…"
type textarea "Adobe Experience Cloud generally supports the current and previous version of C…"
type textarea "Adobe employs a comprehensive anti-malware strategy, primarily utilizing CrowdS…"
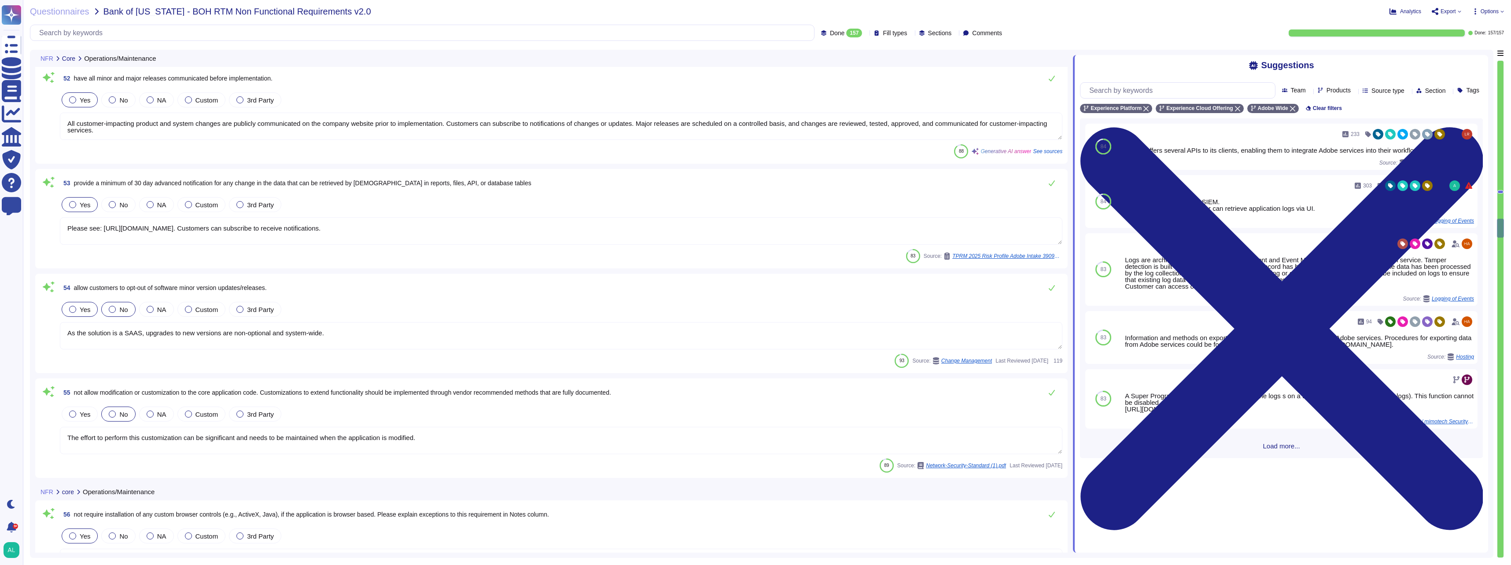
click at [85, 308] on span "Yes" at bounding box center [85, 309] width 11 height 7
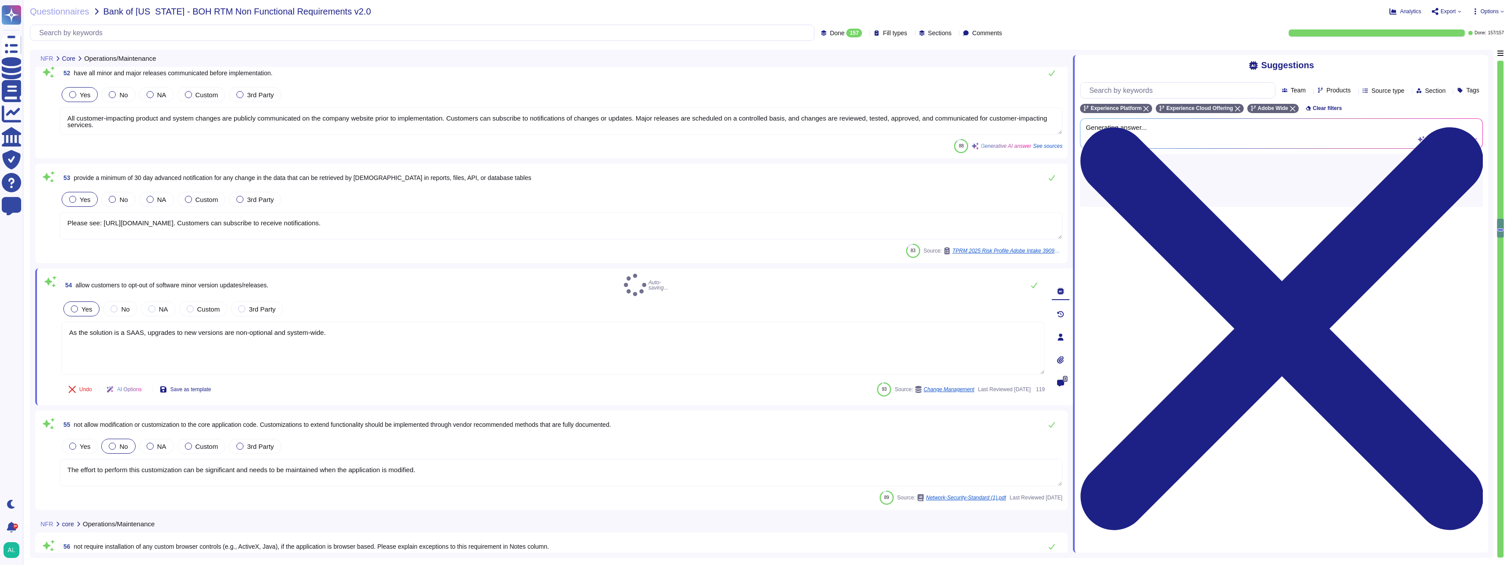
type textarea "Adobe employs a comprehensive anti-malware strategy, primarily utilizing CrowdS…"
click at [112, 311] on div at bounding box center [114, 314] width 7 height 7
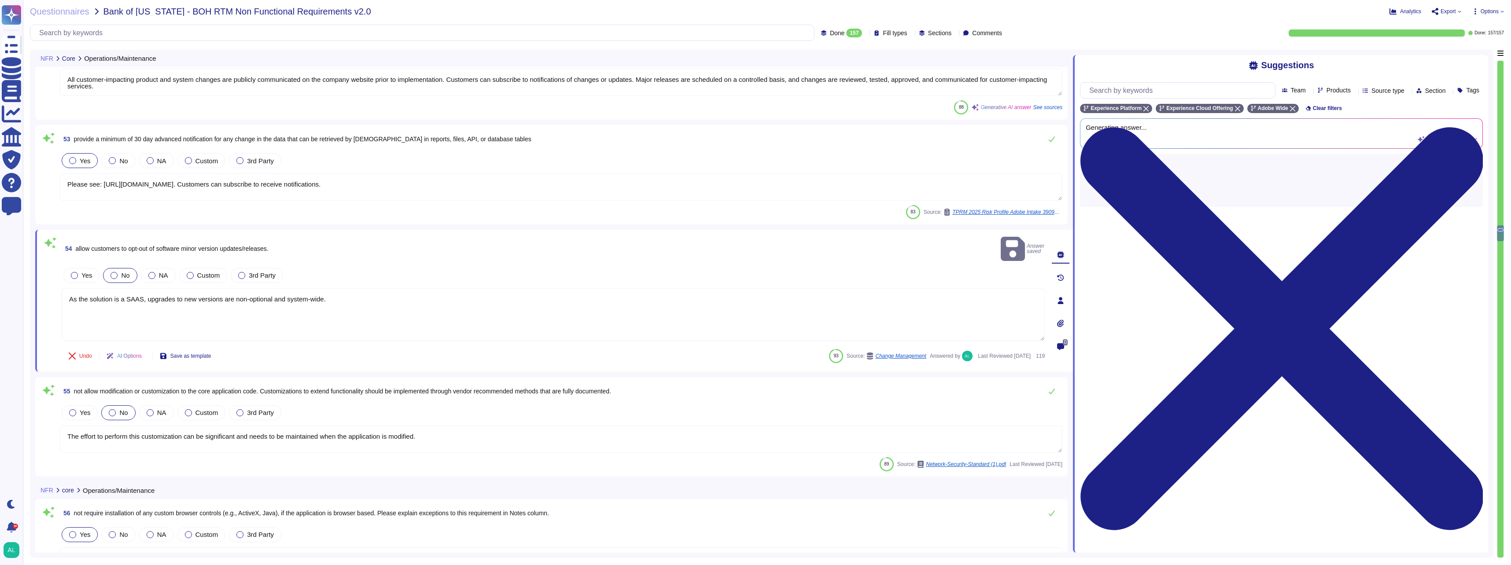
type textarea "Adobe maintains separate development, test, and production environments. For BO…"
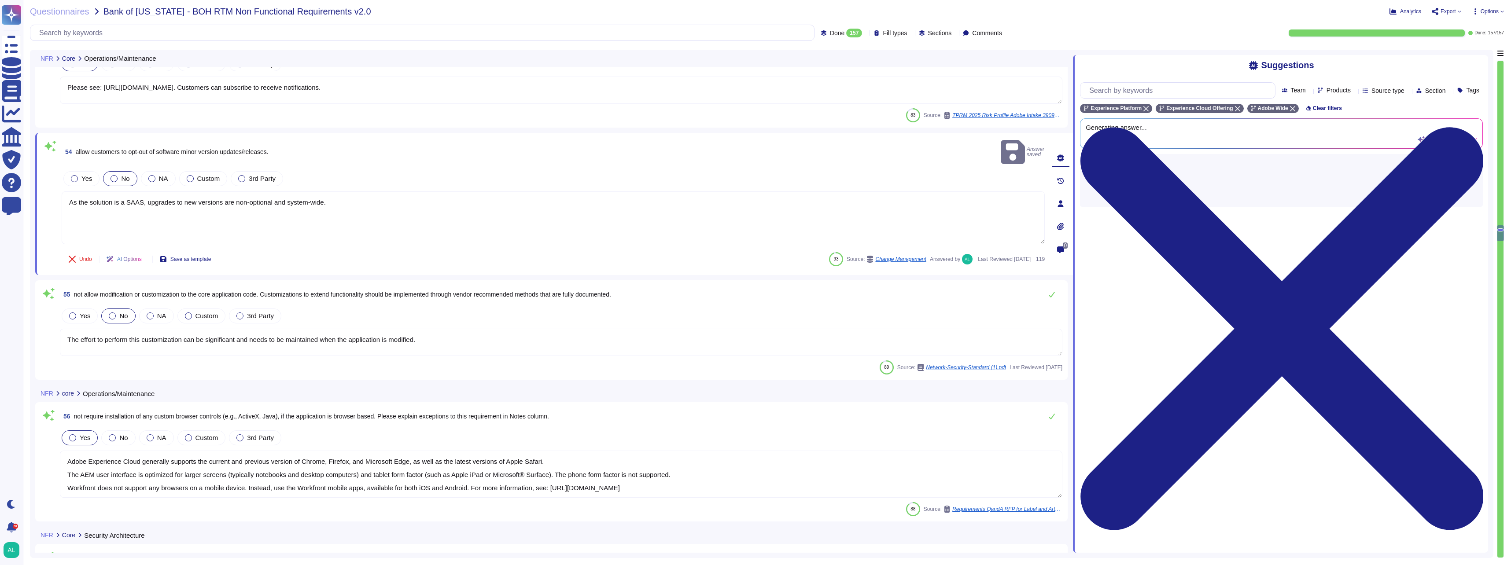
scroll to position [6545, 0]
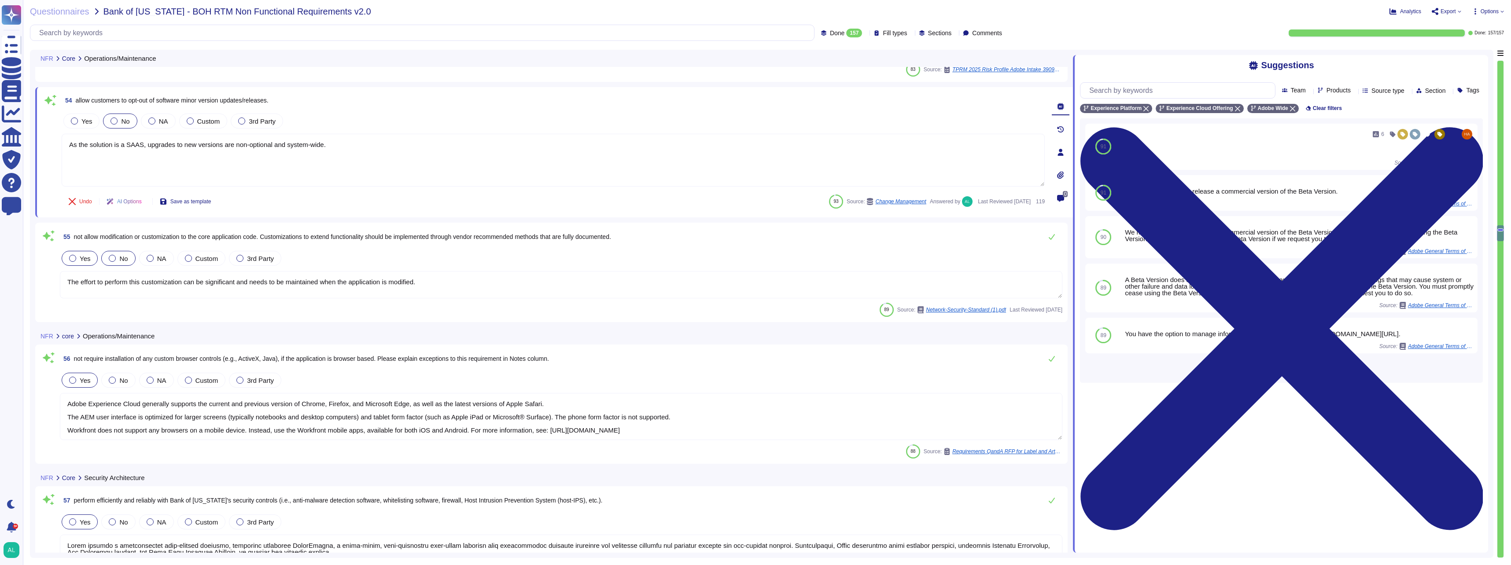
click at [82, 259] on span "Yes" at bounding box center [85, 258] width 11 height 7
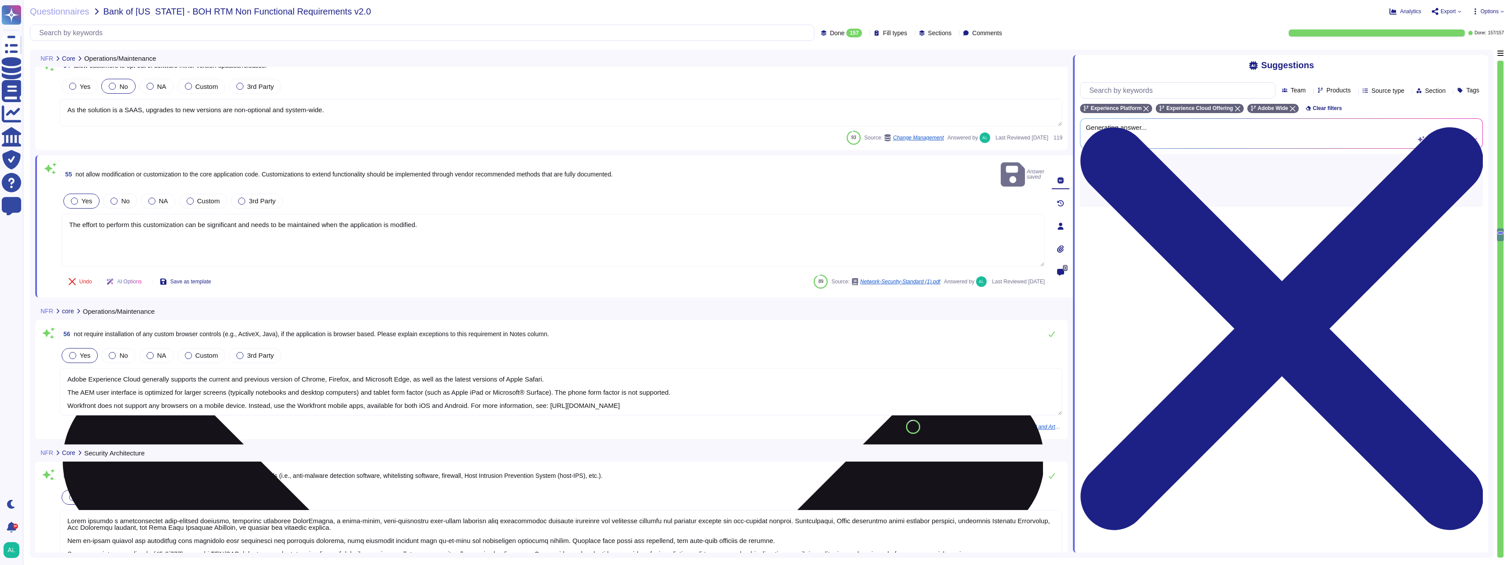
type textarea "This is handled by each product team. Please see [URL][DOMAIN_NAME]"
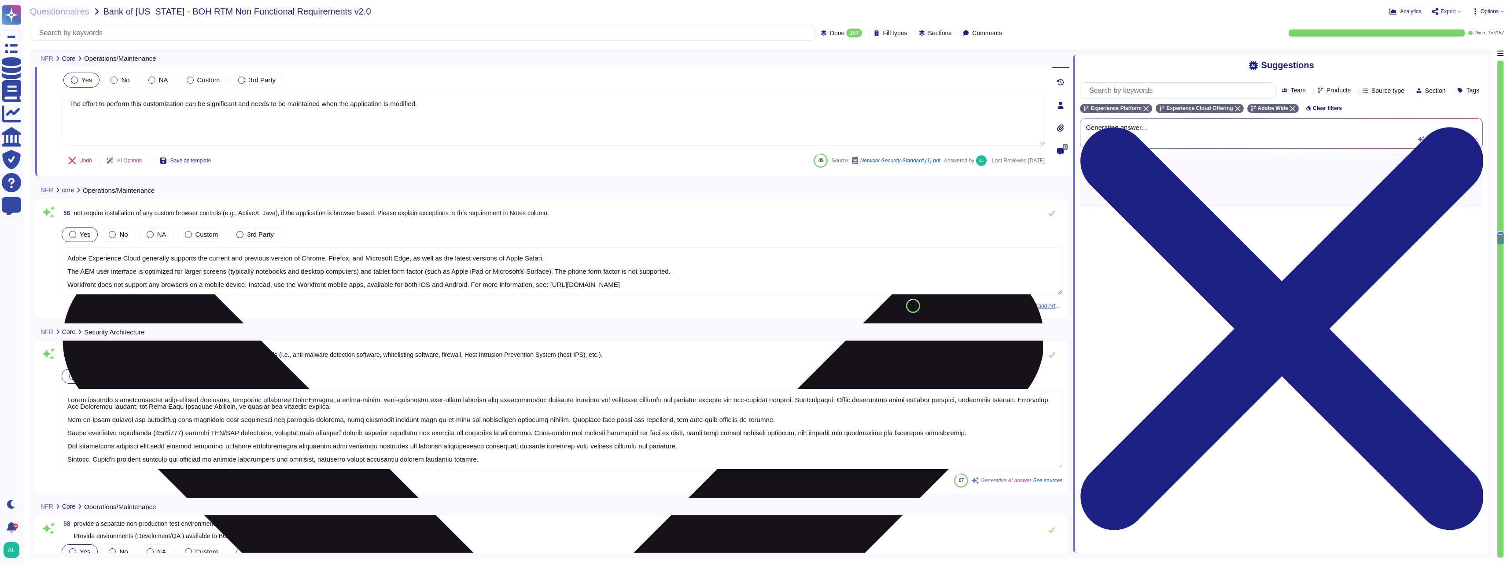
type textarea "This is handled by each product team. Please see [URL][DOMAIN_NAME]"
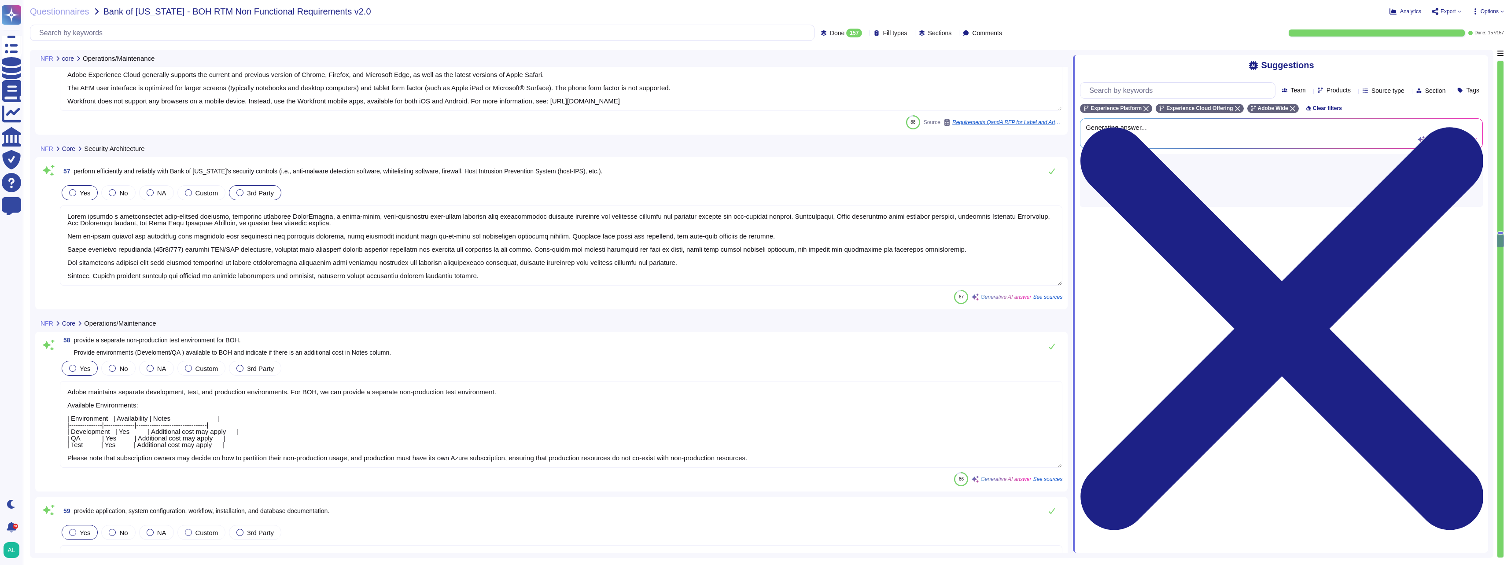
type textarea "Lorem'i dolorsitametco adipisc elitsedd eius-tempo incidi. Utlaboree dol magnaa…"
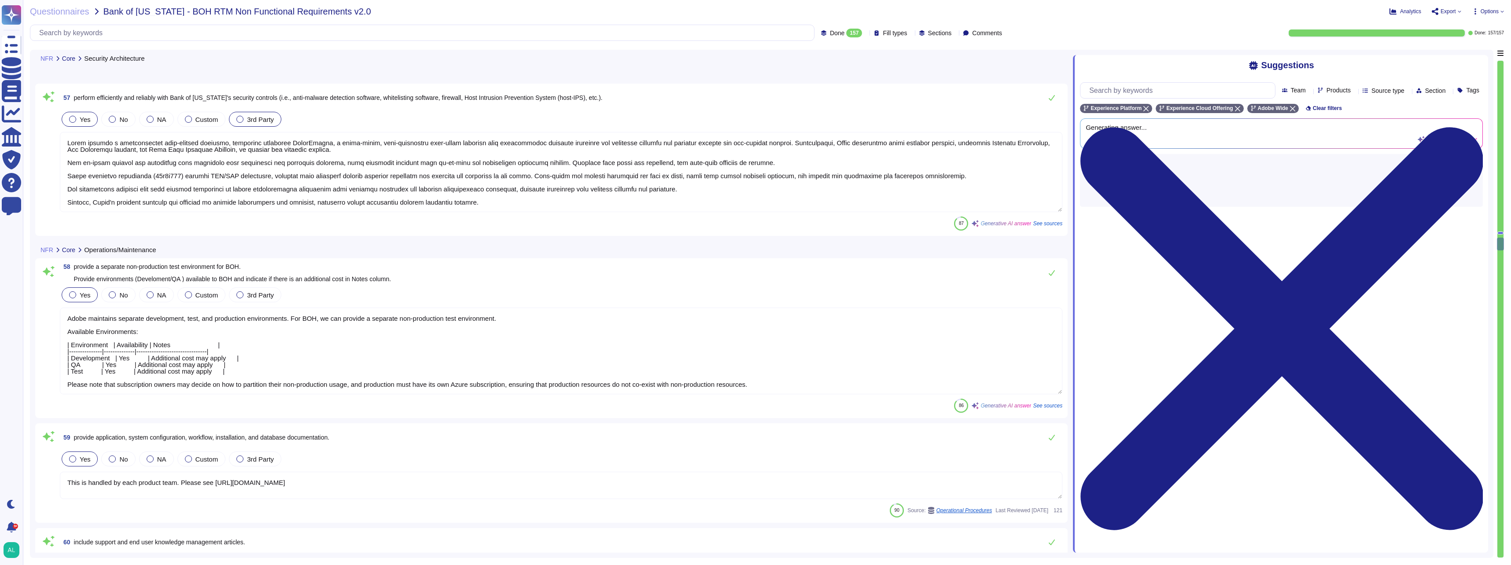
scroll to position [6941, 0]
type textarea "Requests current users and associated product configurations from the Adobe Adm…"
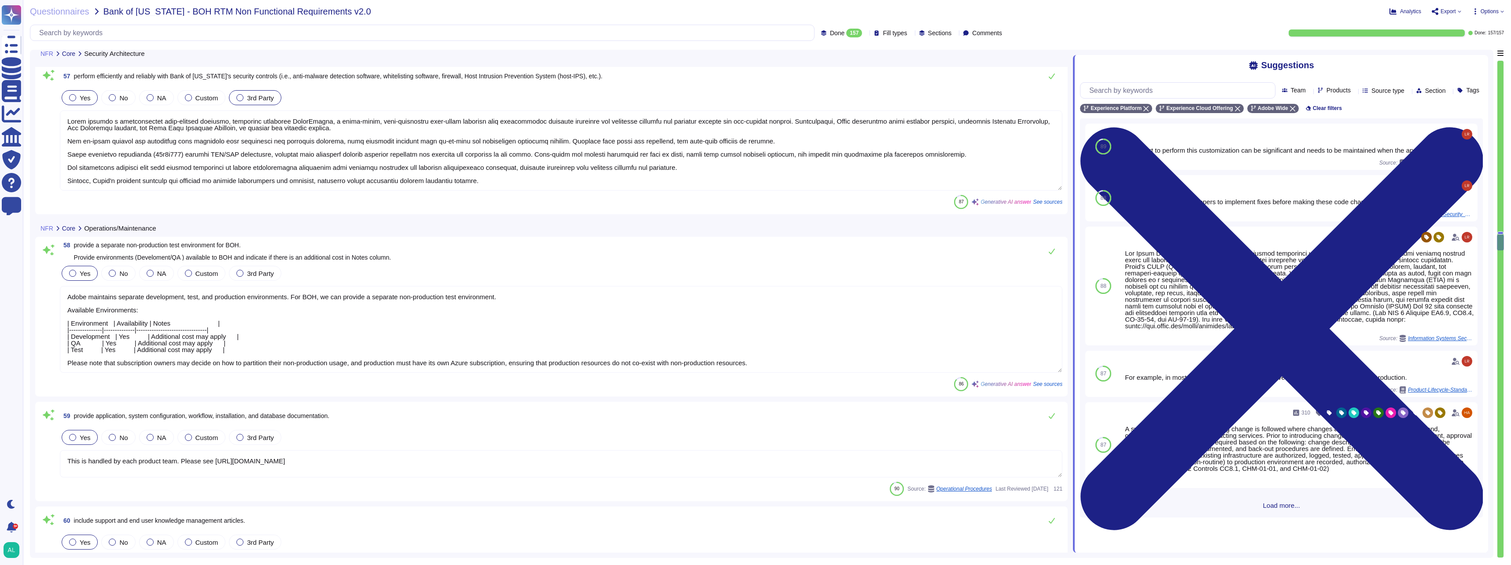
type textarea "Adobe Experience Cloud generally supports the current and previous version of C…"
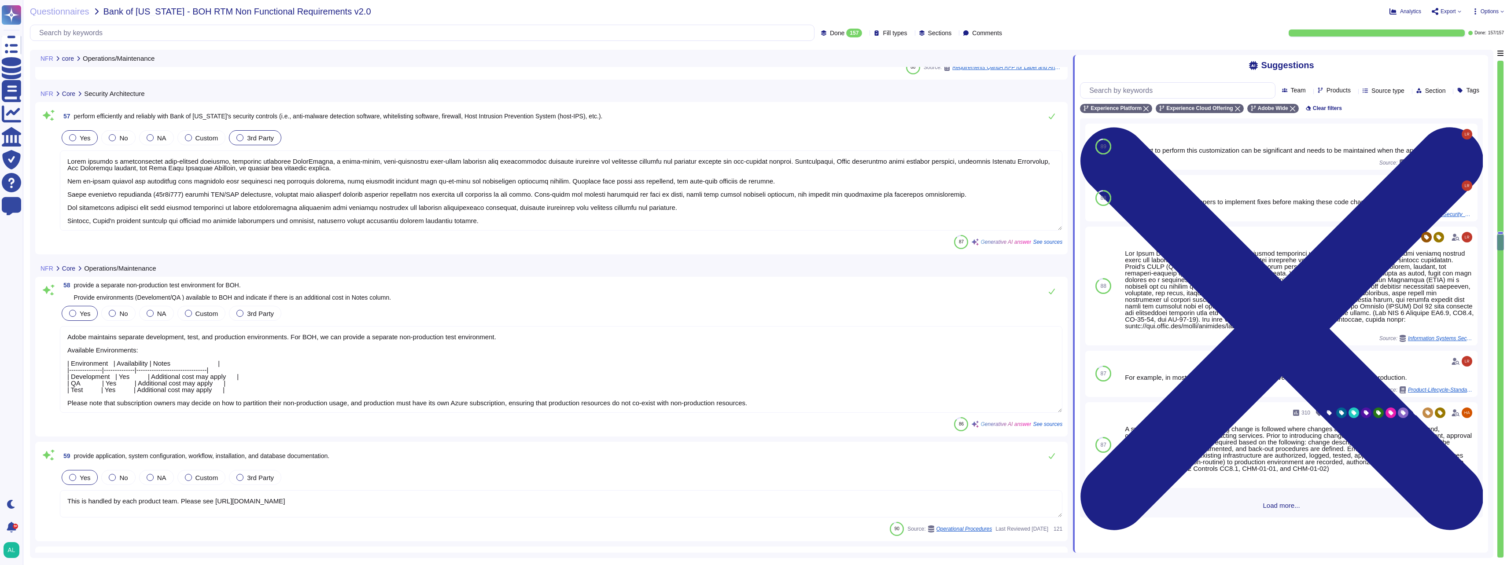
scroll to position [6897, 0]
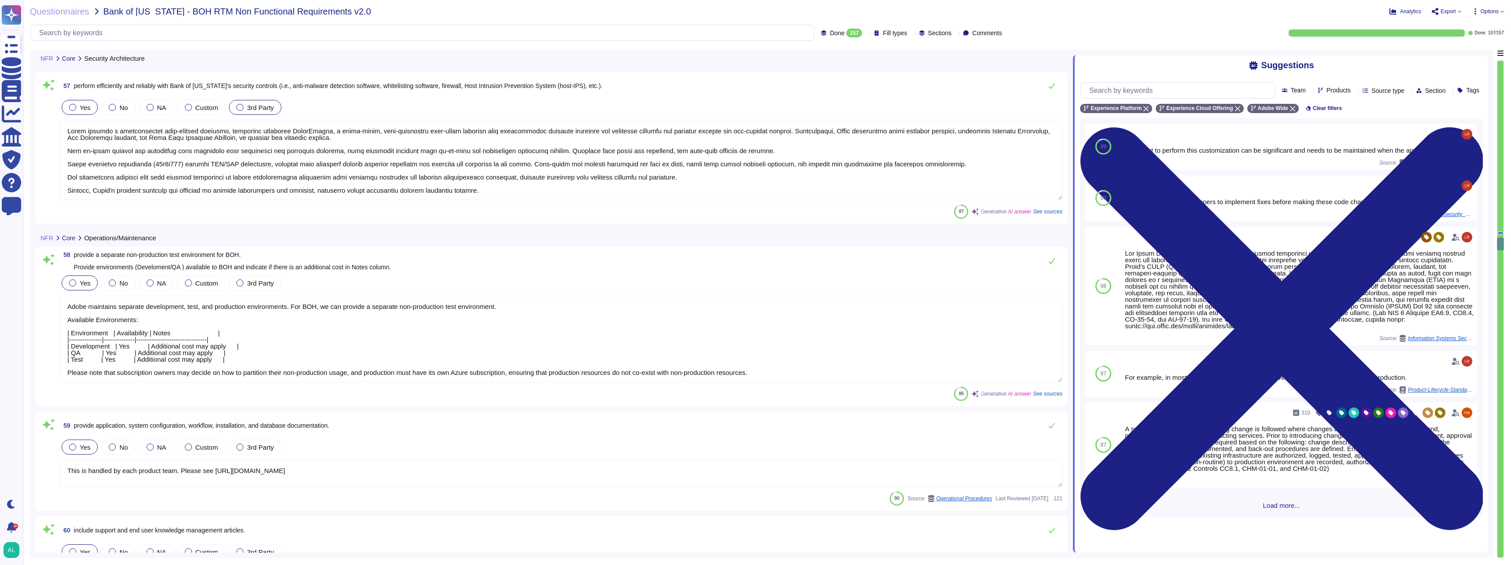
type textarea "Requests current users and associated product configurations from the Adobe Adm…"
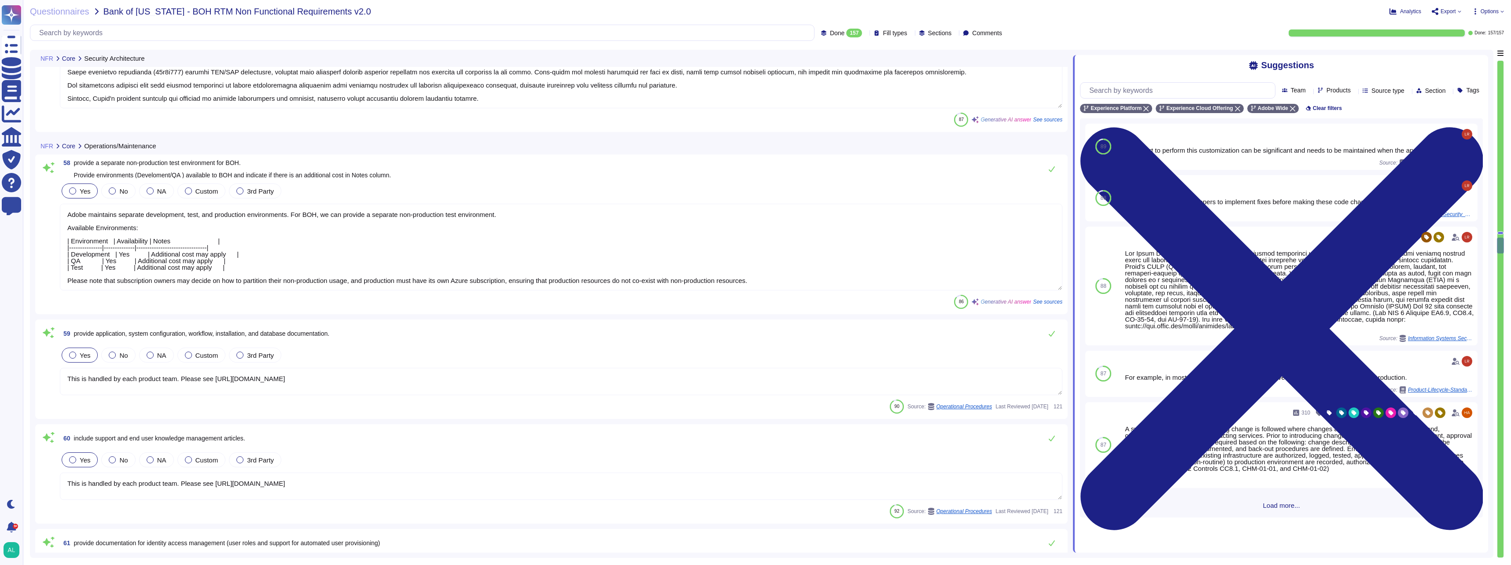
scroll to position [7029, 0]
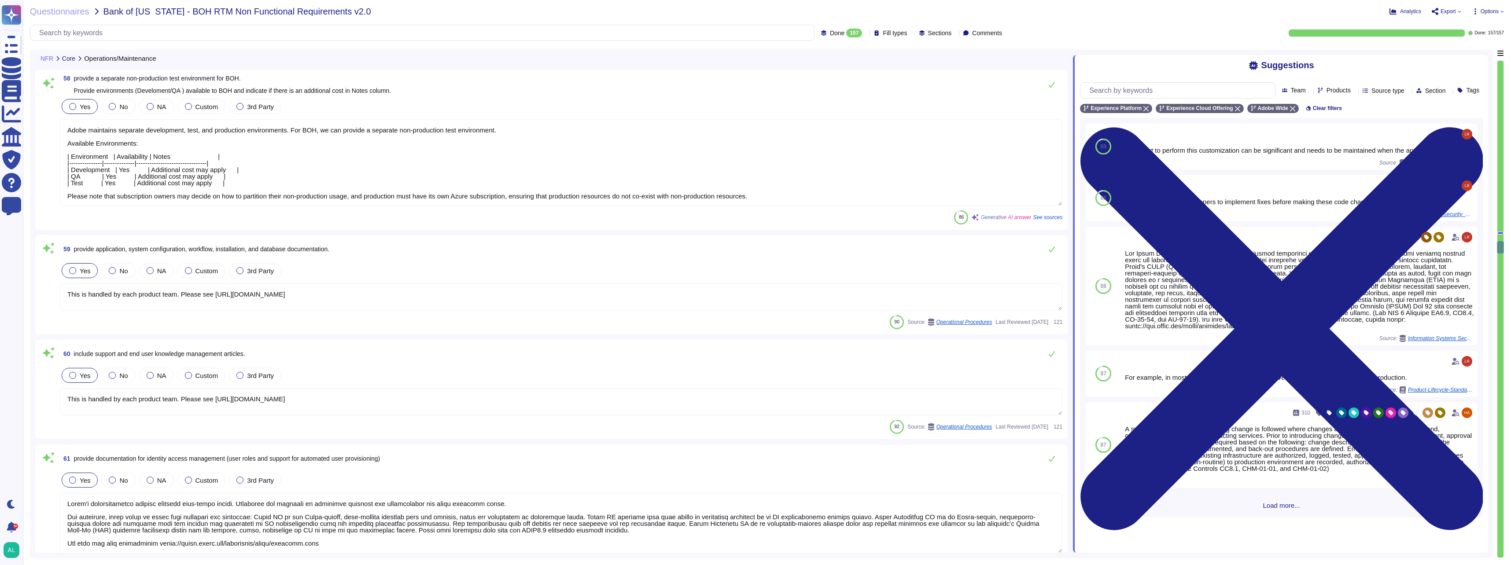
type textarea "Availability metrics and SLA related information are defined within the SLA agr…"
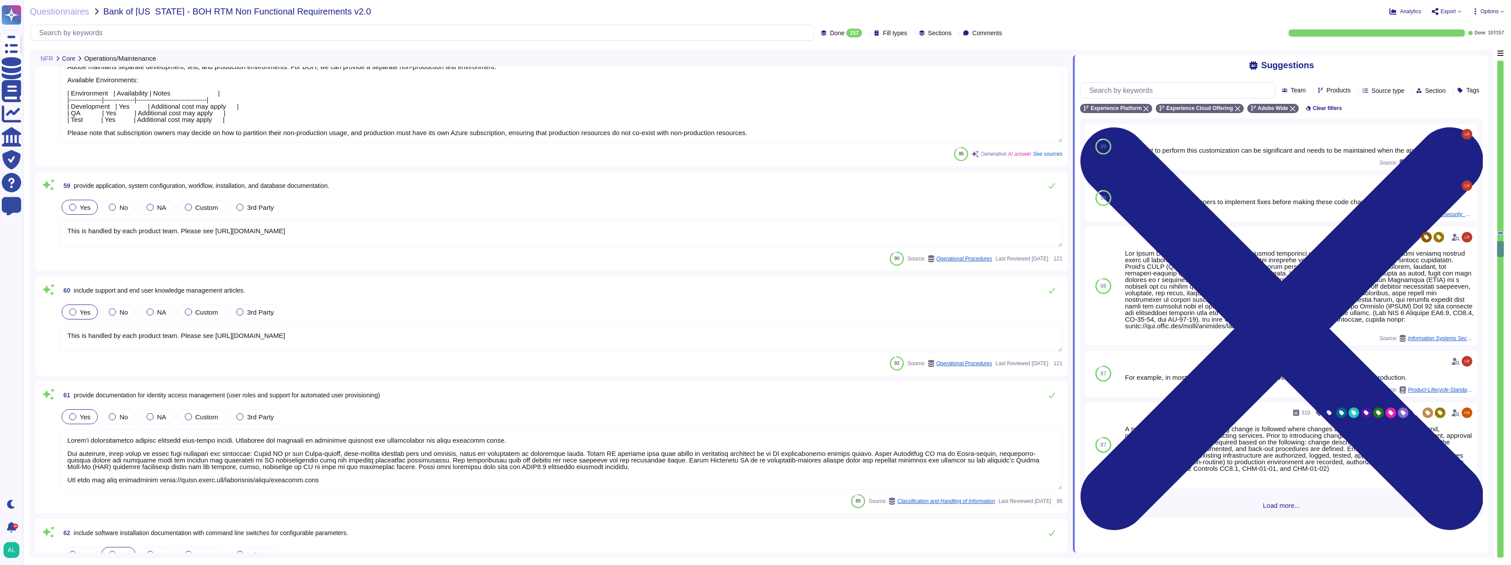
type textarea "Adobe uses Splunk for its SIEM. For some offerings, customer can retrieve appli…"
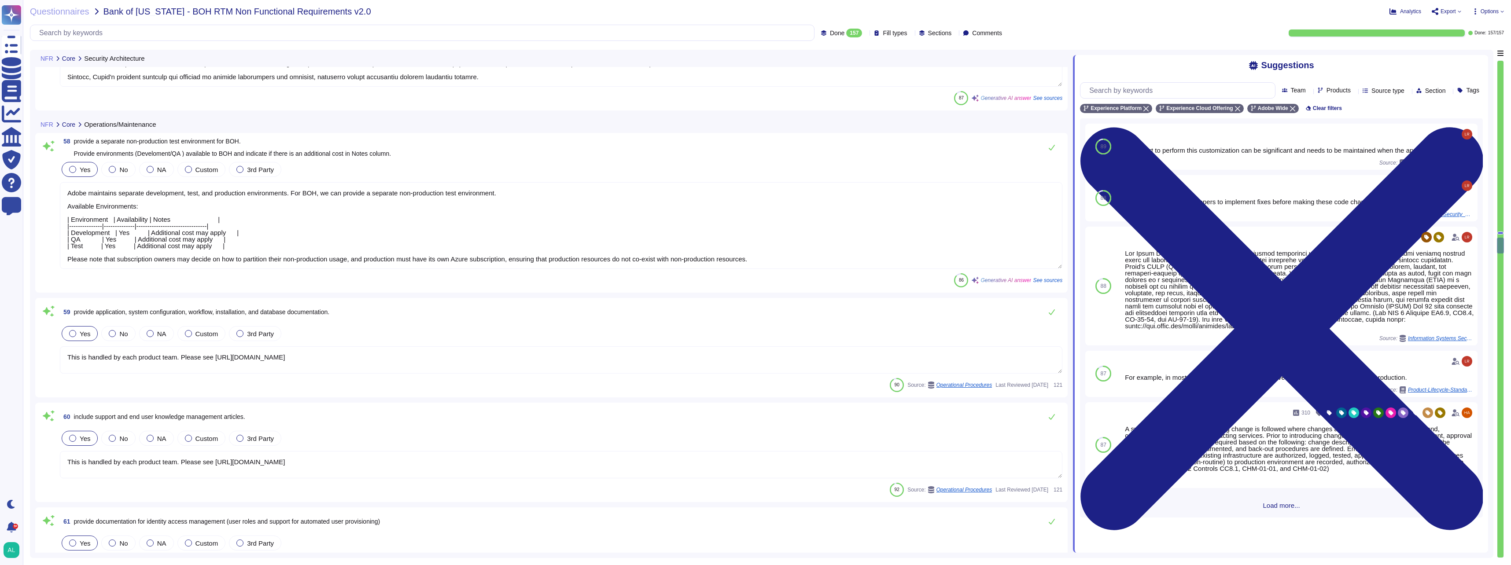
type textarea "Adobe employs a comprehensive anti-malware strategy, primarily utilizing CrowdS…"
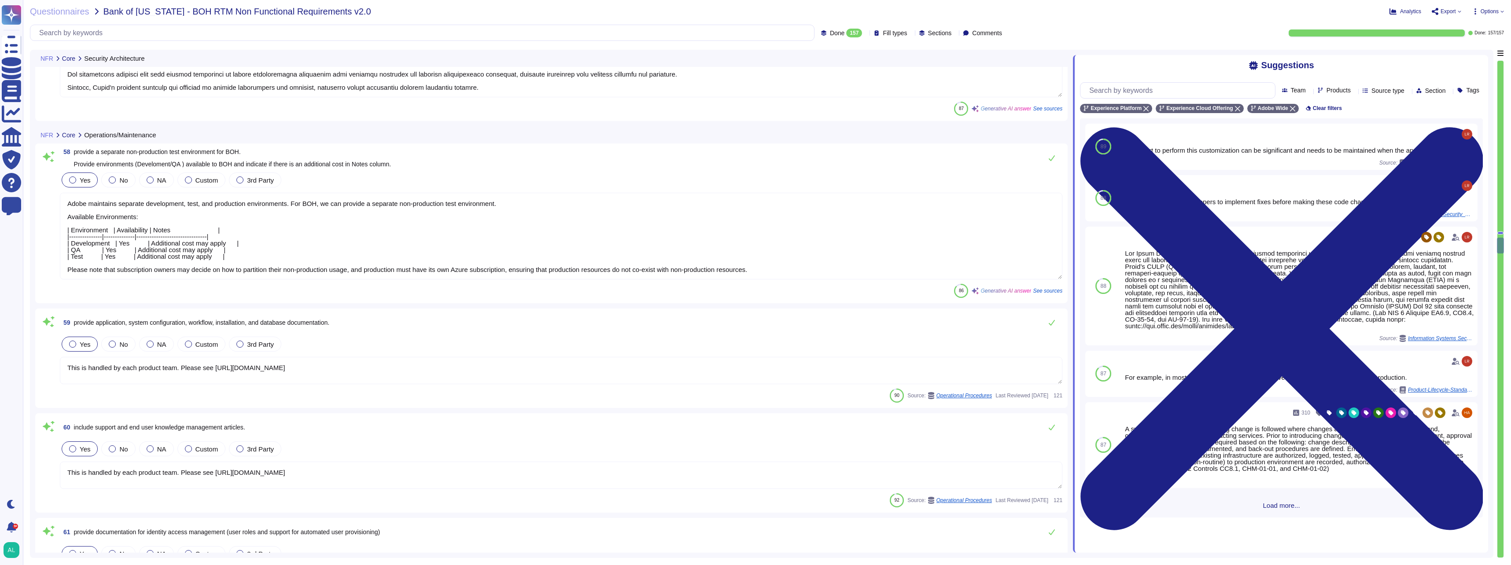
type textarea "Availability metrics and SLA related information are defined within the SLA agr…"
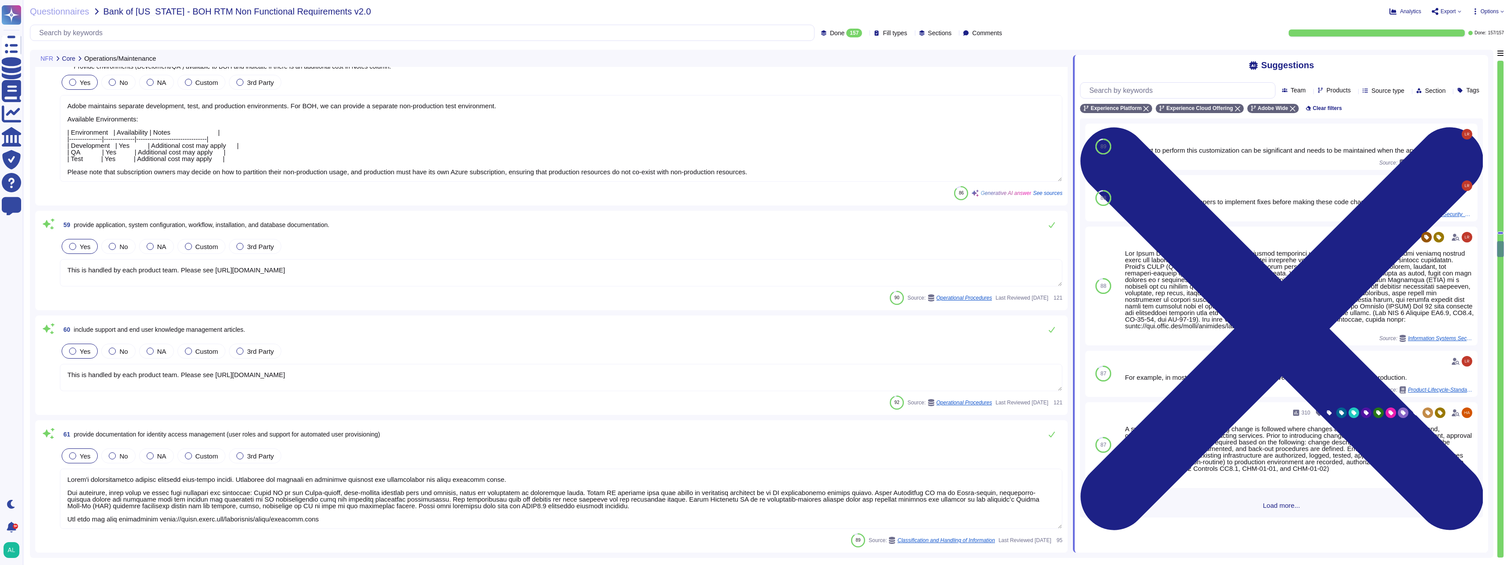
type textarea "Adobe uses Splunk for its SIEM. For some offerings, customer can retrieve appli…"
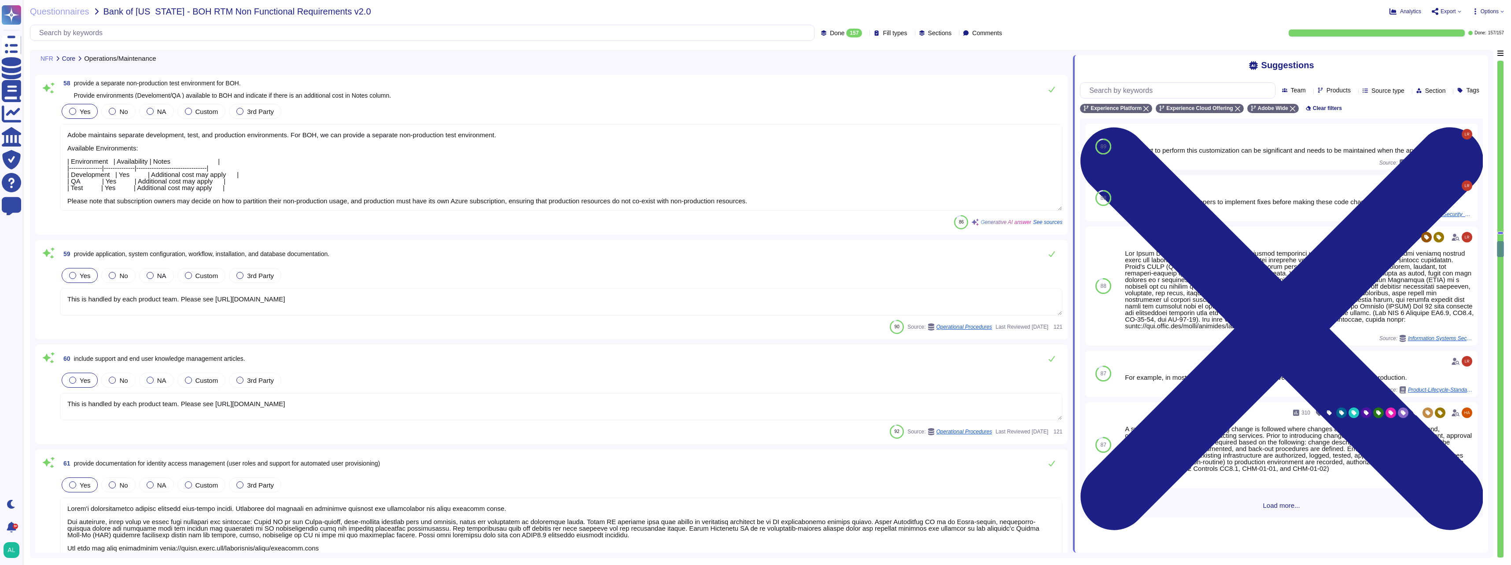
scroll to position [7073, 0]
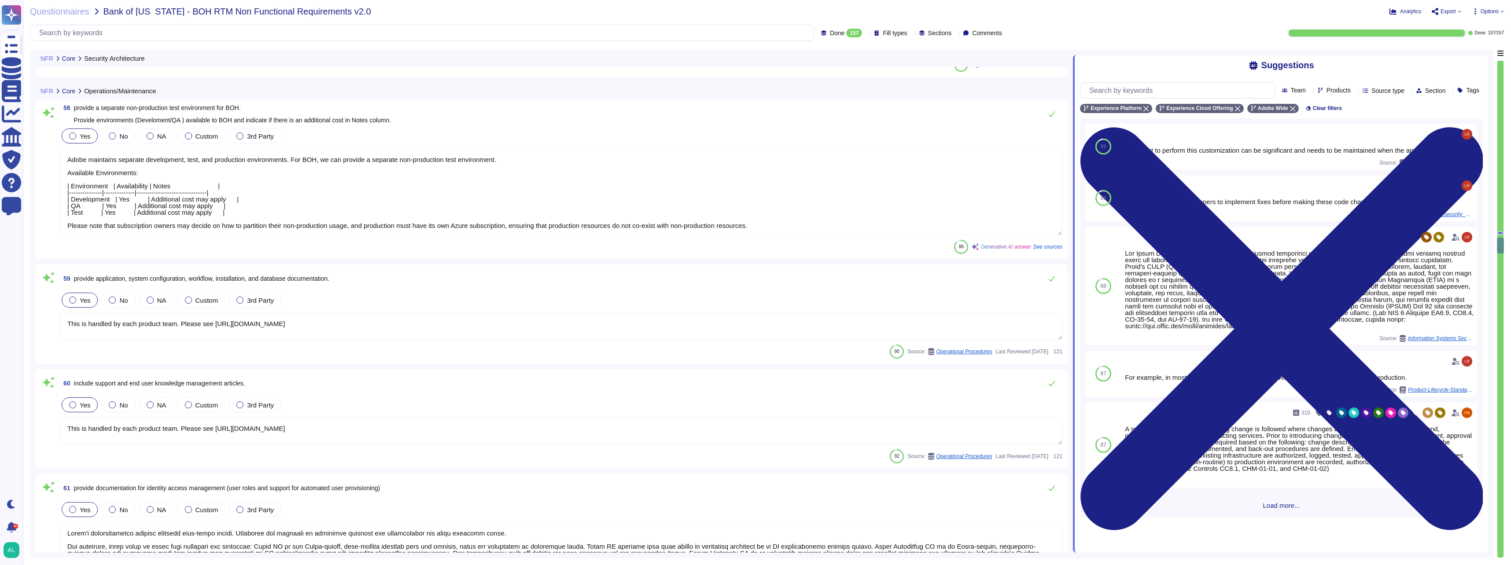
type textarea "Adobe employs a comprehensive anti-malware strategy, primarily utilizing CrowdS…"
click at [118, 138] on label "No" at bounding box center [118, 136] width 19 height 7
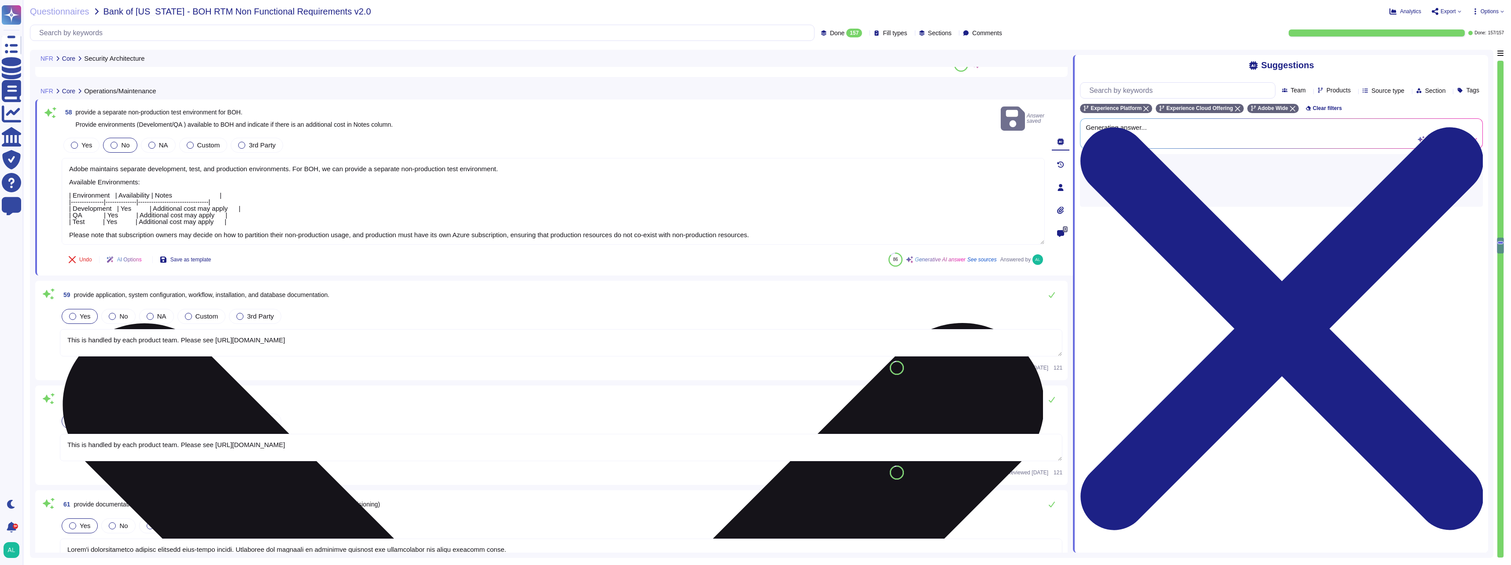
click at [361, 214] on textarea "Adobe maintains separate development, test, and production environments. For BO…" at bounding box center [553, 201] width 983 height 87
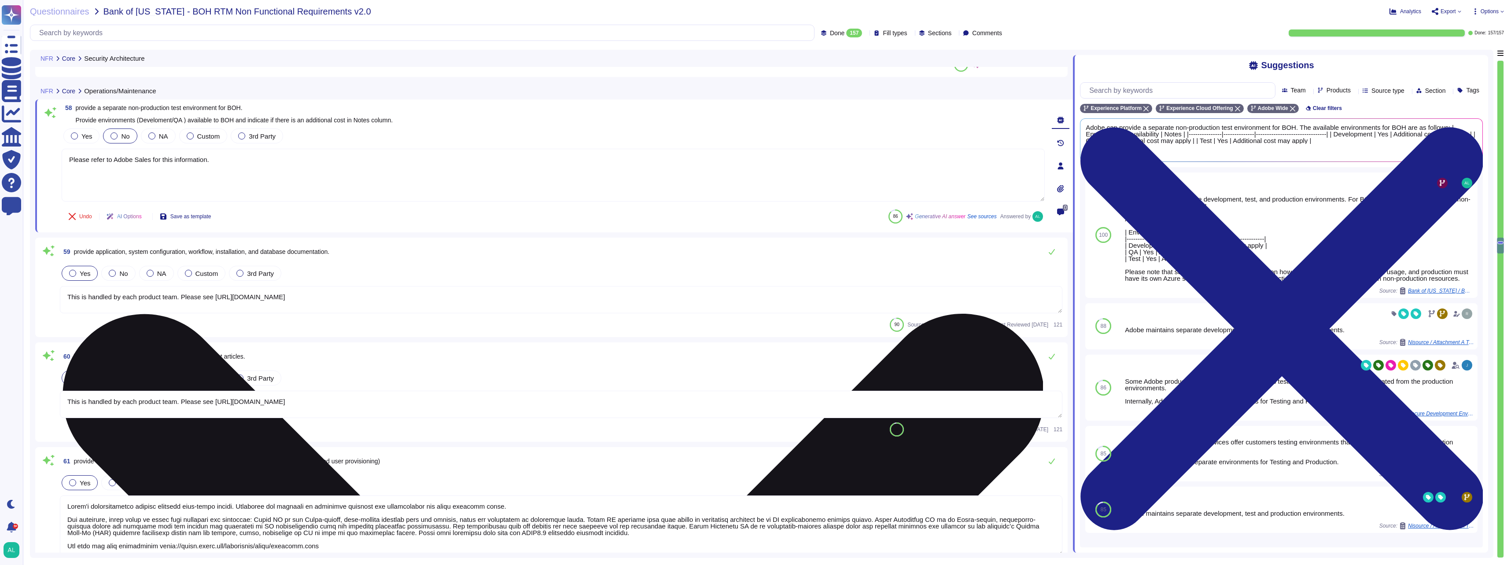
type textarea "Please refer to Adobe Sales for this information."
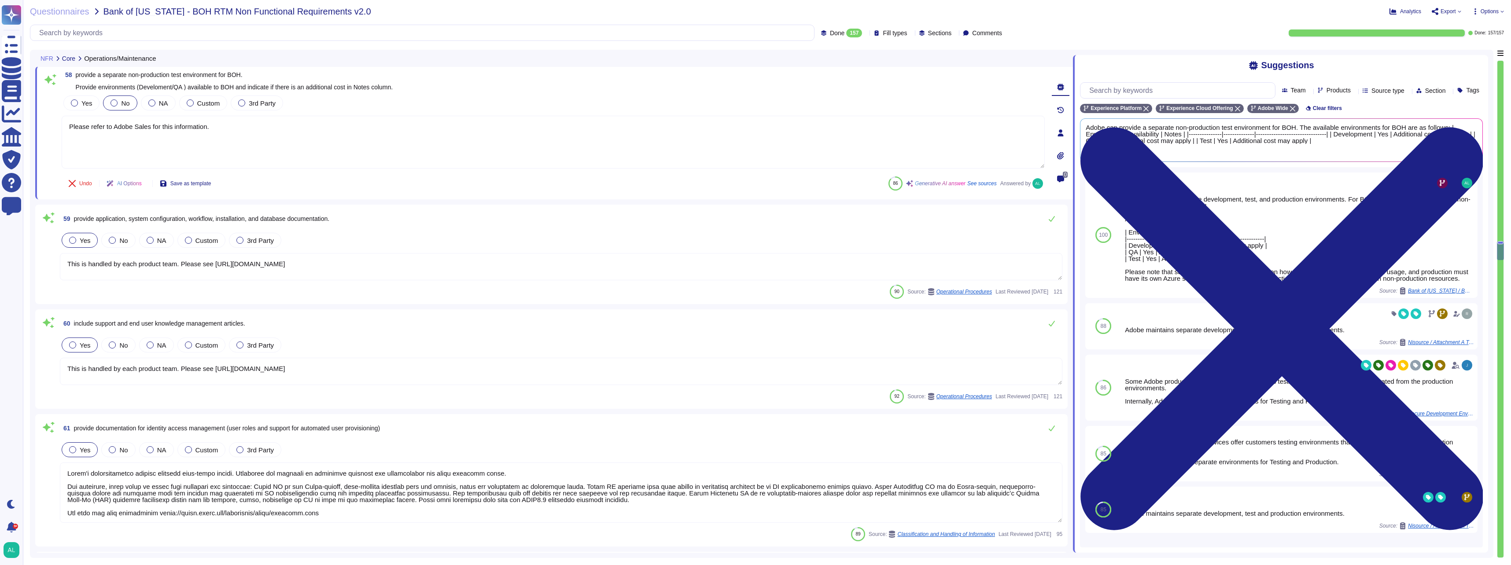
type textarea "Adobe uses Splunk for its SIEM. For some offerings, customer can retrieve appli…"
type textarea "For uptime status, please see the Adobe Status page."
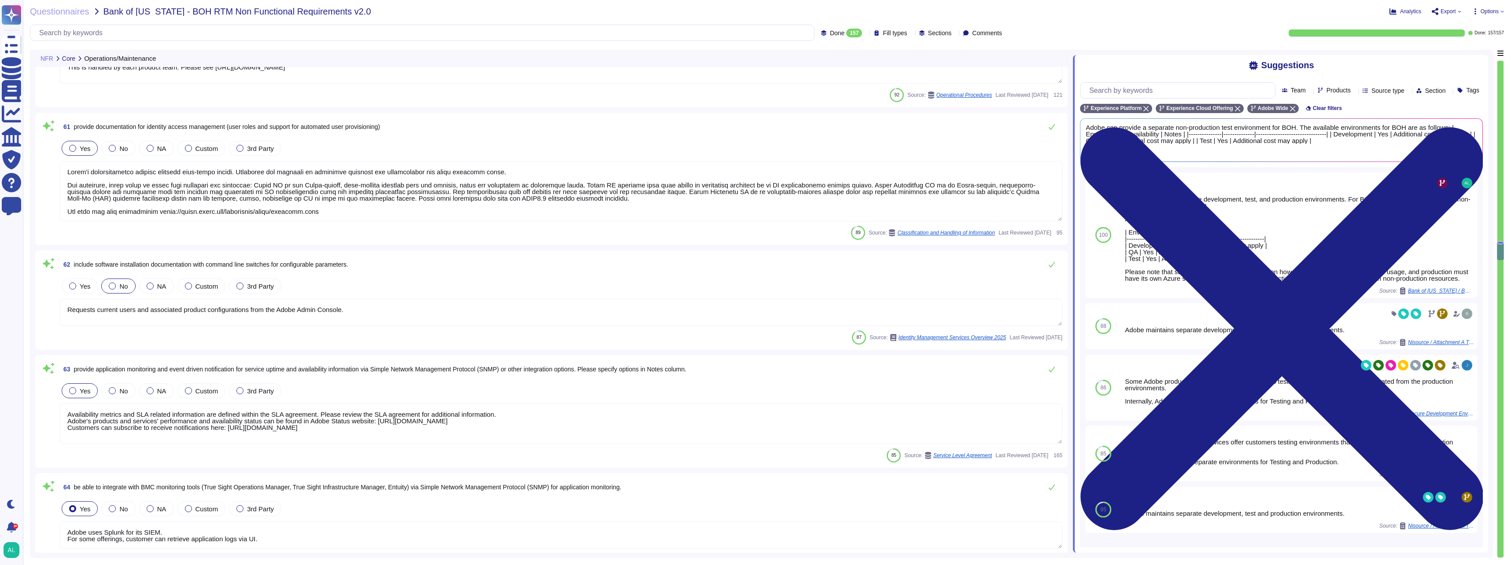
type textarea "Please refer to Adobe Sales for this information."
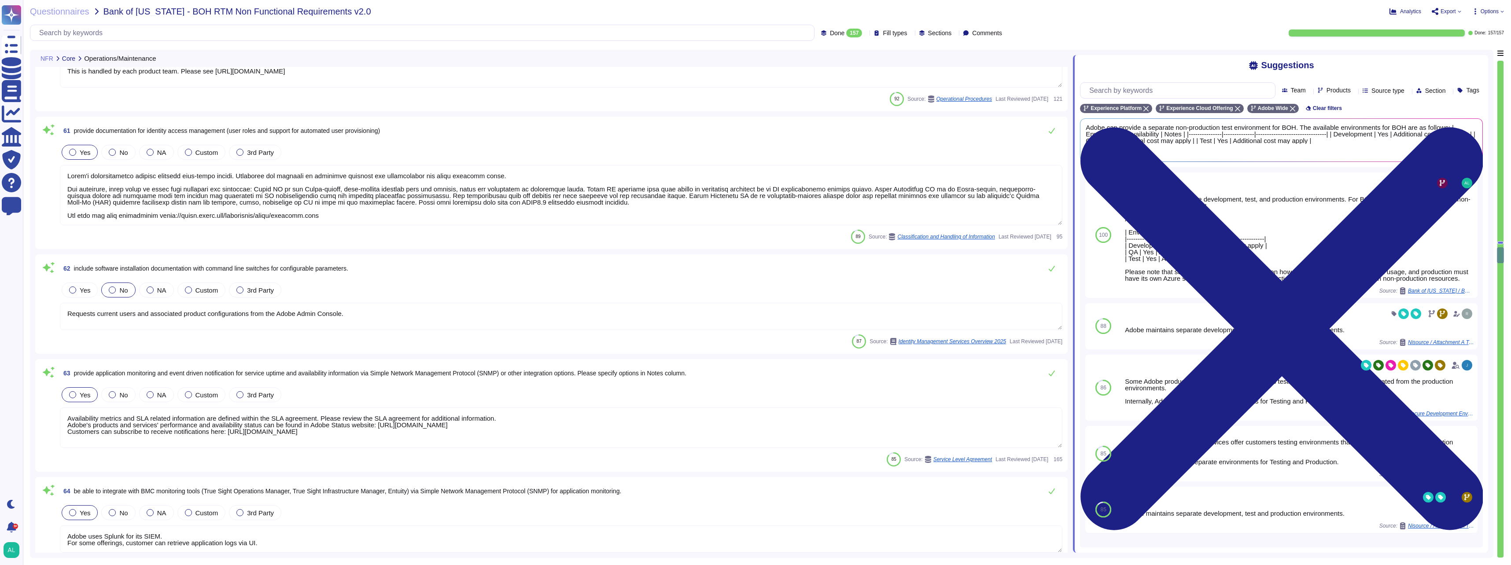
type textarea "Adobe employs a comprehensive approach to monitor, detect, and alert on suspici…"
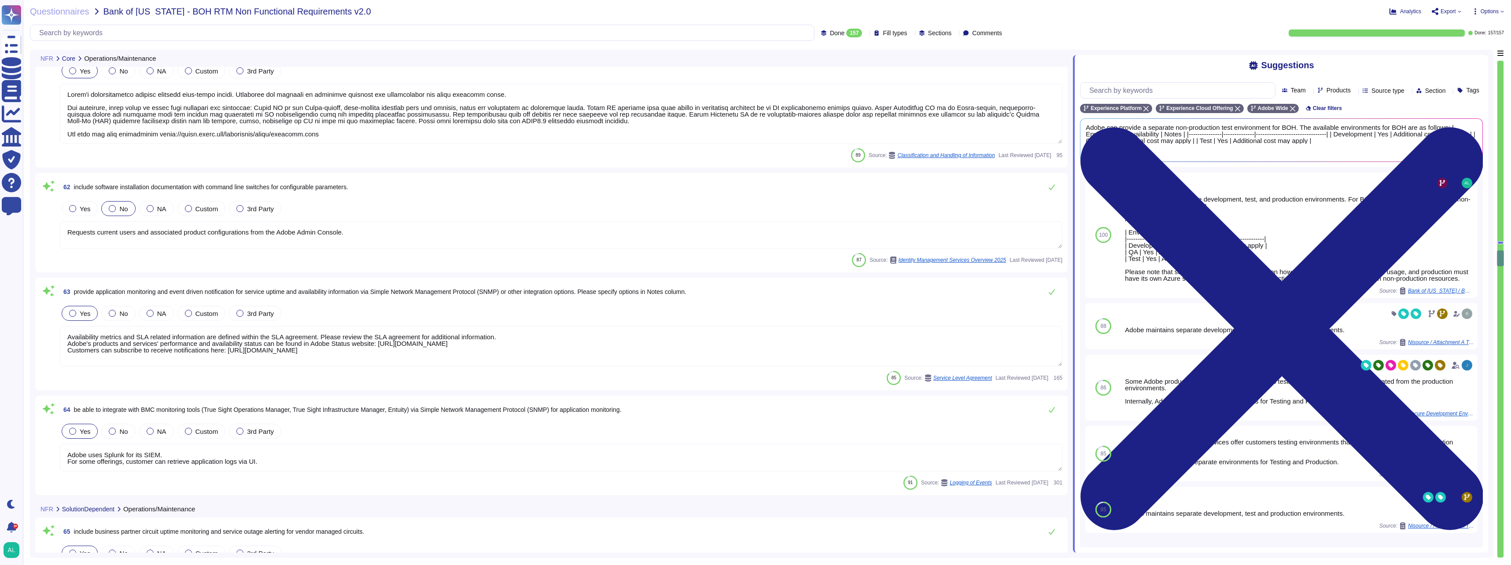
type textarea "Adobe has established procedures to monitor critical systems in accordance with…"
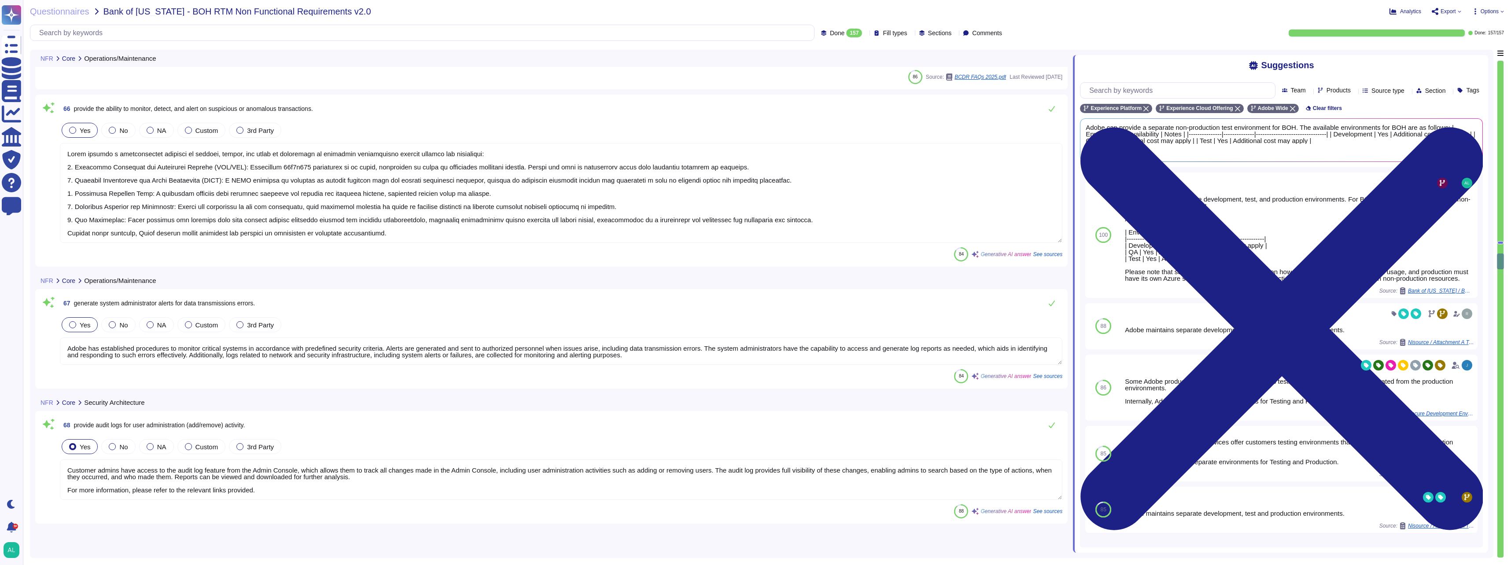
type textarea "Customer admins have access to the audit log feature from the Admin Console, wh…"
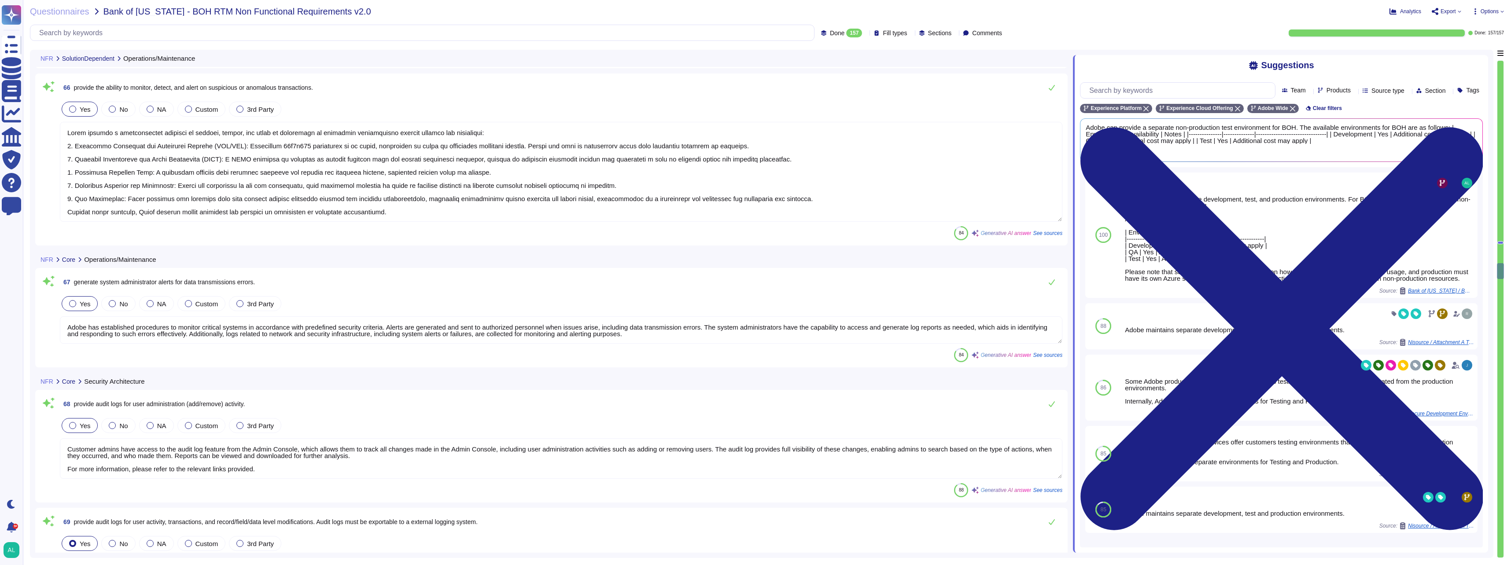
type textarea "Loremips dolors amet consec ad eli seddo eiu tempori utla etd Magna Aliquae, ad…"
type textarea "Adobe has in place a procedure and process that only enables administrative pri…"
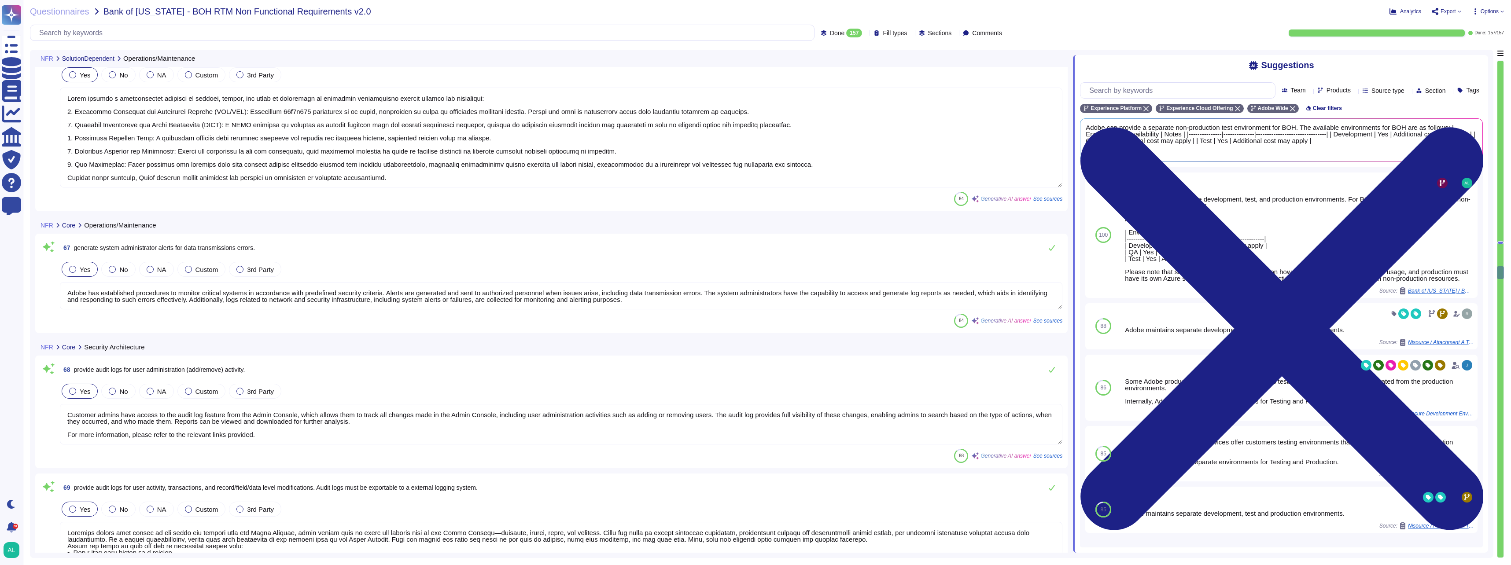
type textarea "Adobe does not have access to customers credentials. Customer needs to initiate…"
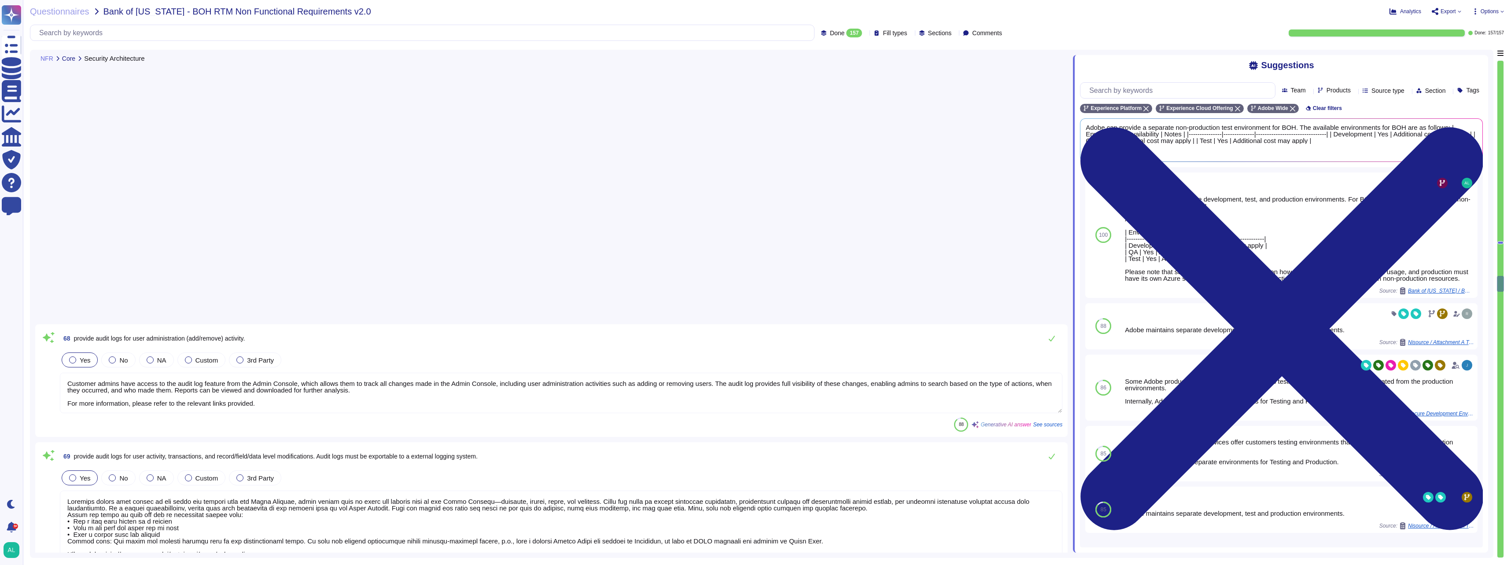
type textarea "Adobe supports a session inactivity timer that can be configured by the custome…"
type textarea "Adobe implements Role-Based Access Control (RBAC) that adheres to the principle…"
type textarea "Loremips dolors amet consec ad eli seddo eiu tempori utla etd Magna Aliquae, ad…"
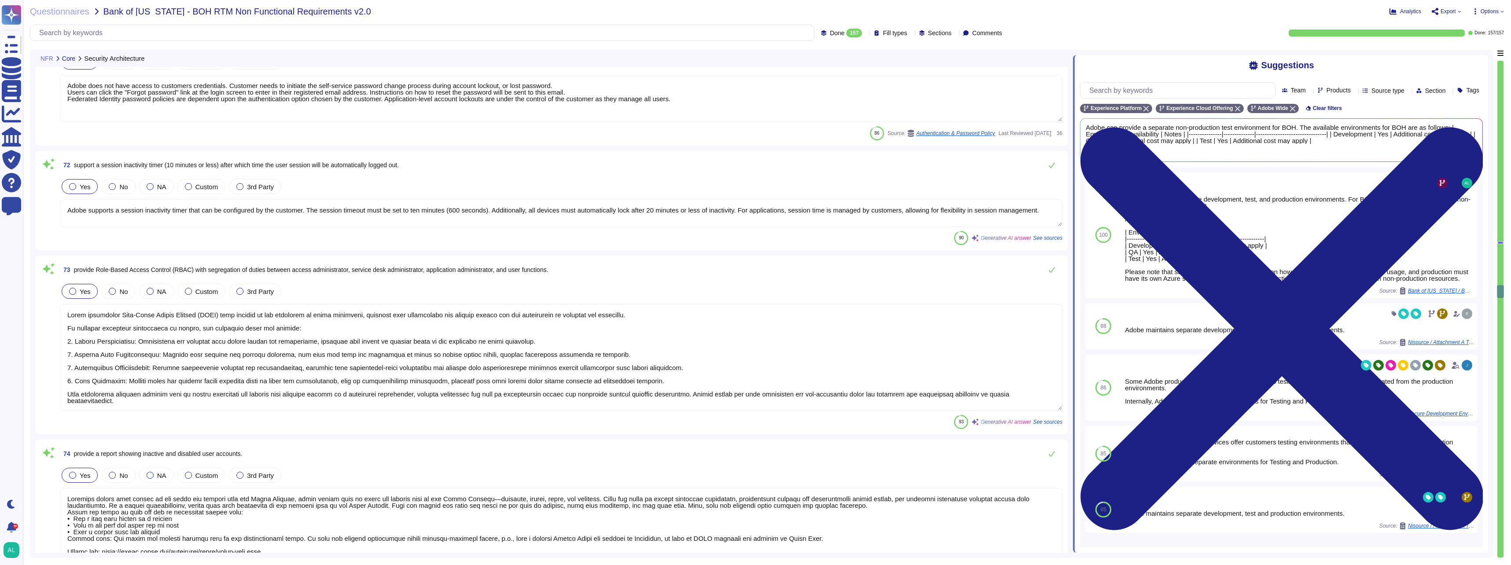
type textarea "Access to user access rights reports can be facilitated through the Admin Conso…"
type textarea "Adobe's authentication service supports role-based access. The customer provisi…"
type textarea "Adobe mandates the use of unique user IDs for authentication, ensuring that eac…"
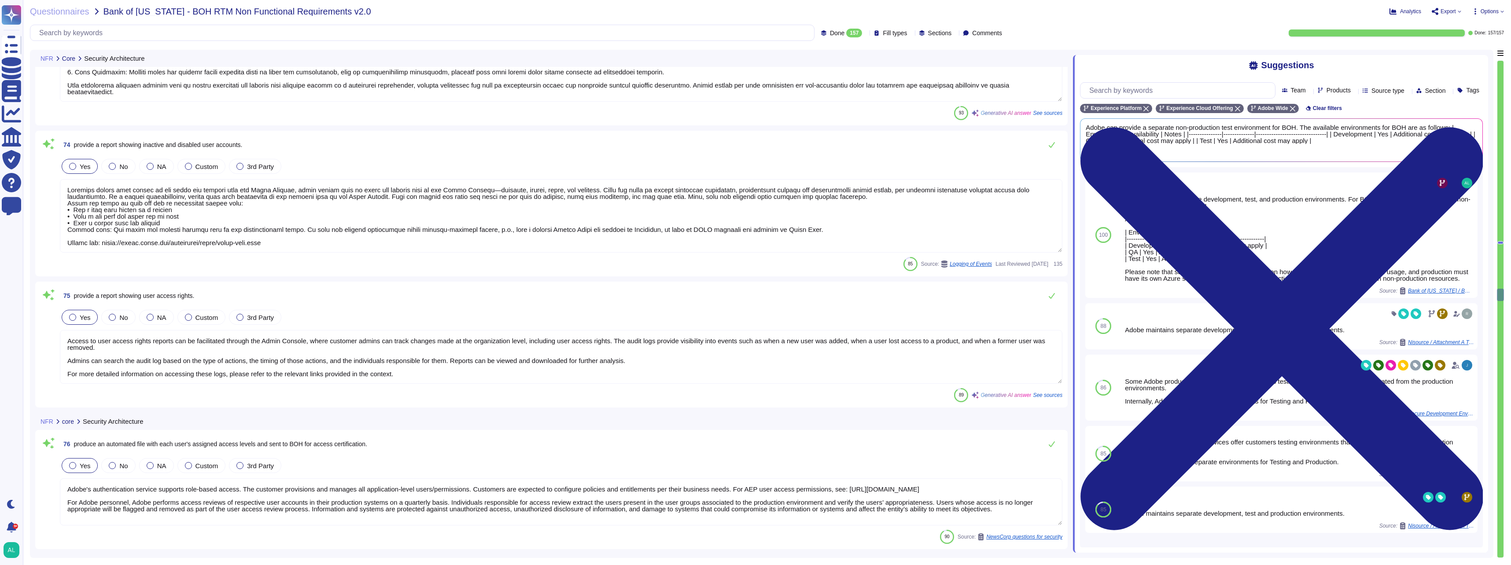
type textarea "Passwords are [SECURITY_DATA] or encrypted using SHA-256 hashing in combination…"
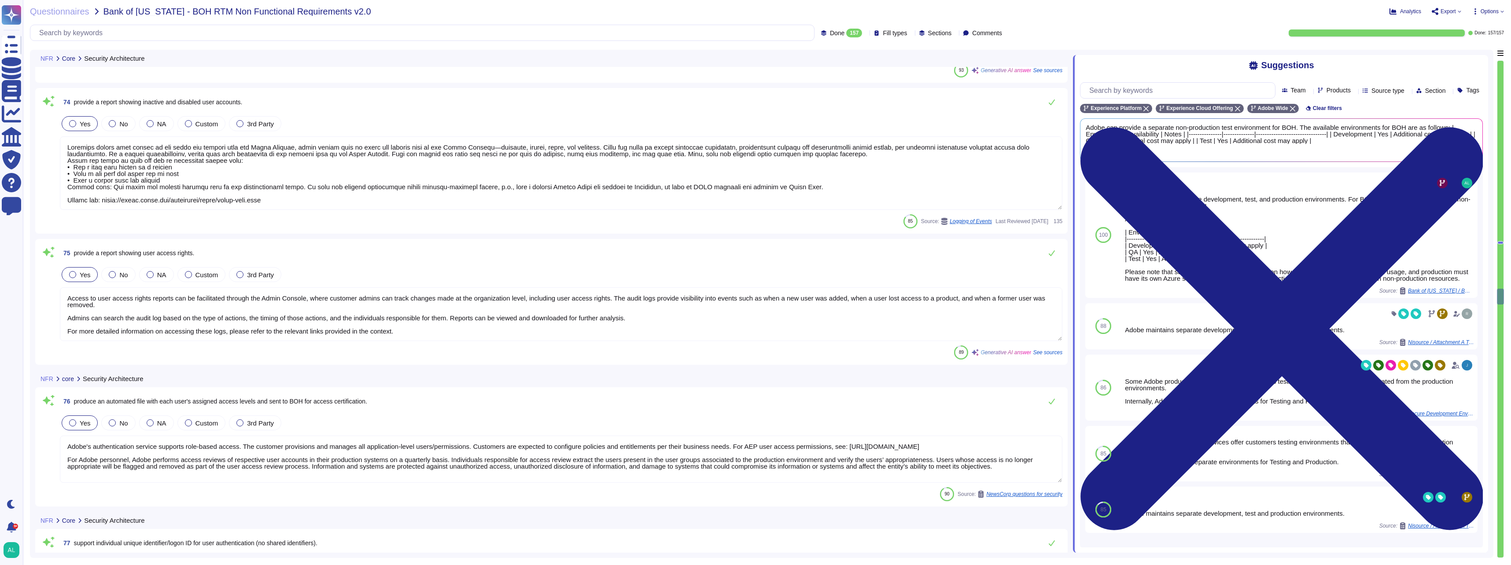
type textarea "- Remote Access to System/Application: Multi-factor authentication (MFA) is req…"
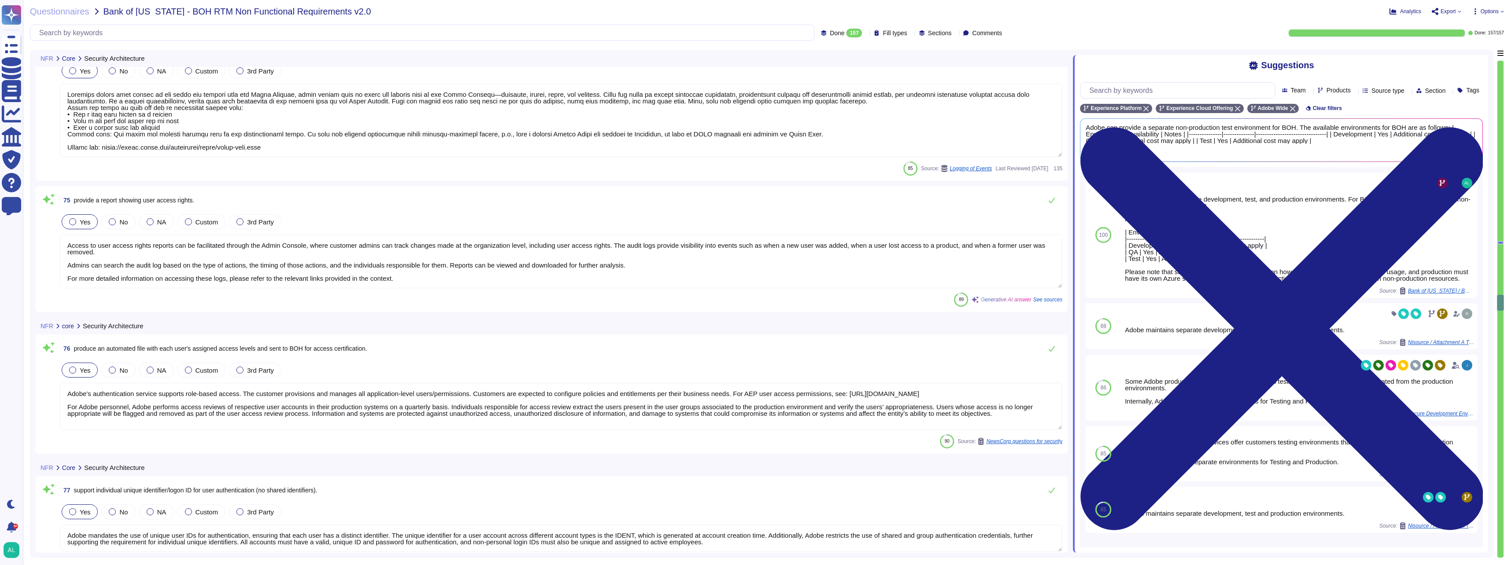
scroll to position [9319, 0]
type textarea "Yes. Passwords must be at least 16 characters in length; cannot be found in a d…"
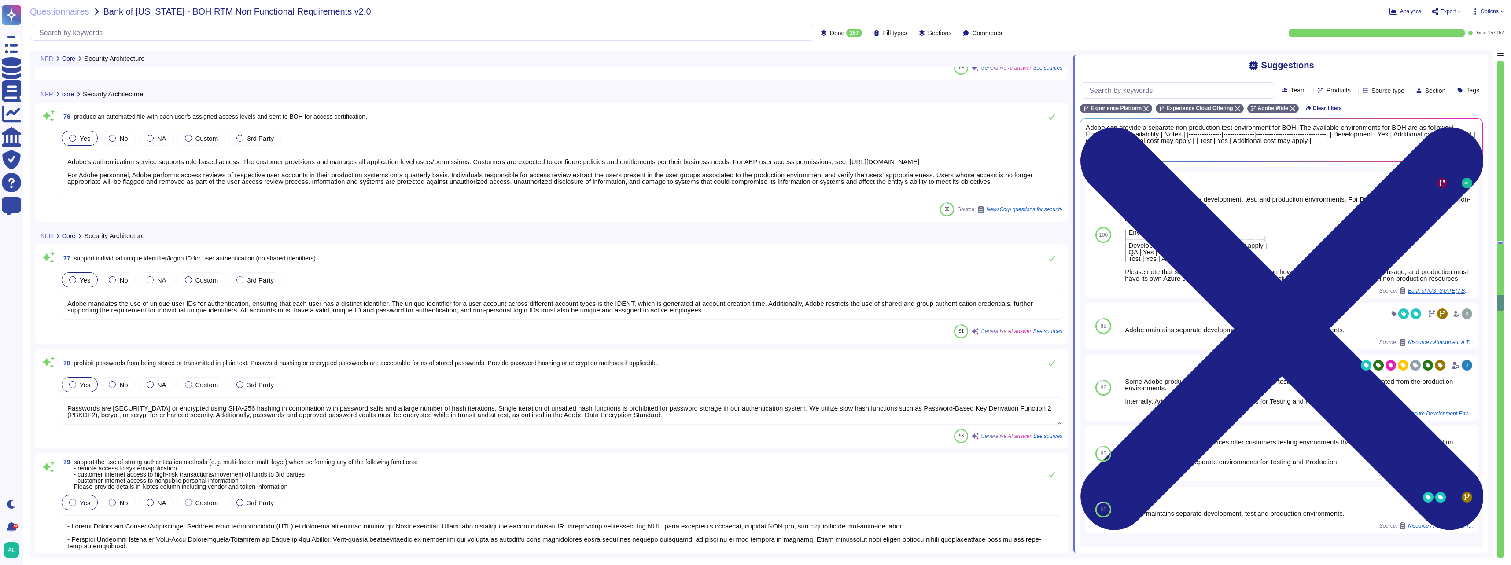
type textarea "Adobe employee passwords must be at least 16 characters and contain letters, nu…"
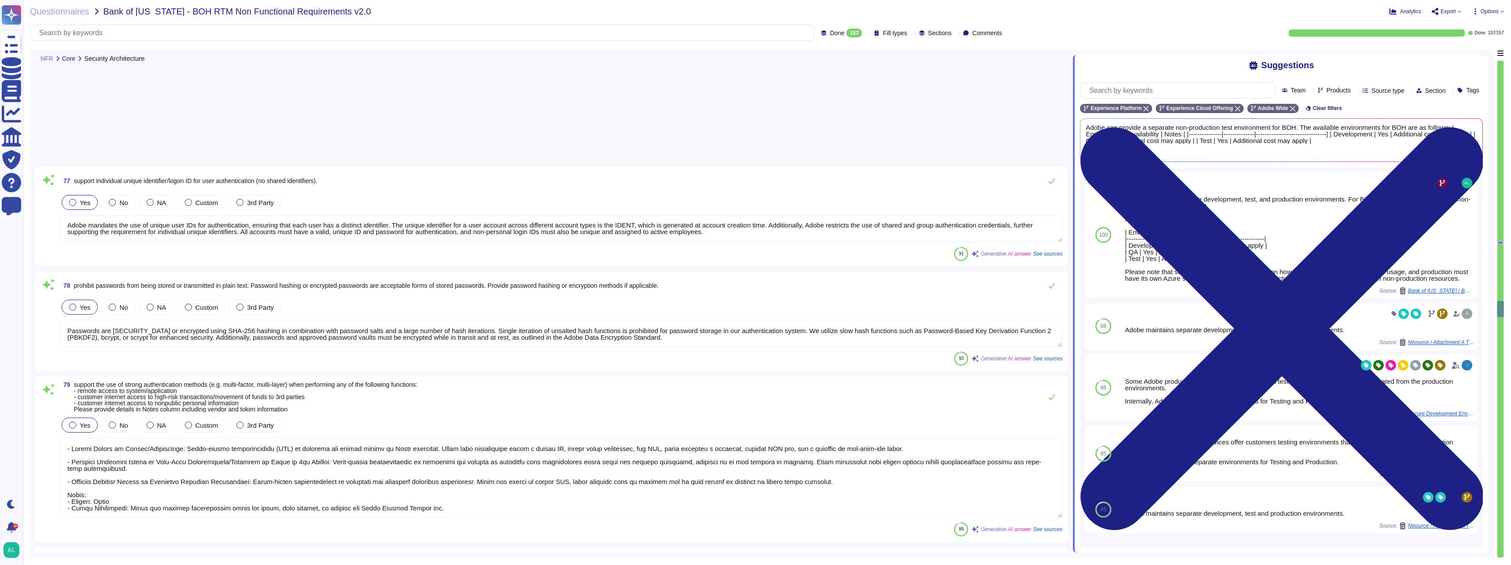
scroll to position [9583, 0]
type textarea "Users are required to change their password during the first logon. This applie…"
type textarea "Adobe allows users to reset their own passwords through a self-service process.…"
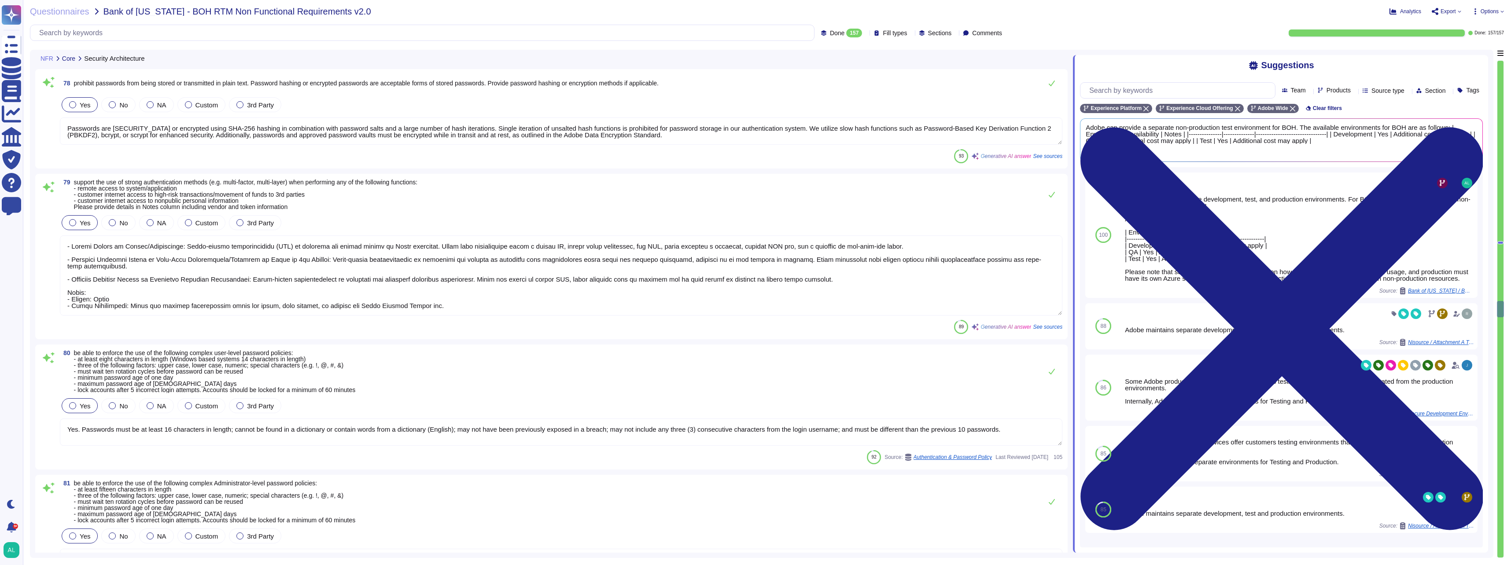
scroll to position [1, 0]
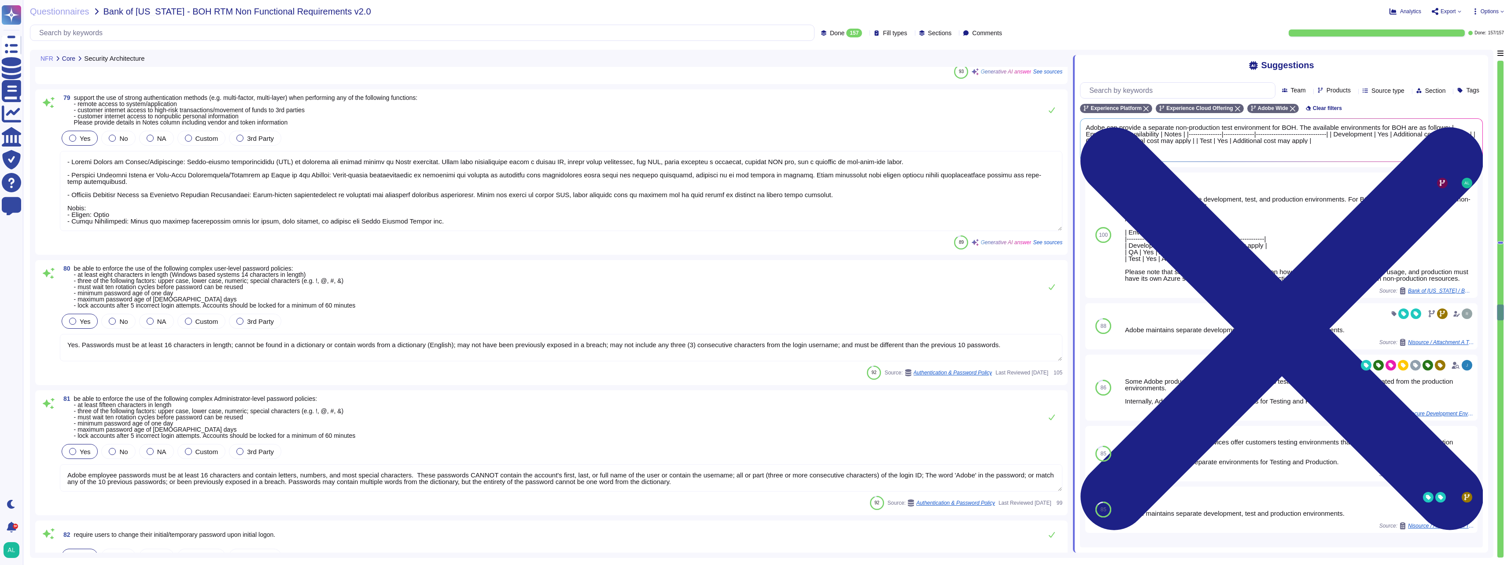
type textarea "Not Enabled by default. Multi-factor authentication is available for client acc…"
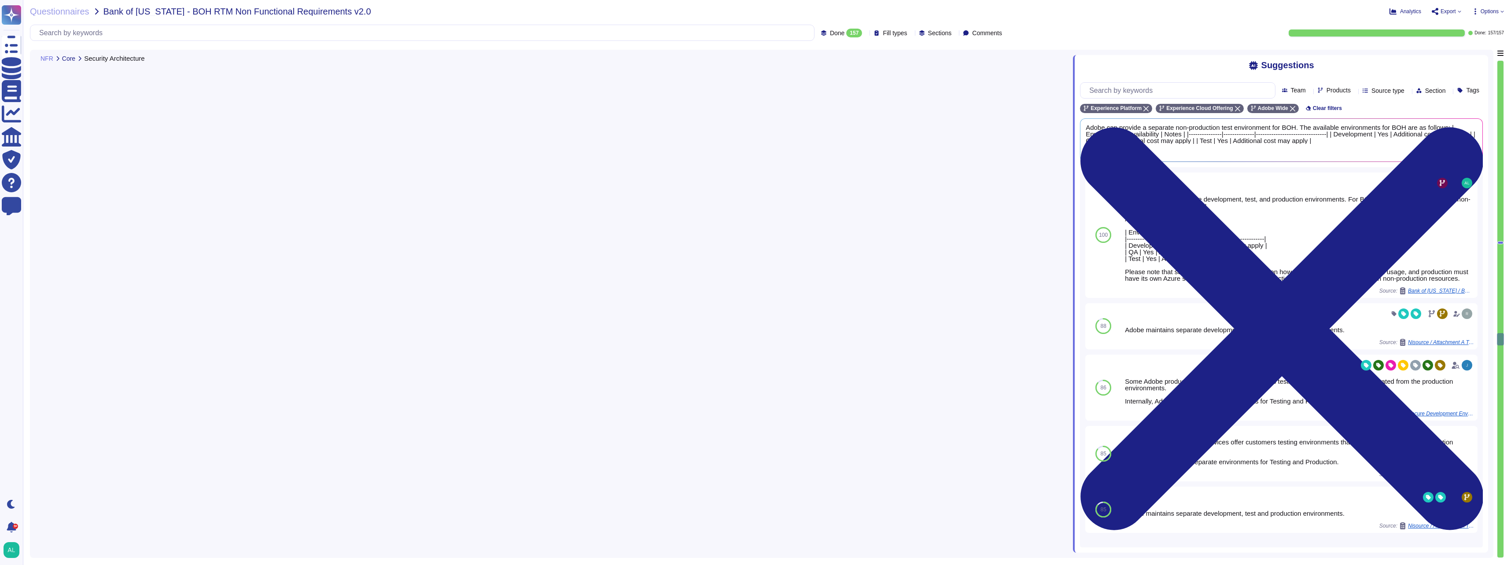
type textarea "Adobe policies, standards, procedures, and other internal documentation are con…"
type textarea "Adobe maintains a patch management policy that complies with industry security …"
type textarea "Adobe ensures that all managed devices, including mobile and workstation device…"
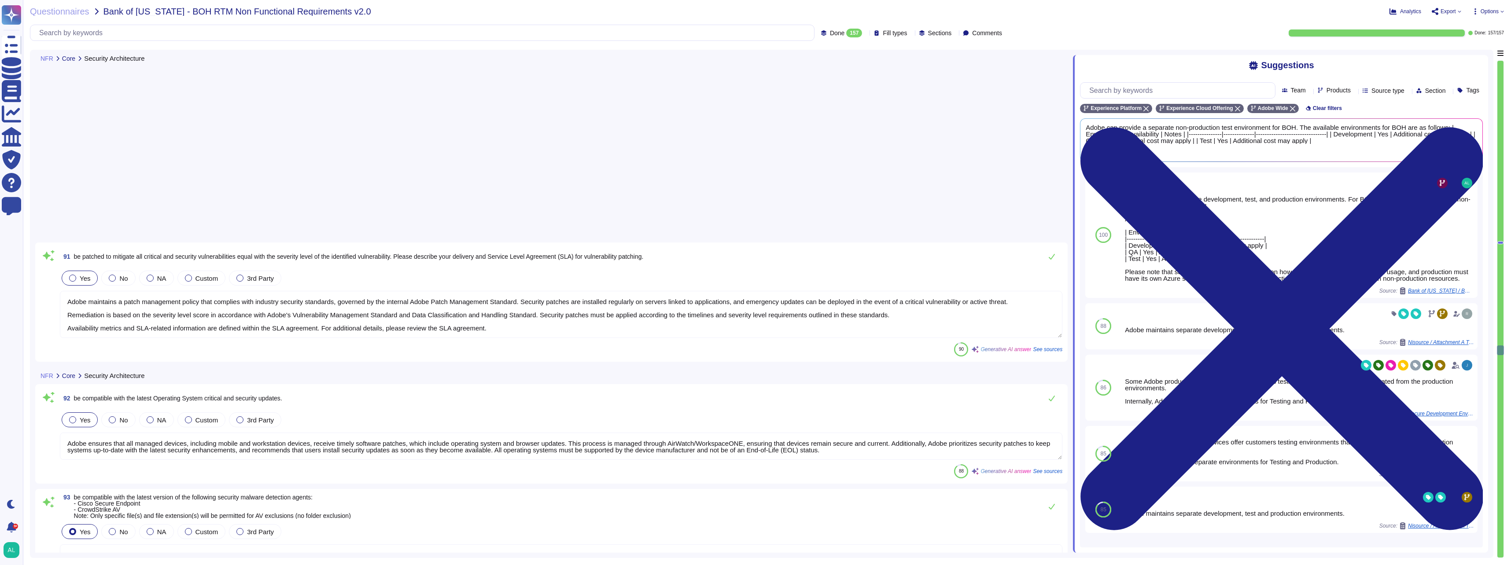
type textarea "Adobe deploys anti-virus and malware prevention solutions including, but not li…"
type textarea "Adobe implements strong tenant isolation security and control capabilities to e…"
type textarea "Adobe has developed a base configuration based on the Center for Internet Secur…"
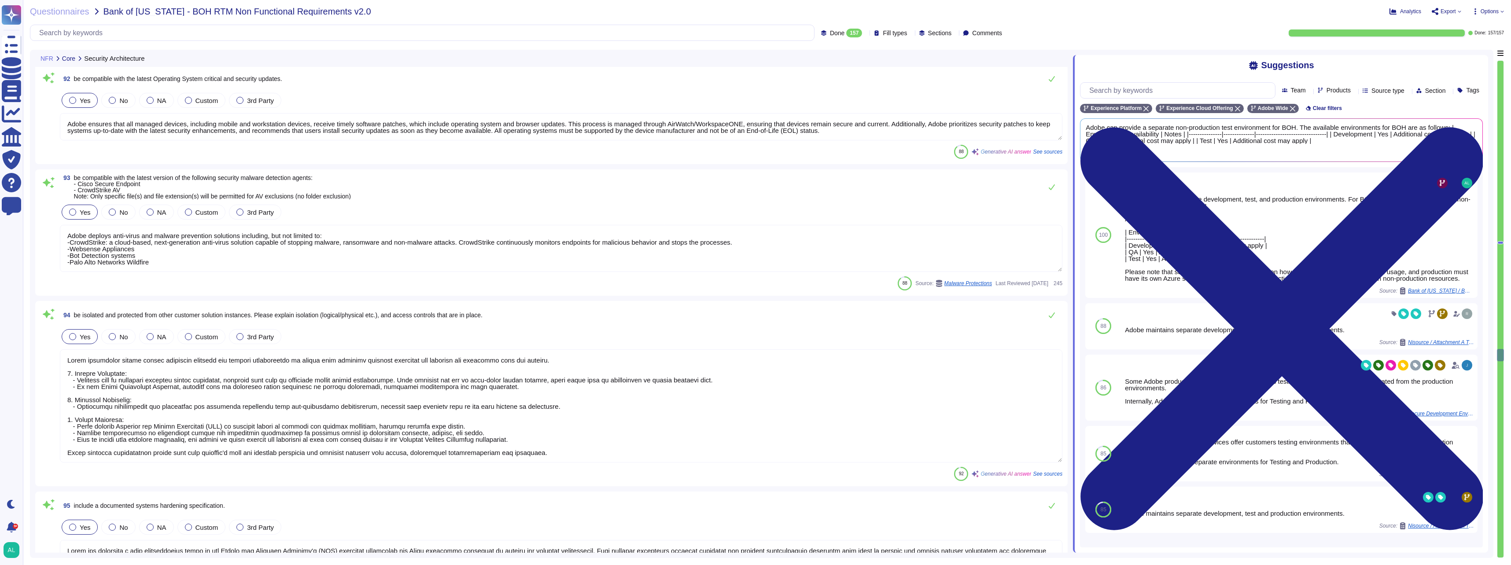
type textarea "Adobe has developed a Software Development Lifecycle (SDLC) that adheres to for…"
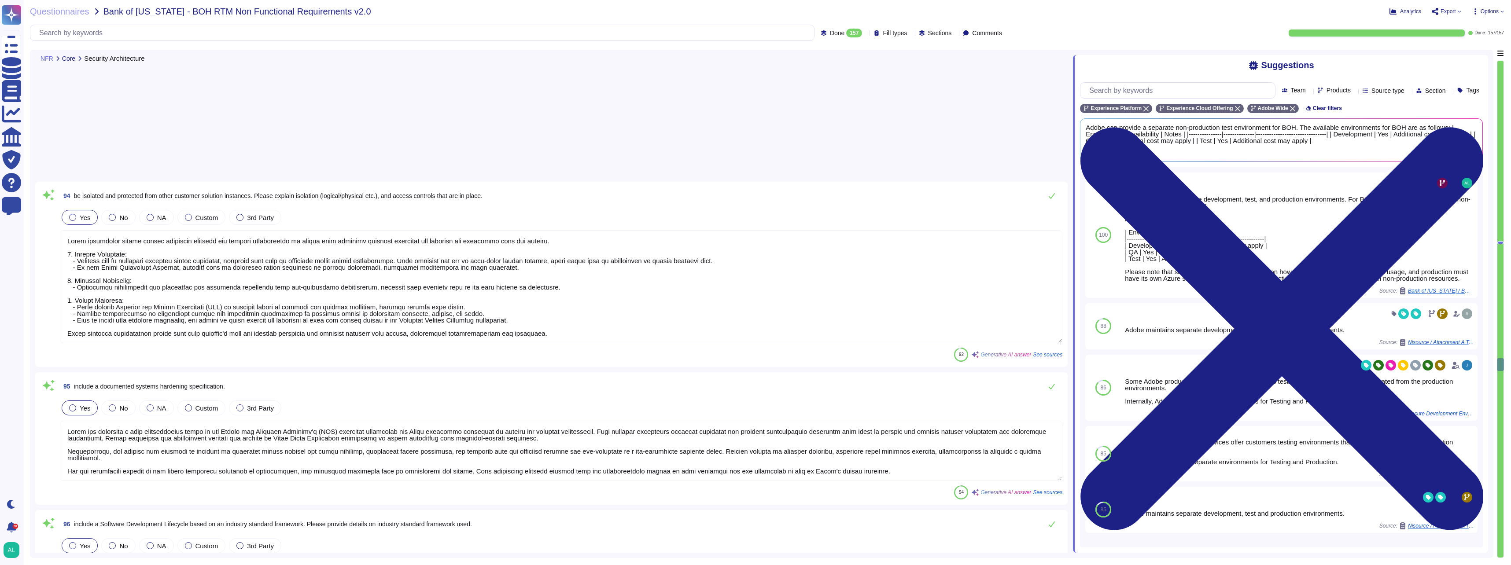
type textarea "Adobe provides continuous (24x7x365) monitoring for network-based Intrusion Det…"
type textarea "Adobe employs a defense-in-depth strategy for Denial-of-Service (DoS) and Distr…"
type textarea "Adobe logs and monitors all logon activities, including authentication attempts…"
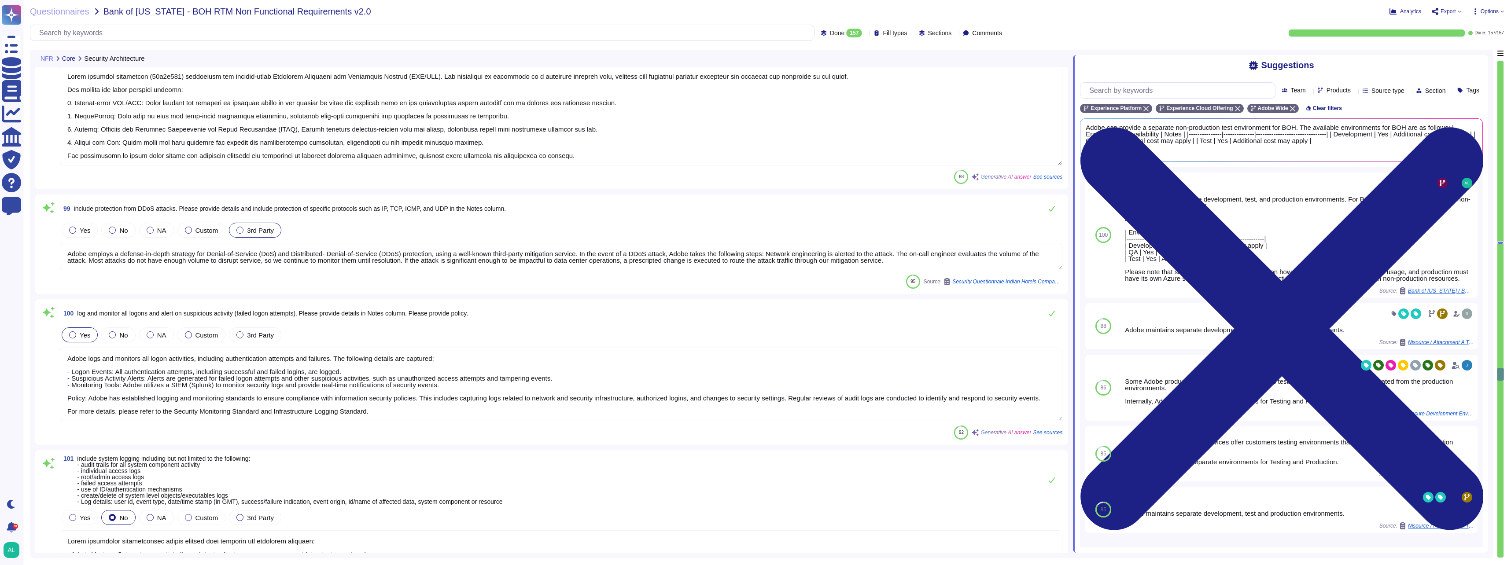
type textarea "Adobe implements comprehensive system logging that includes the following eleme…"
type textarea "Adobe mandates backup restoration tests on an annual basis; Adobe doesn't curre…"
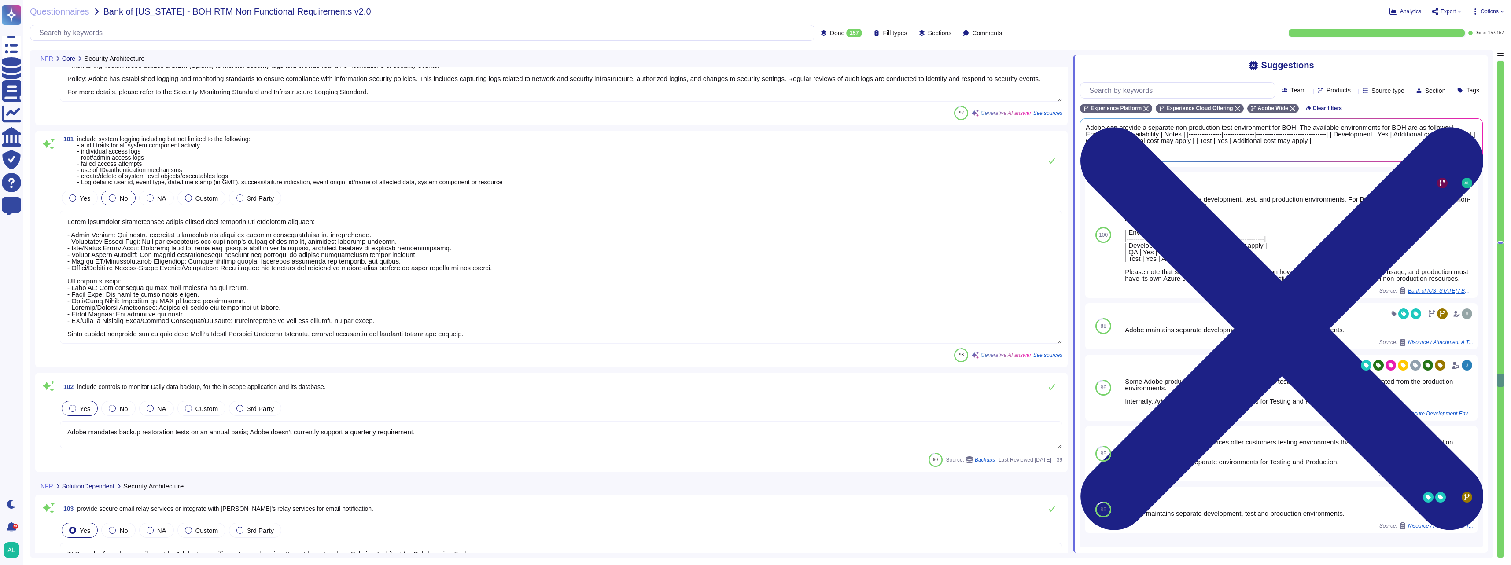
type textarea "TLS can be forced on emails sent by Adobe to specific customer domains. It must…"
type textarea "Adobe has host firewall rules implemented for key administrative functions on a…"
type textarea "Adobe implements network segmentation within its services production environmen…"
type textarea "Yes we do all of the above - 2FA, audit trails, IP address filtering, firewalls…"
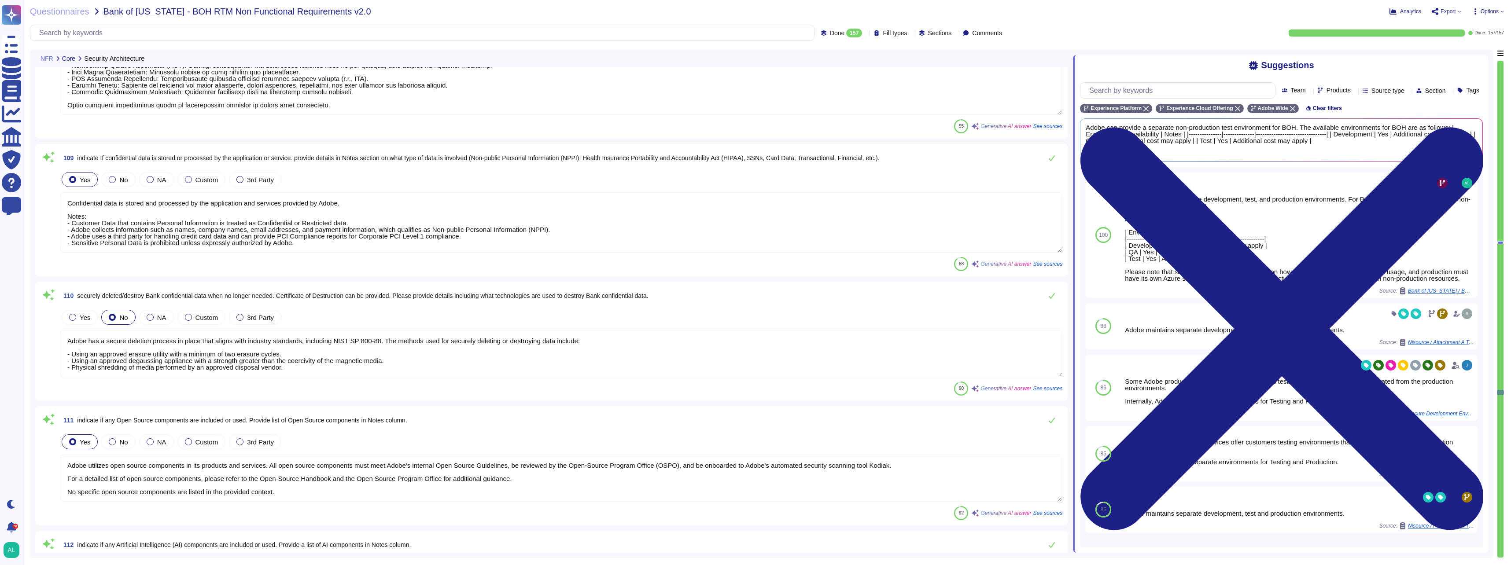
type textarea "Yes we do all of the above - 2FA, audit trails, IP address filtering, firewalls…"
type textarea "Adobe employs a variety of tools and mitigating controls to protect against dat…"
type textarea "Confidential data is stored and processed by the application and services provi…"
type textarea "Adobe has a secure deletion process in place that aligns with industry standard…"
type textarea "Adobe utilizes open source components in its products and services. All open so…"
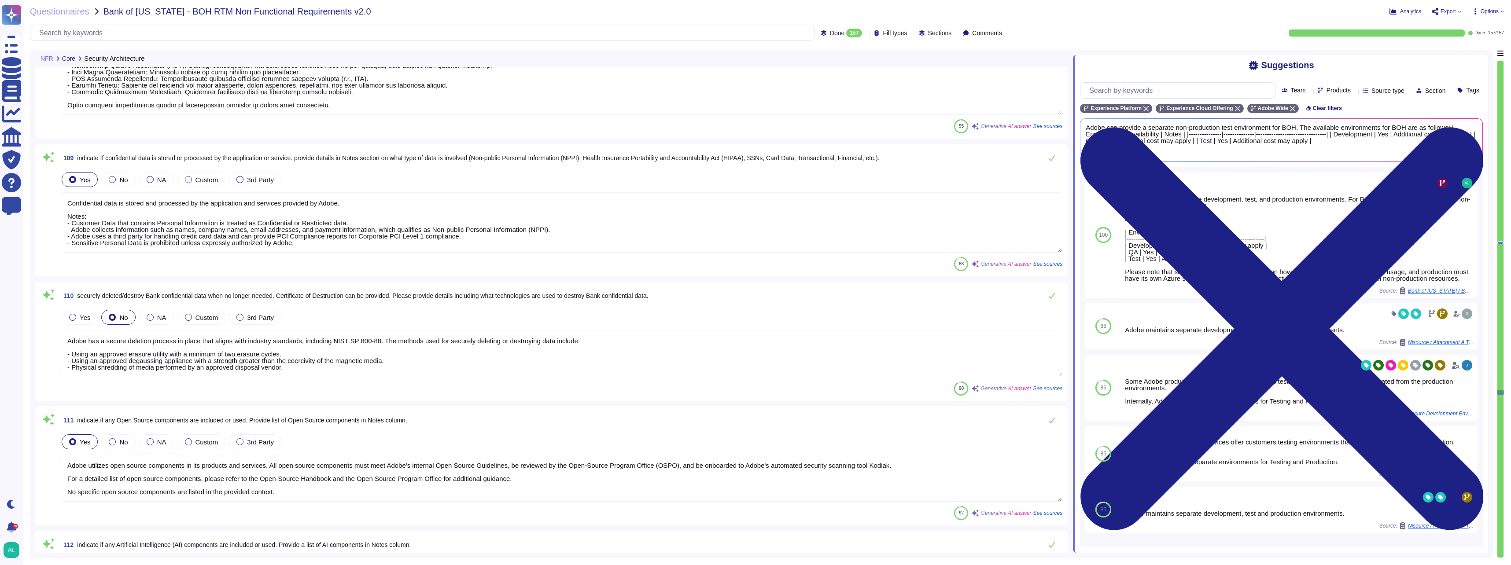
type textarea "Adobe solutions include AI-powered features and technologies, specifically thro…"
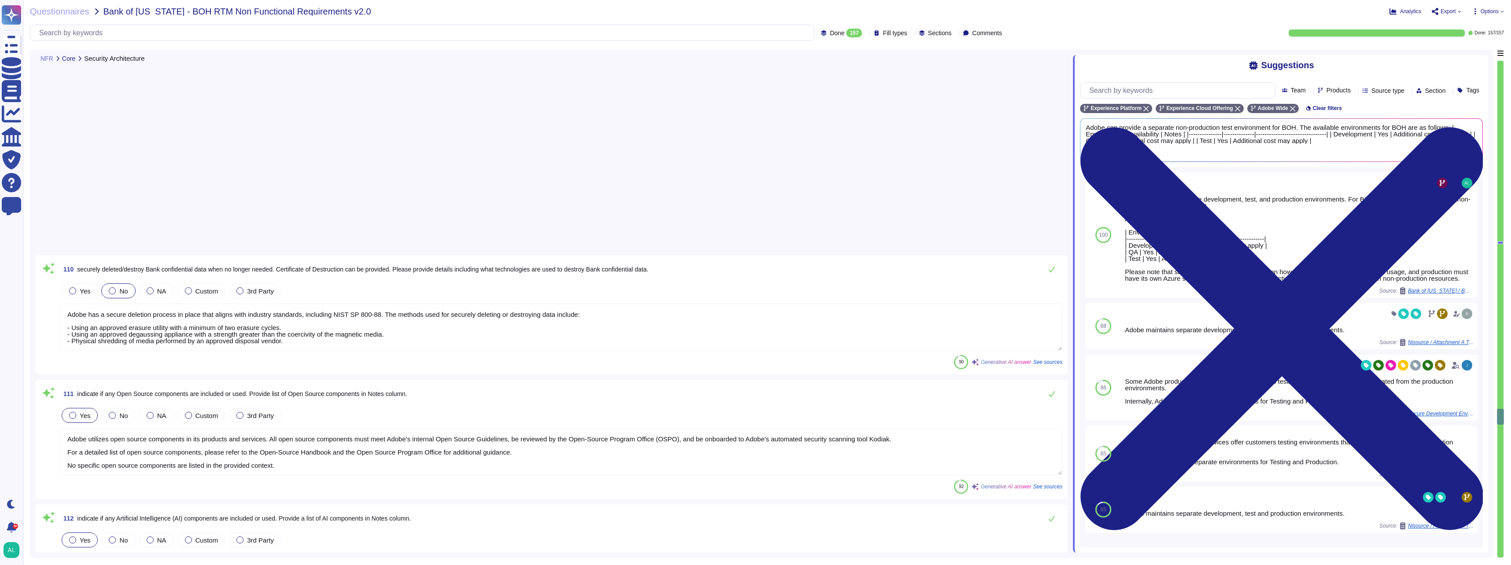
type textarea "Adobe does not have an attestation certification for HIPAA; however, we retain …"
type textarea "Adobe can provide PCI Compliance reports for its Corporate PCI Level 1 complian…"
type textarea "[URL][DOMAIN_NAME]"
type textarea "Adobe has a SOC 2 Type II report and ISO 27001 certification available. These d…"
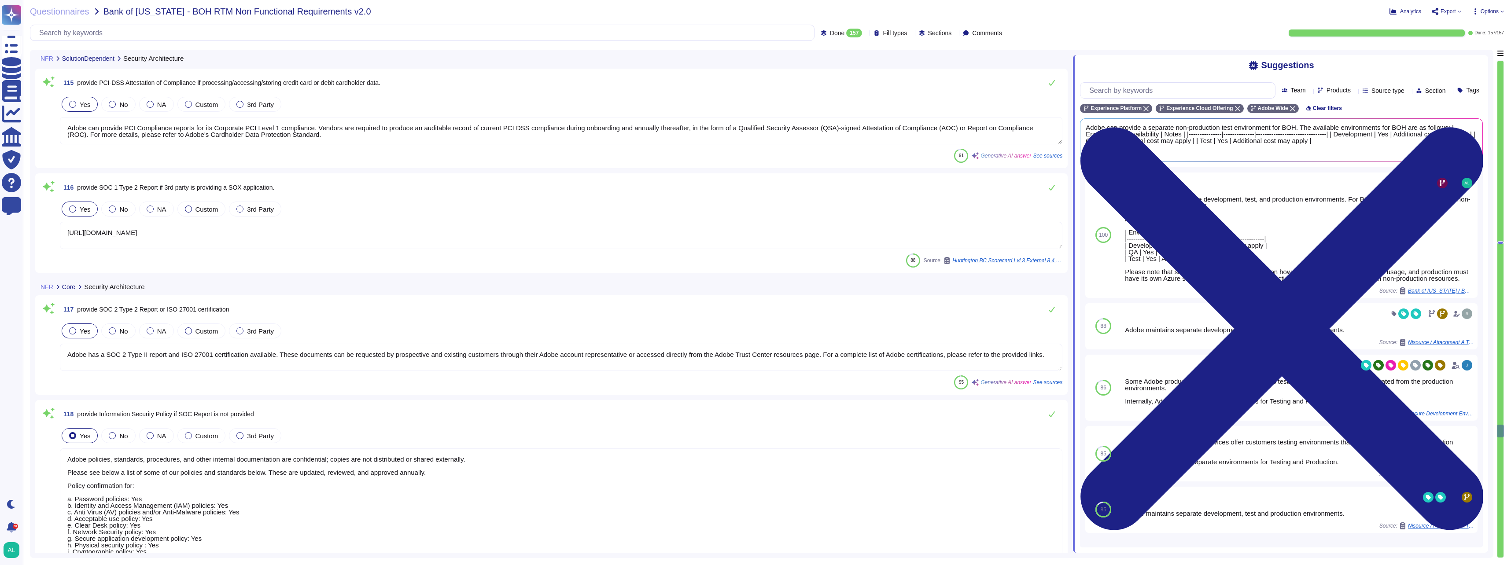
type textarea "Adobe policies, standards, procedures, and other internal documentation are con…"
type textarea "Adobe does not share the full results of a Penetration Test. However, the Secur…"
type textarea "Adobe maintains insurance coverage for IT Security related claims. Adobe mainta…"
type textarea "Adobe has a documented and approved Incident Response Plan that includes guidan…"
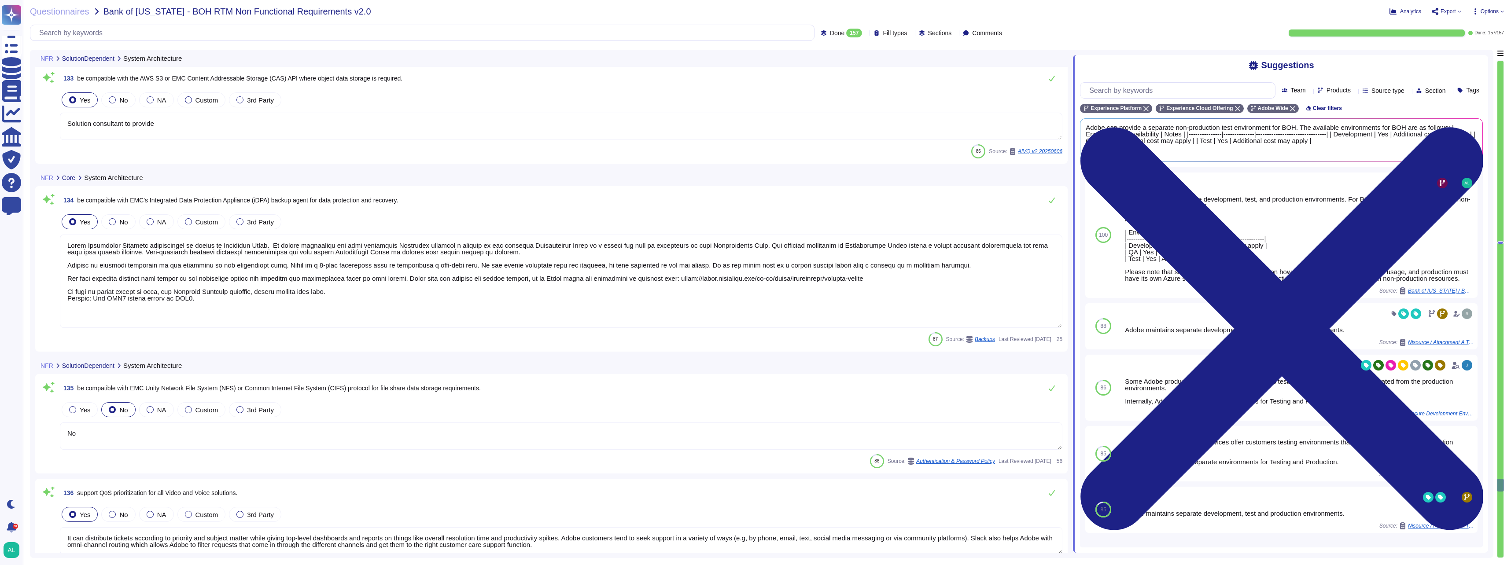
type textarea "No"
type textarea "It can distribute tickets according to priority and subject matter while giving…"
type textarea "Adobe IT supports the 3 most current versions of the following operating system…"
type textarea "Adobe establishes budgets for its products and services' infrastructure capacit…"
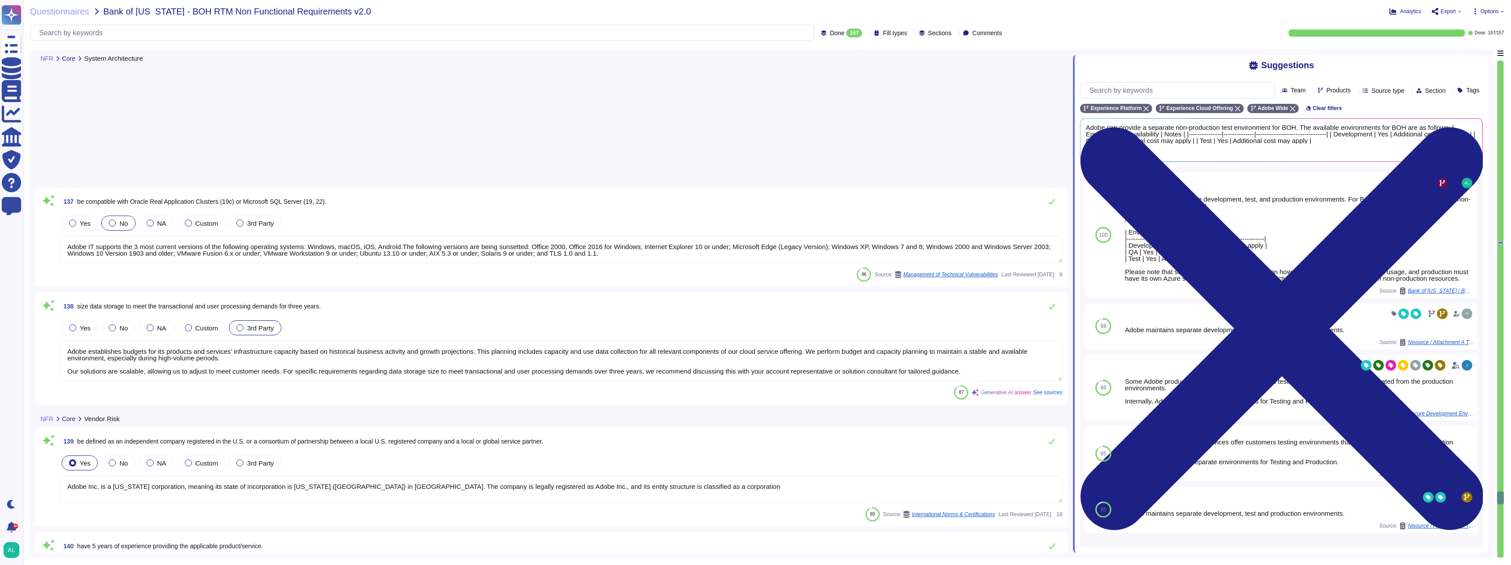
type textarea "Adobe Inc. is a [US_STATE] corporation, meaning its state of incorporation is […"
type textarea "Please see: [URL][DOMAIN_NAME]"
type textarea "There have been no losses or breaches experienced by Adobe in the last five yea…"
type textarea "Please see: [URL][DOMAIN_NAME]"
type textarea "Please see the information here: [URL][DOMAIN_NAME]"
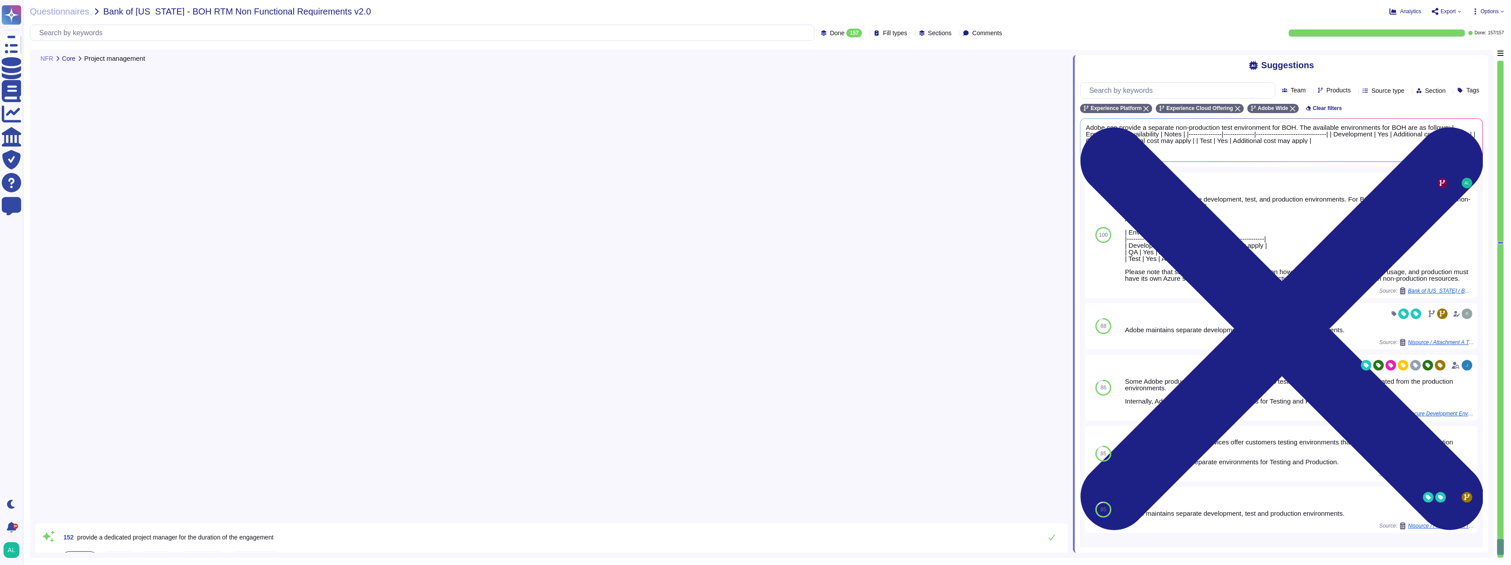
type textarea "The Chief Security Officer (CSO) is a critically important global role at Adobe…"
type textarea "The employee ceases working for Adobe."
type textarea "Adobe has a documented escalation and resolution process for handling complaint…"
type textarea "When there is a termination or transfer of employees with access to keys, the p…"
type textarea "Please refer to Adobe Sales and Solutions Consultant for this information."
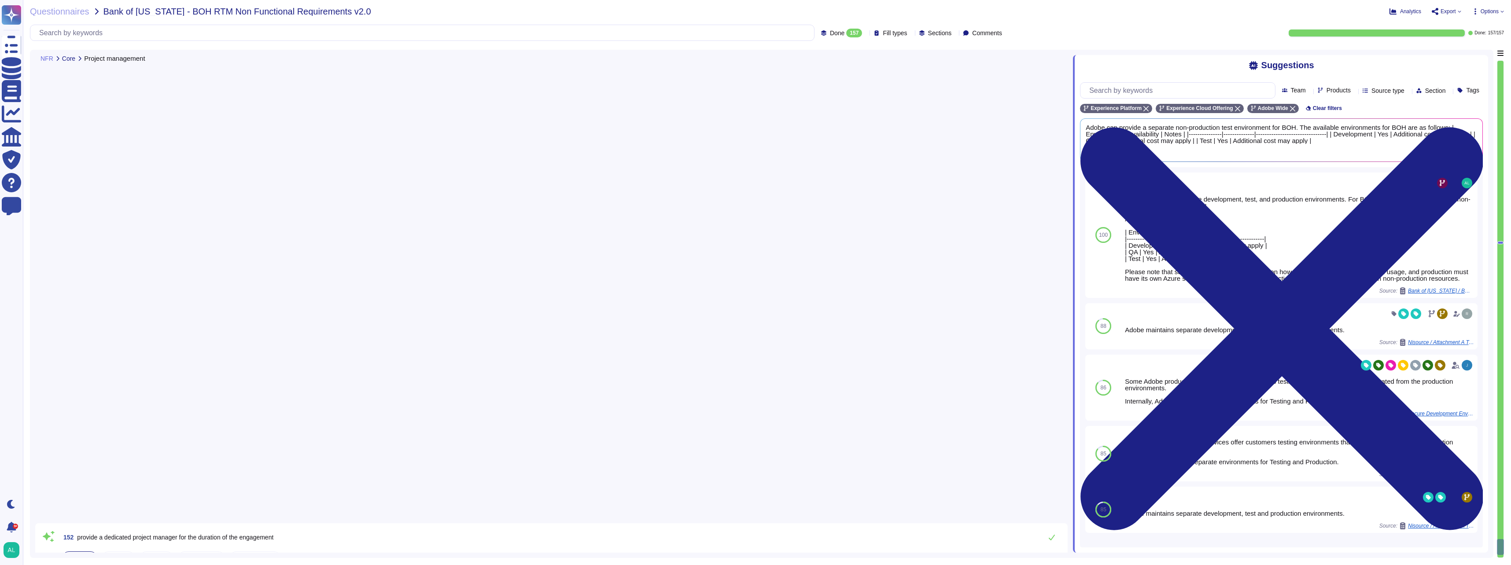
type textarea "Our team of security experts strives to quickly address security issues involvi…"
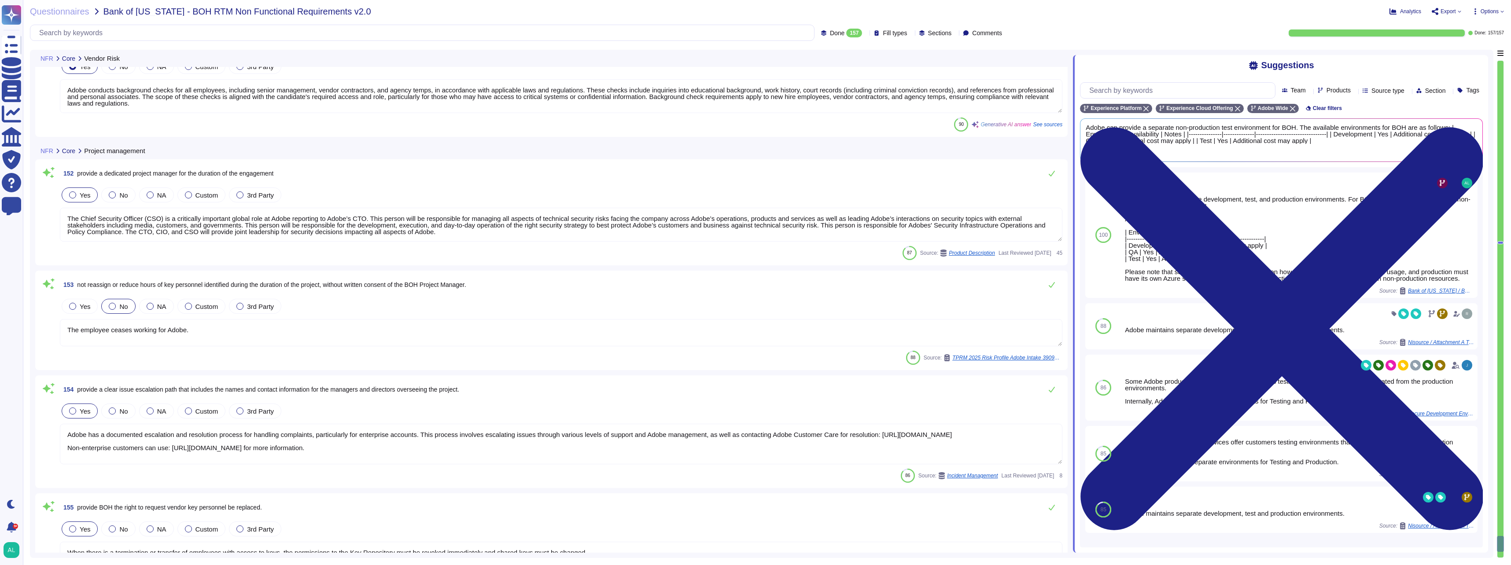
type textarea "Please see [URL][DOMAIN_NAME] for a current listing of sub-processors applicabl…"
type textarea "Adobe has a documented Vendor Risk Management Policy that outlines our vendor r…"
type textarea "Adobe conducts background checks for all employees, including senior management…"
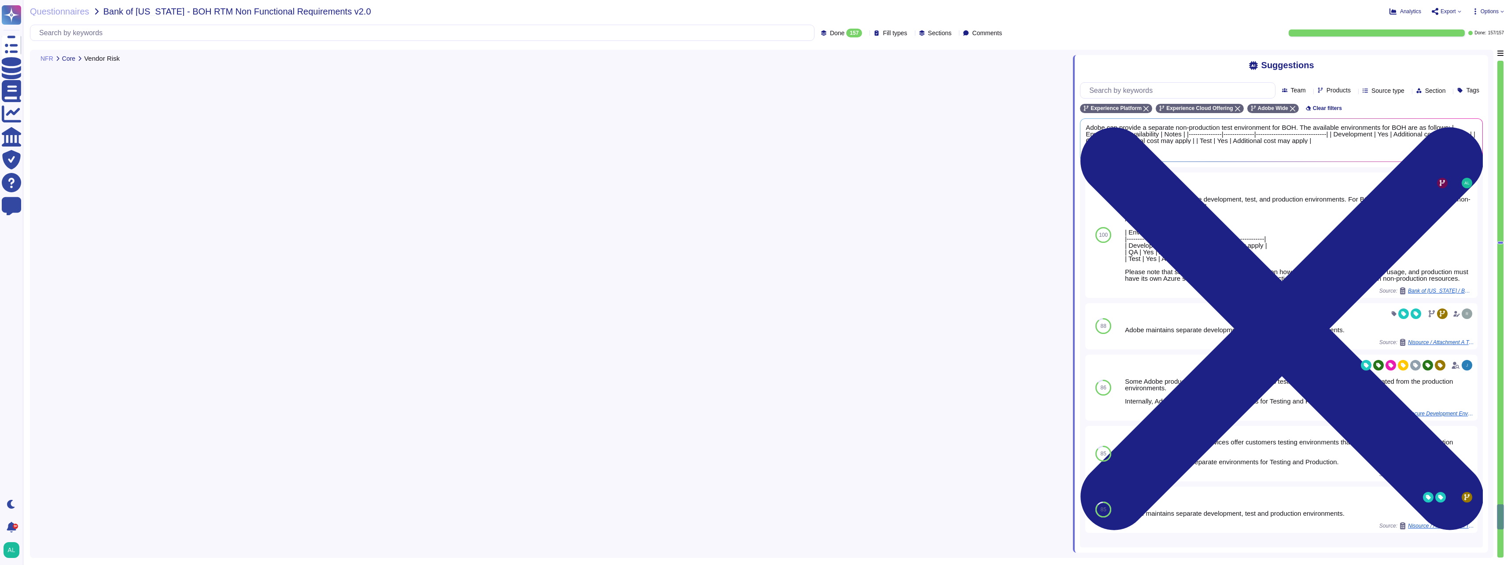
type textarea "Adobe's overall business strategy focuses on building a company-wide culture of…"
type textarea "Adobe does not comment on specific legal complaints. However, as a publicly tra…"
type textarea "Adobe's insurance certificates, including those for general and professional li…"
type textarea "For escalation of issues at Adobe, please follow this structured path: 1. Initi…"
type textarea "There have been no losses or breaches experienced by Adobe in the last five yea…"
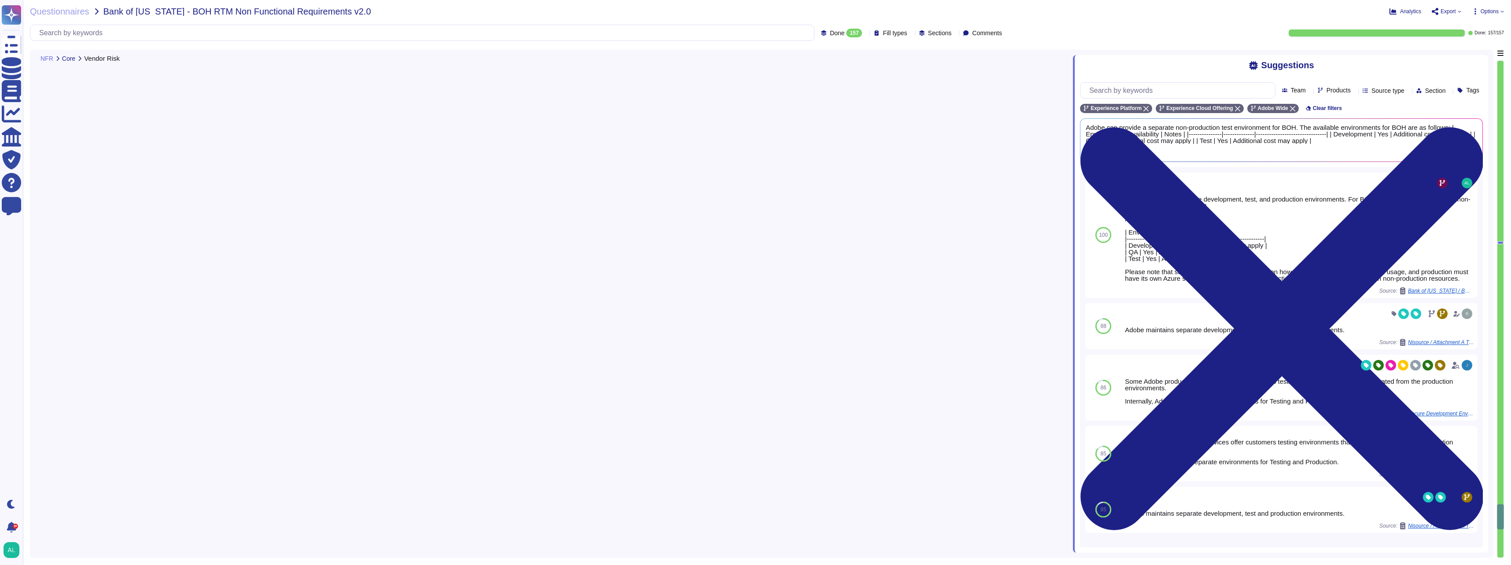
type textarea "Please see: [URL][DOMAIN_NAME]"
type textarea "Please see the information here: [URL][DOMAIN_NAME]"
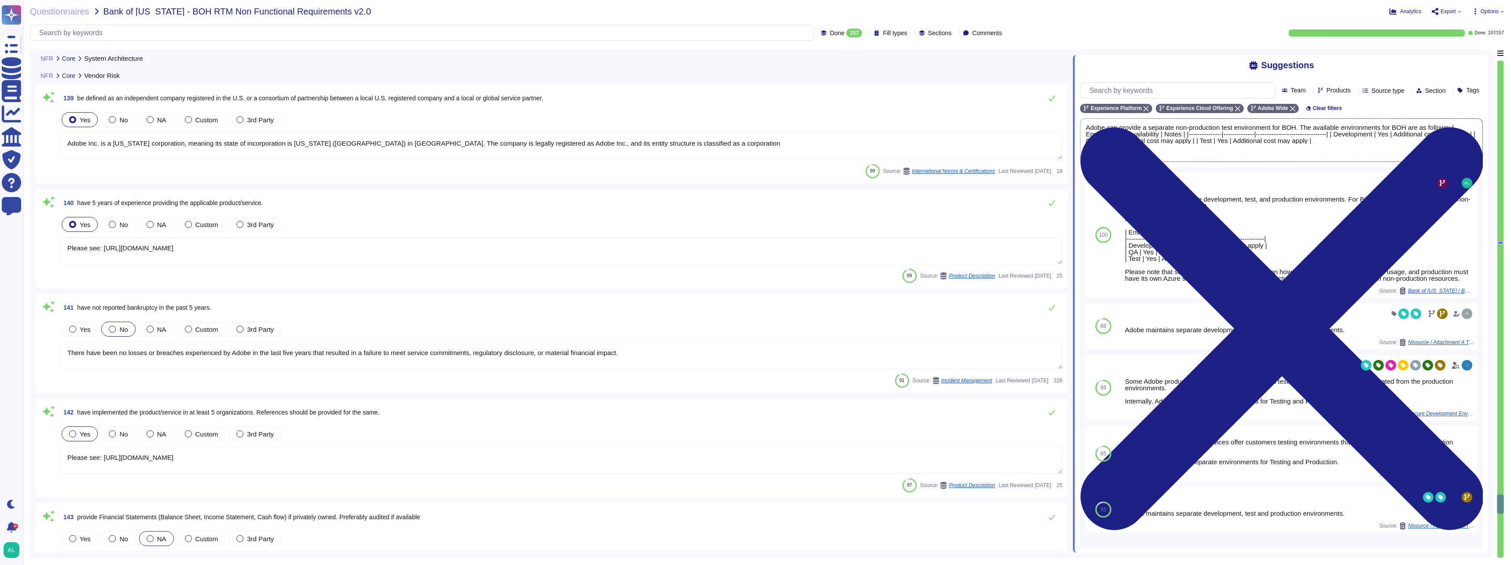
type textarea "Adobe IT supports the 3 most current versions of the following operating system…"
type textarea "Adobe establishes budgets for its products and services' infrastructure capacit…"
type textarea "Adobe Inc. is a [US_STATE] corporation, meaning its state of incorporation is […"
type textarea "Please see: [URL][DOMAIN_NAME]"
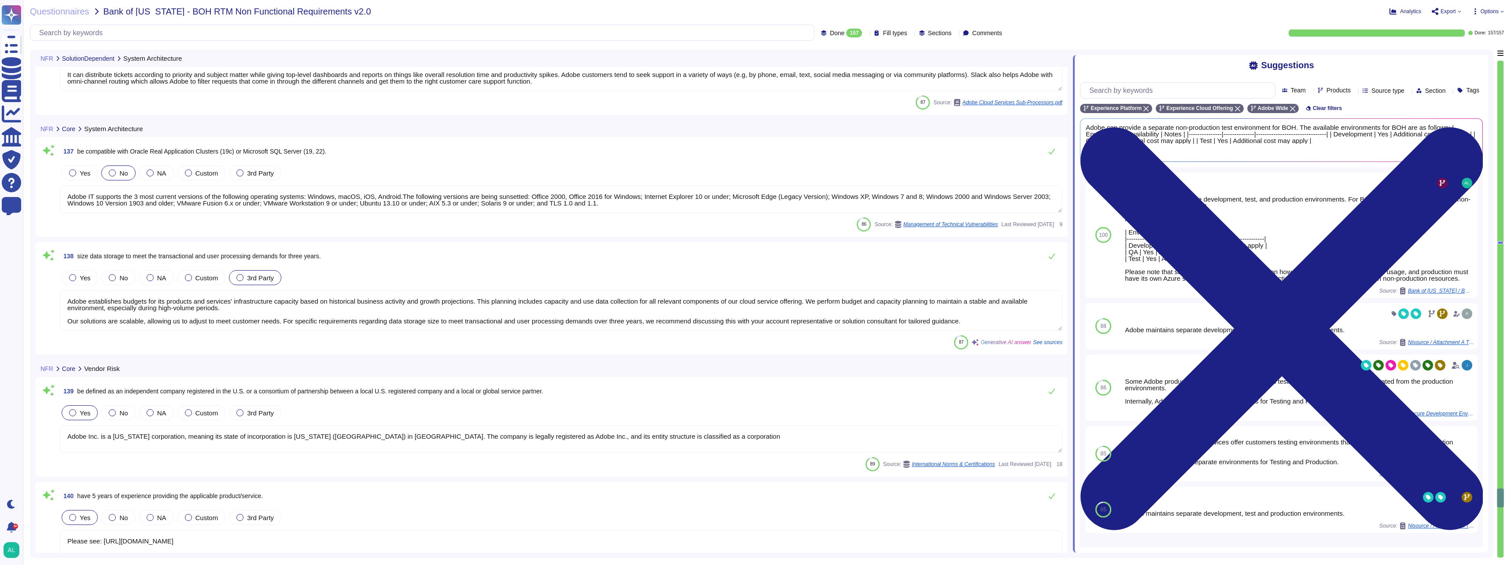
type textarea "No"
type textarea "It can distribute tickets according to priority and subject matter while giving…"
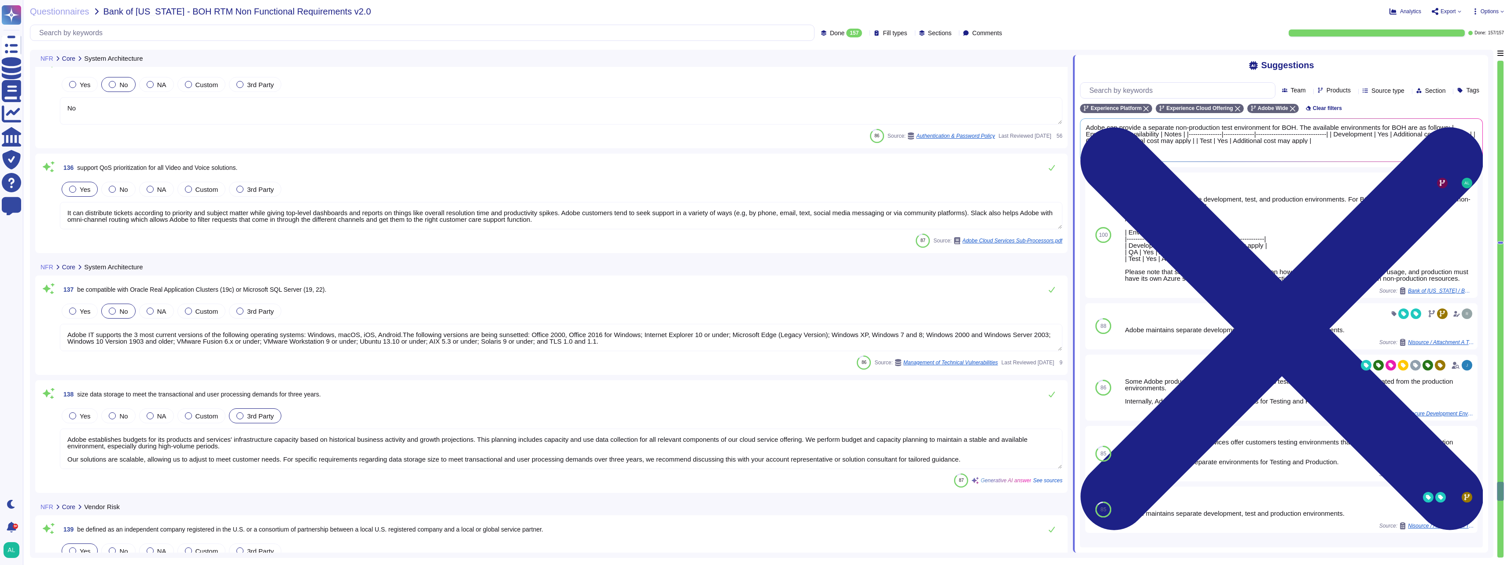
type textarea "Adobe Experience Platform architecture is hosted on Microsoft Azure. To ensure …"
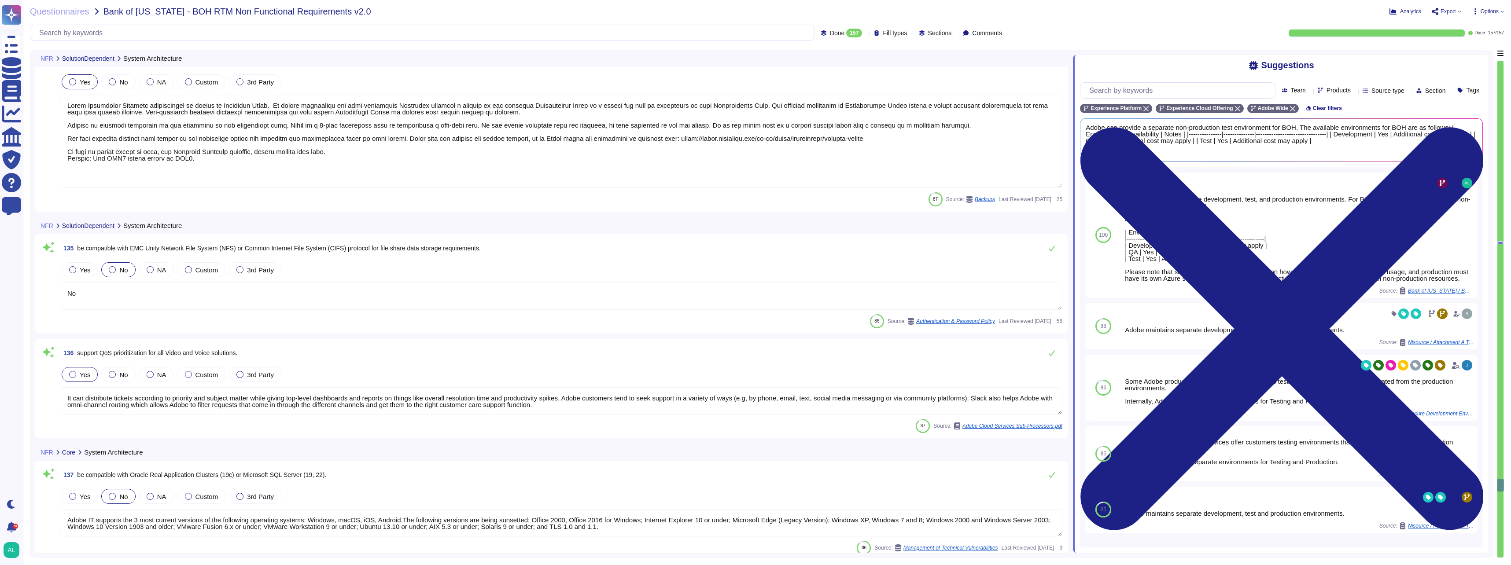
type textarea "Solution consultant to provide"
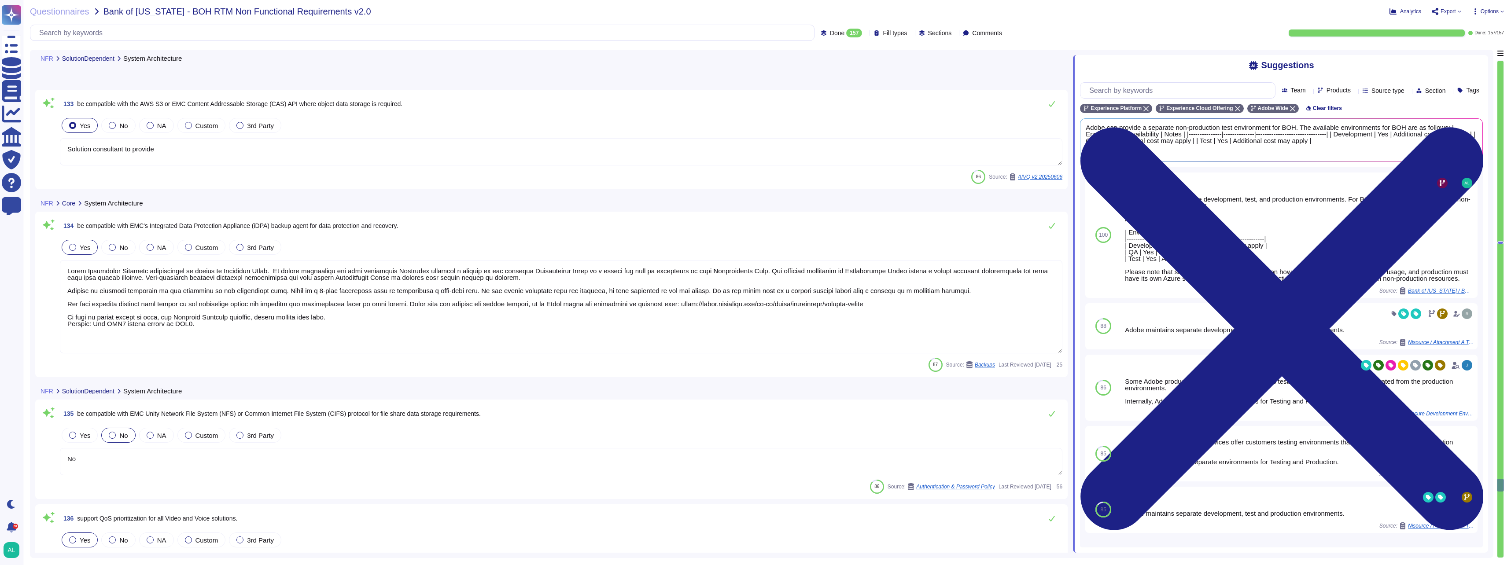
scroll to position [16781, 0]
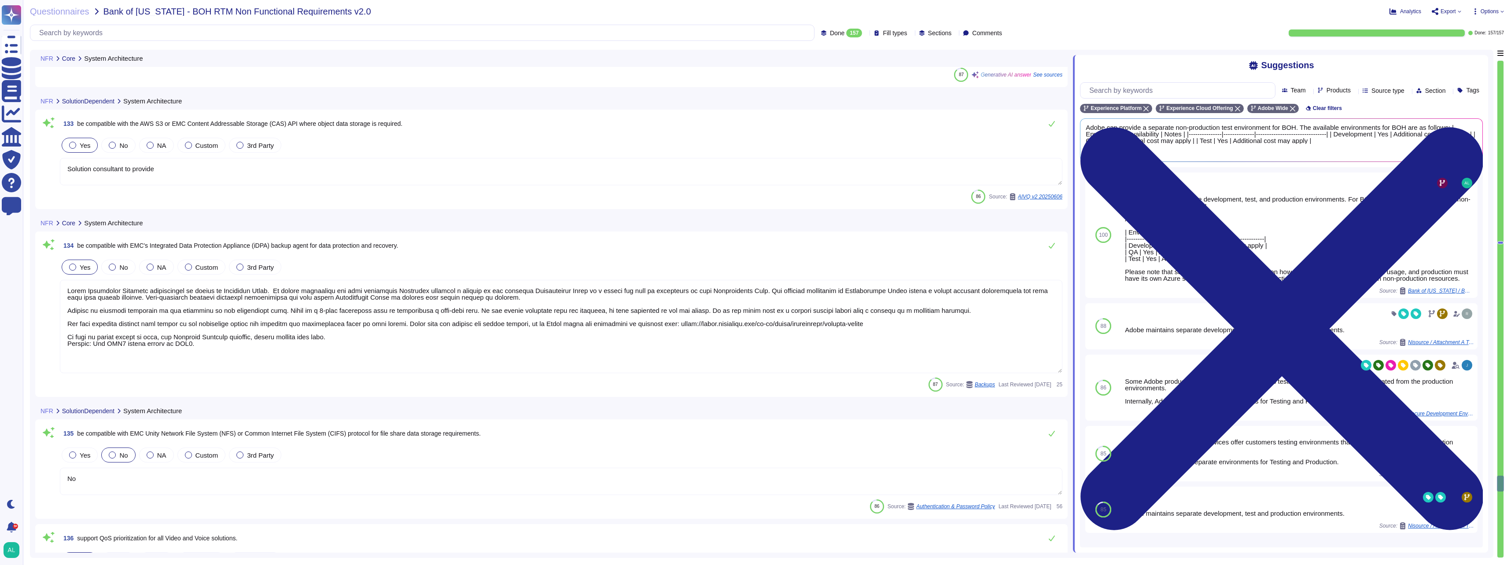
type textarea "Adobe currently stores all customer data on servers with non-routable IP addres…"
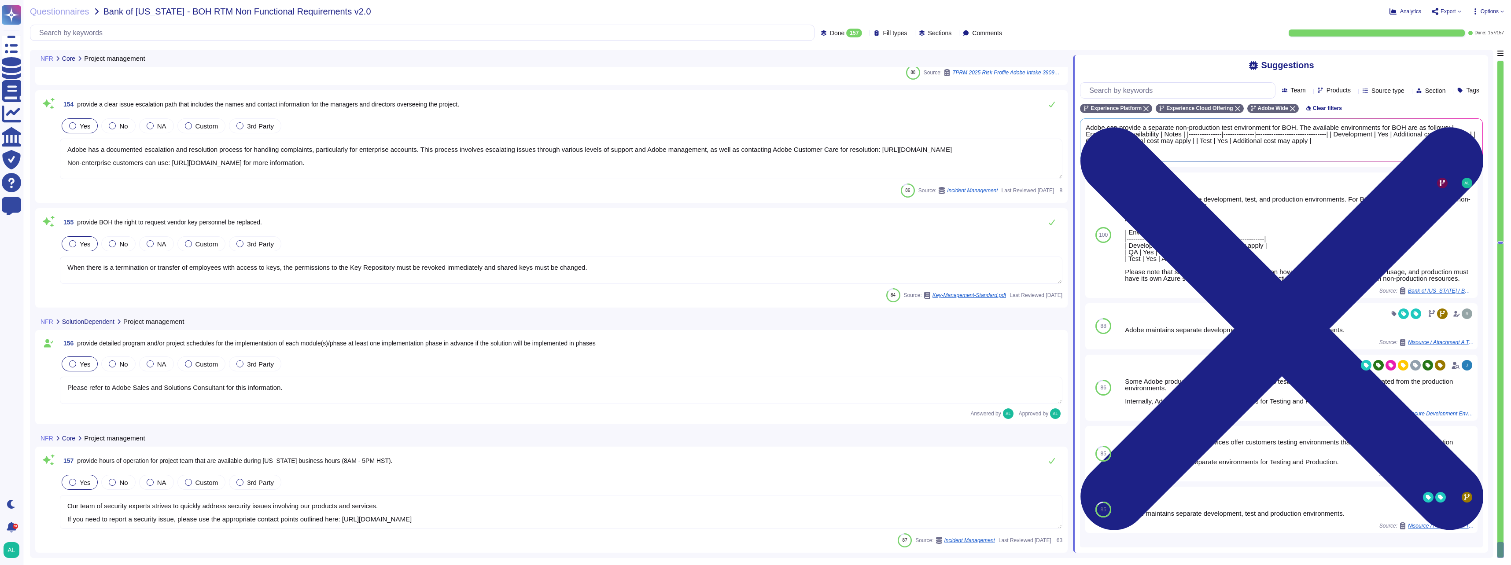
scroll to position [1, 0]
click at [1458, 8] on span "Export" at bounding box center [1447, 11] width 30 height 7
click at [1464, 53] on p "Download" at bounding box center [1479, 65] width 31 height 25
